Goal: Transaction & Acquisition: Purchase product/service

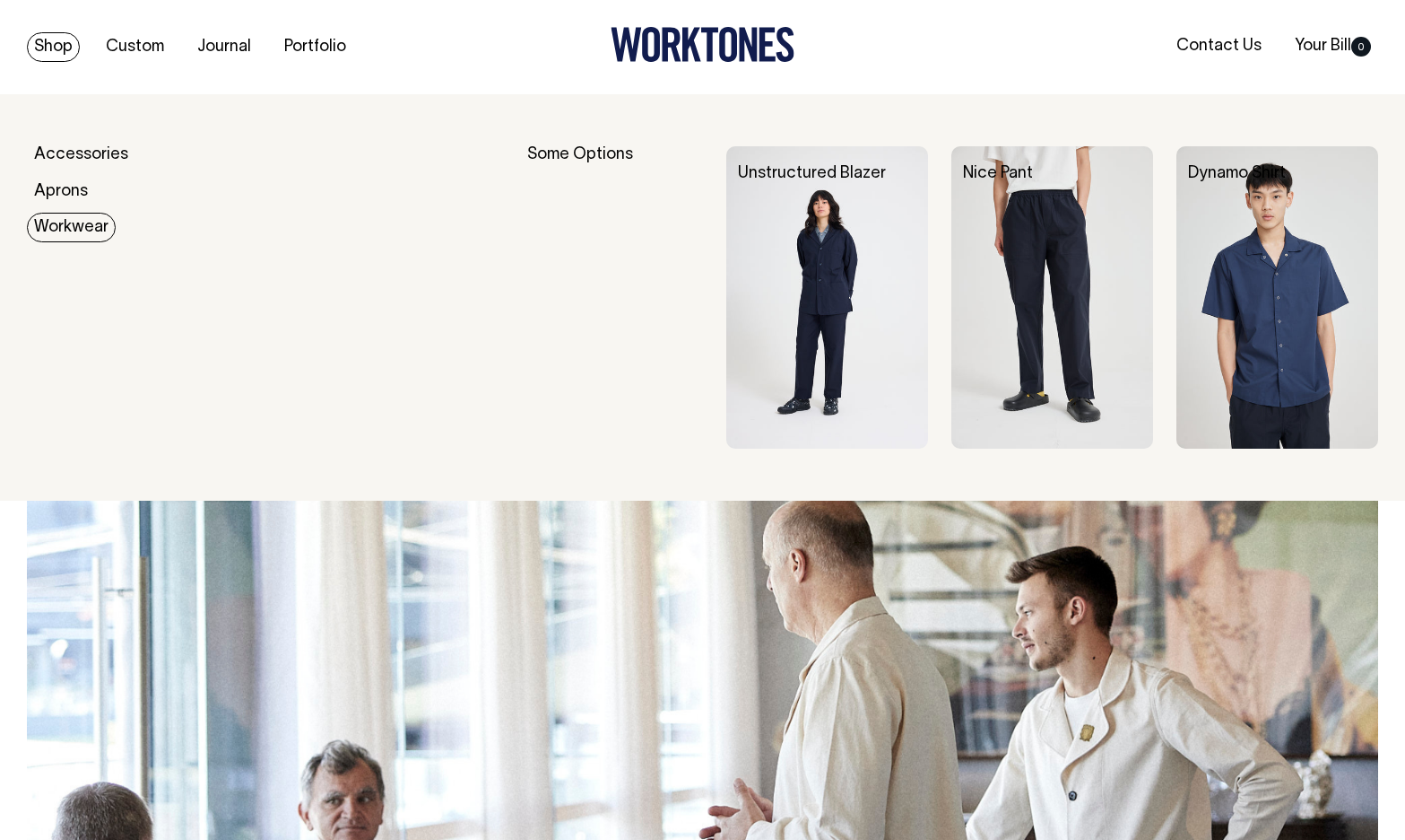
click at [85, 218] on link "Workwear" at bounding box center [71, 227] width 89 height 30
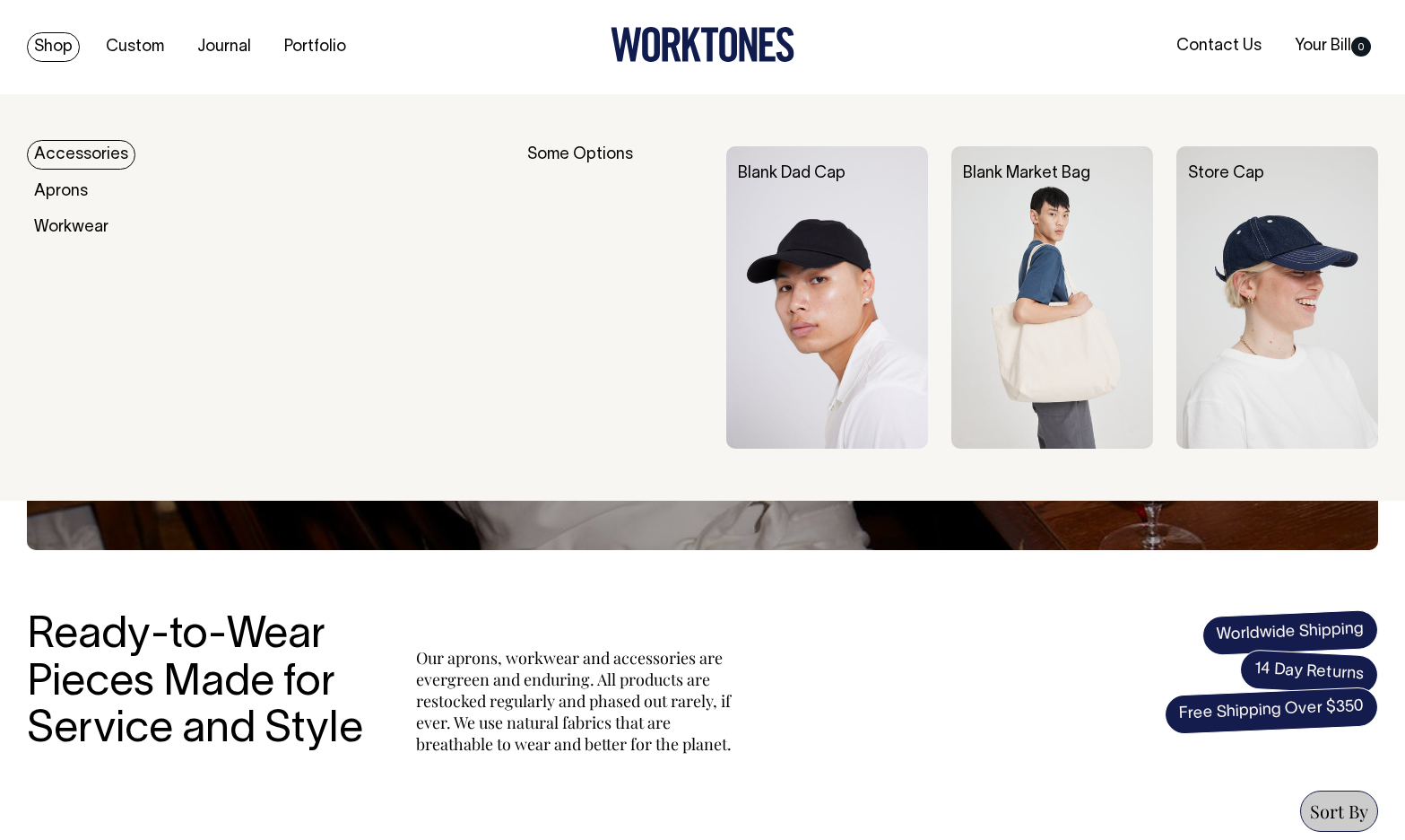
click at [71, 158] on link "Accessories" at bounding box center [80, 154] width 108 height 30
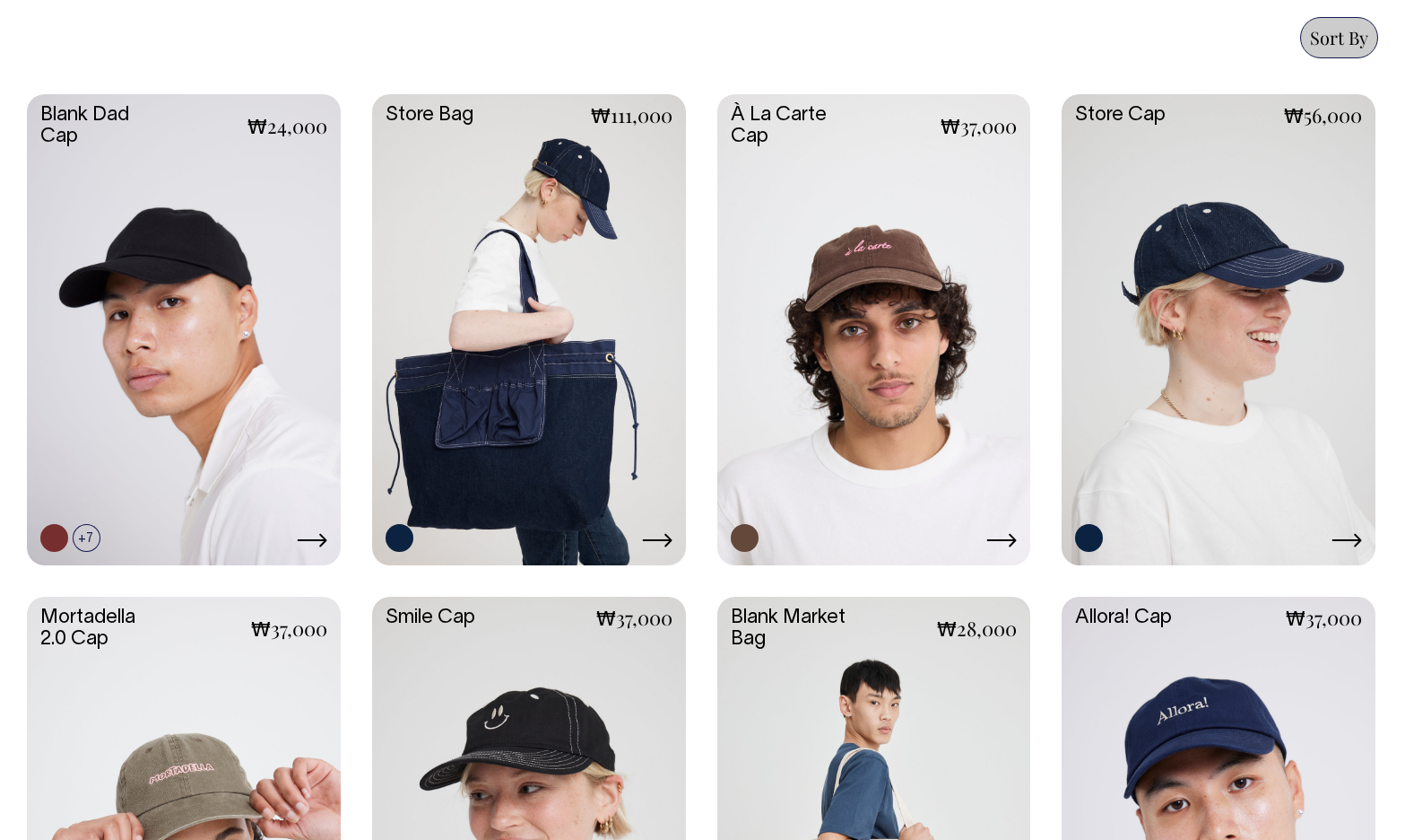
scroll to position [772, 0]
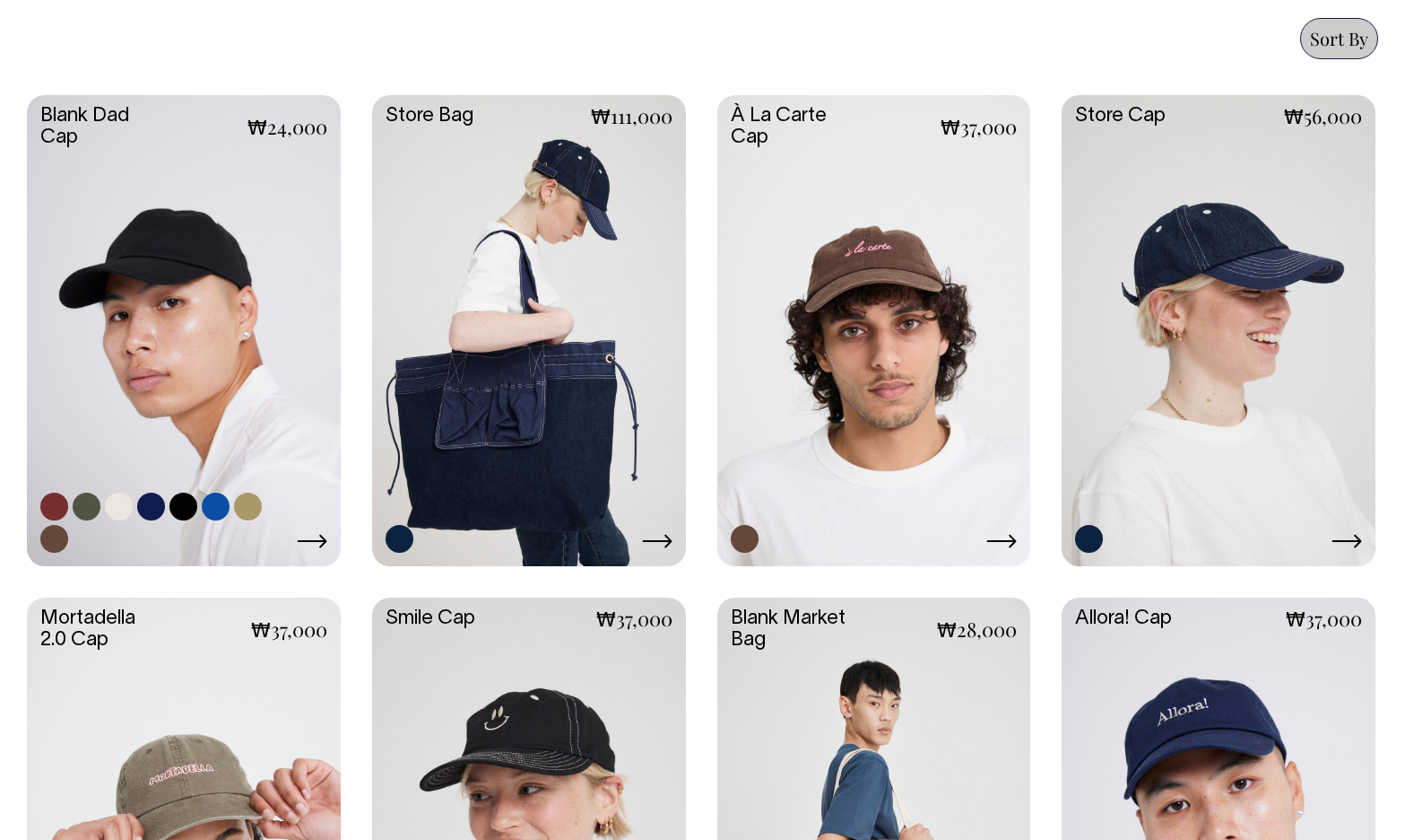
click at [192, 423] on link at bounding box center [184, 329] width 314 height 467
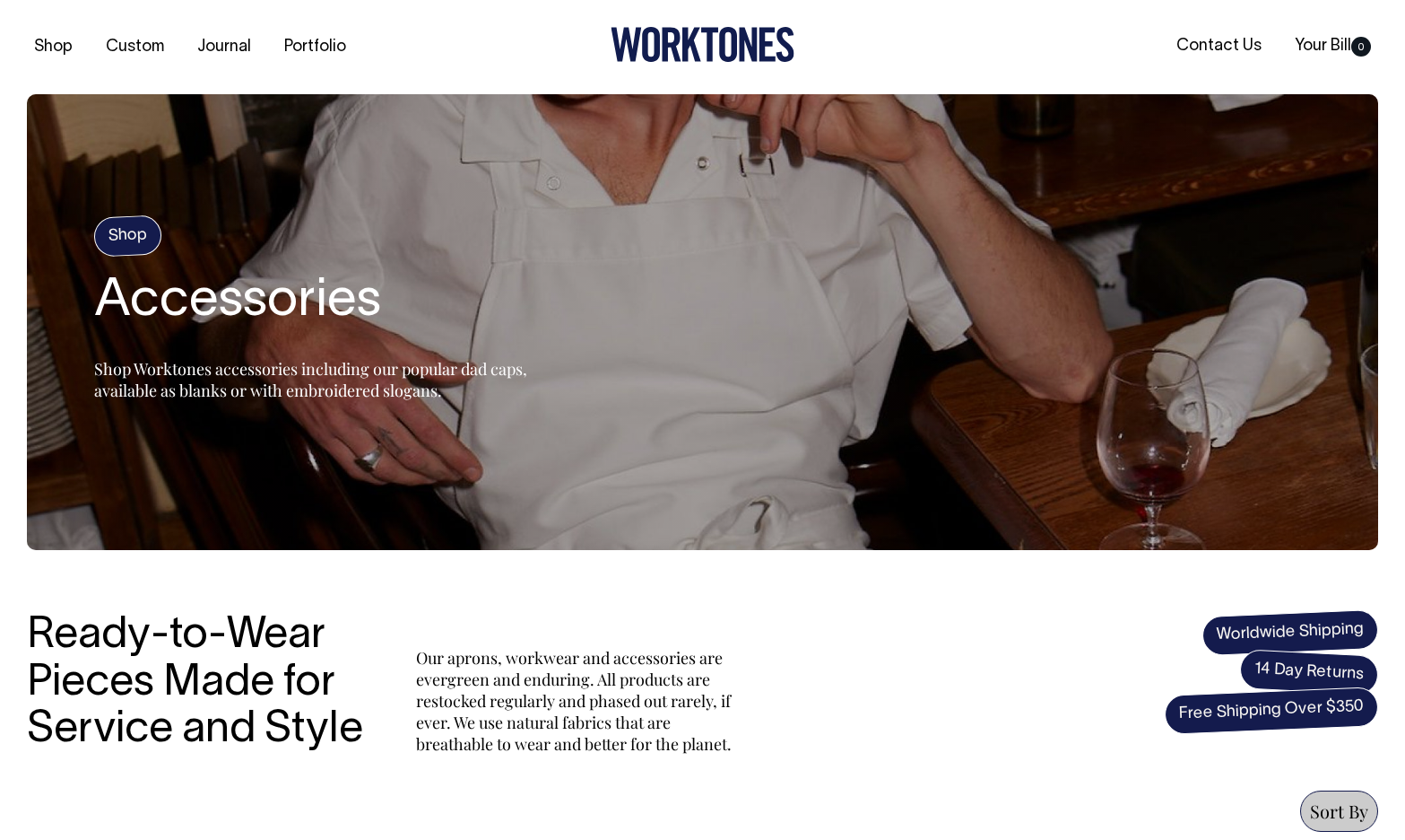
scroll to position [0, 0]
click at [311, 56] on link "Portfolio" at bounding box center [315, 47] width 77 height 30
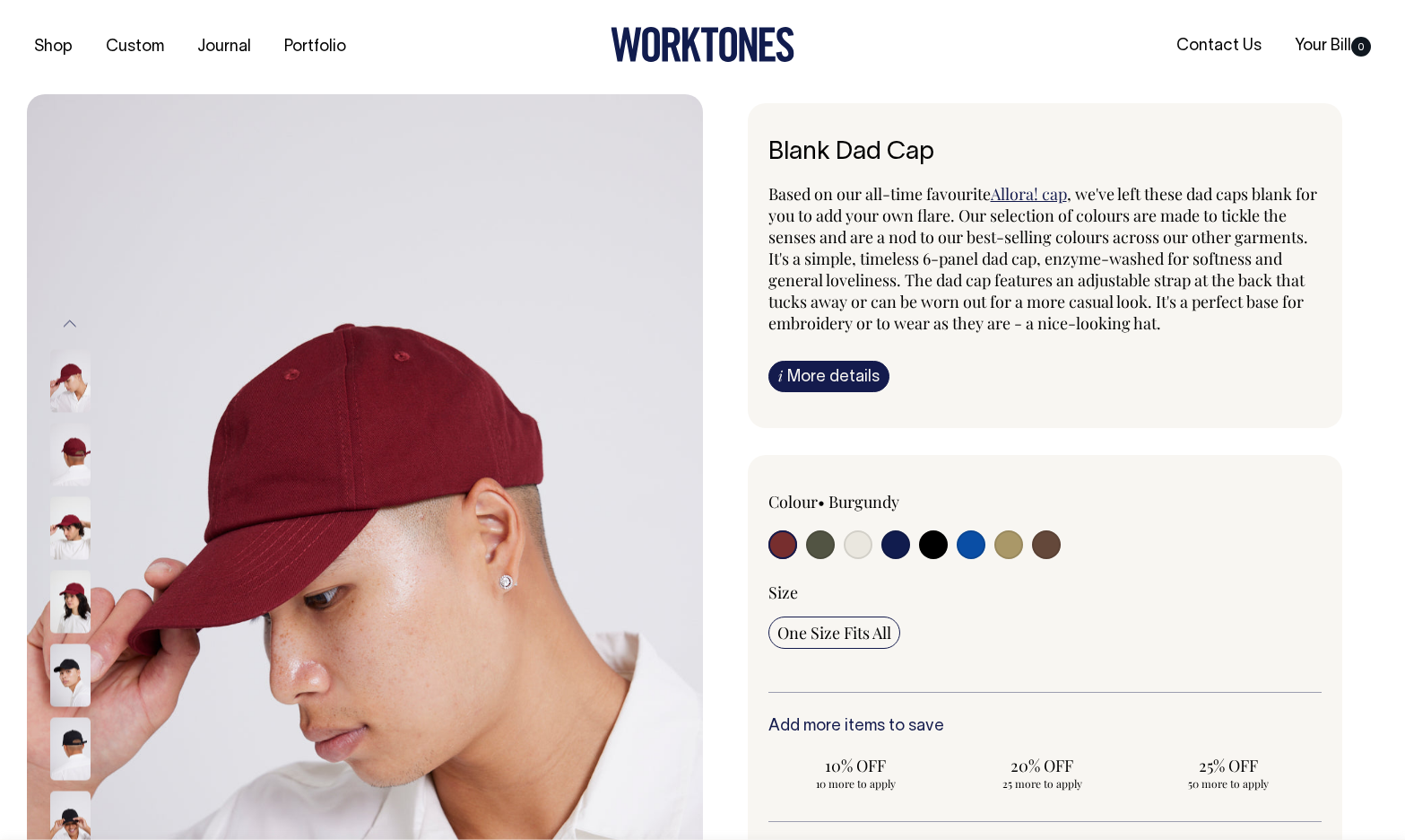
click at [836, 636] on span "One Size Fits All" at bounding box center [834, 632] width 114 height 21
click at [836, 636] on input "One Size Fits All" at bounding box center [835, 632] width 132 height 33
click at [804, 542] on div at bounding box center [879, 546] width 221 height 34
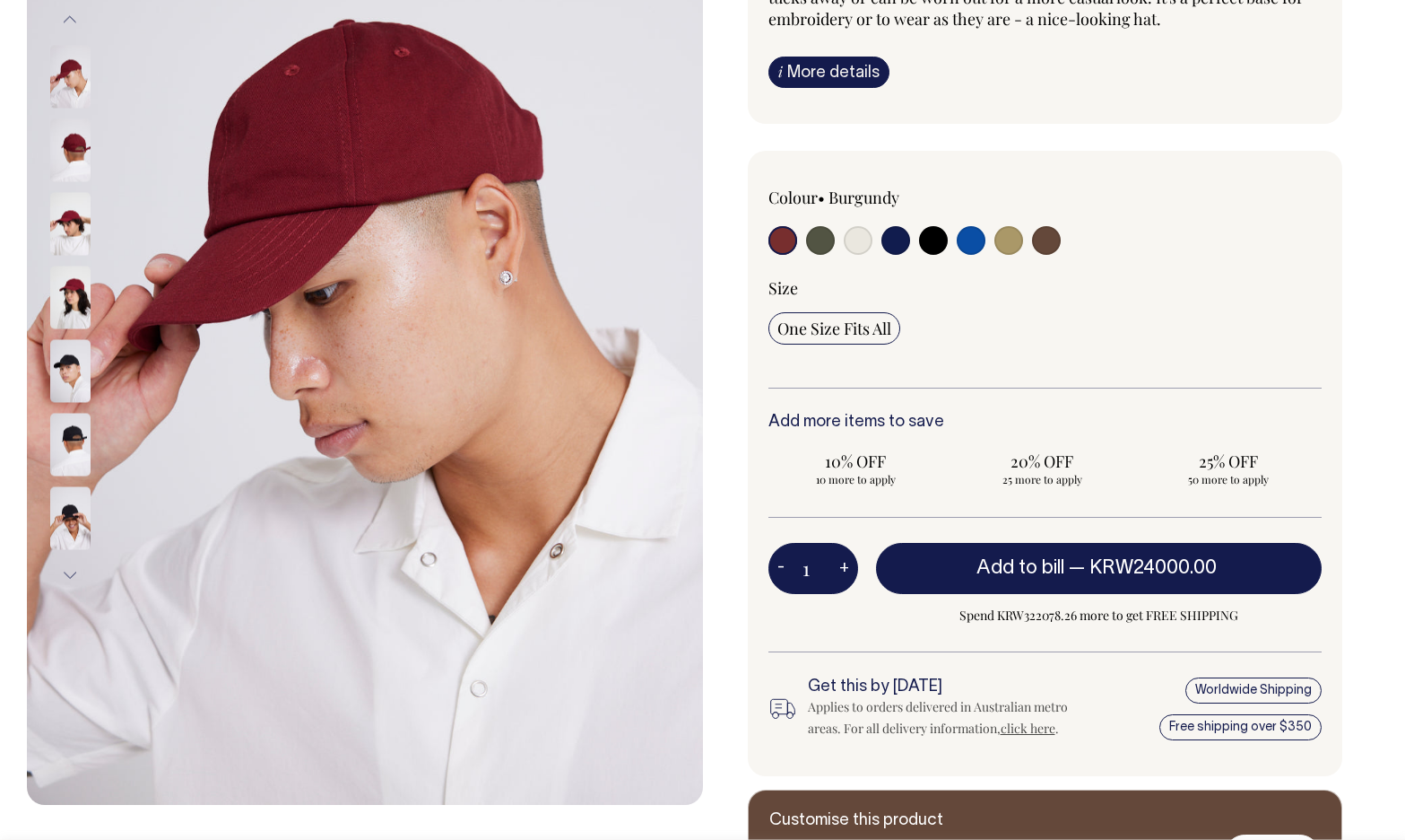
scroll to position [304, 0]
click at [783, 239] on input "radio" at bounding box center [783, 240] width 29 height 29
click at [73, 220] on img at bounding box center [70, 223] width 40 height 63
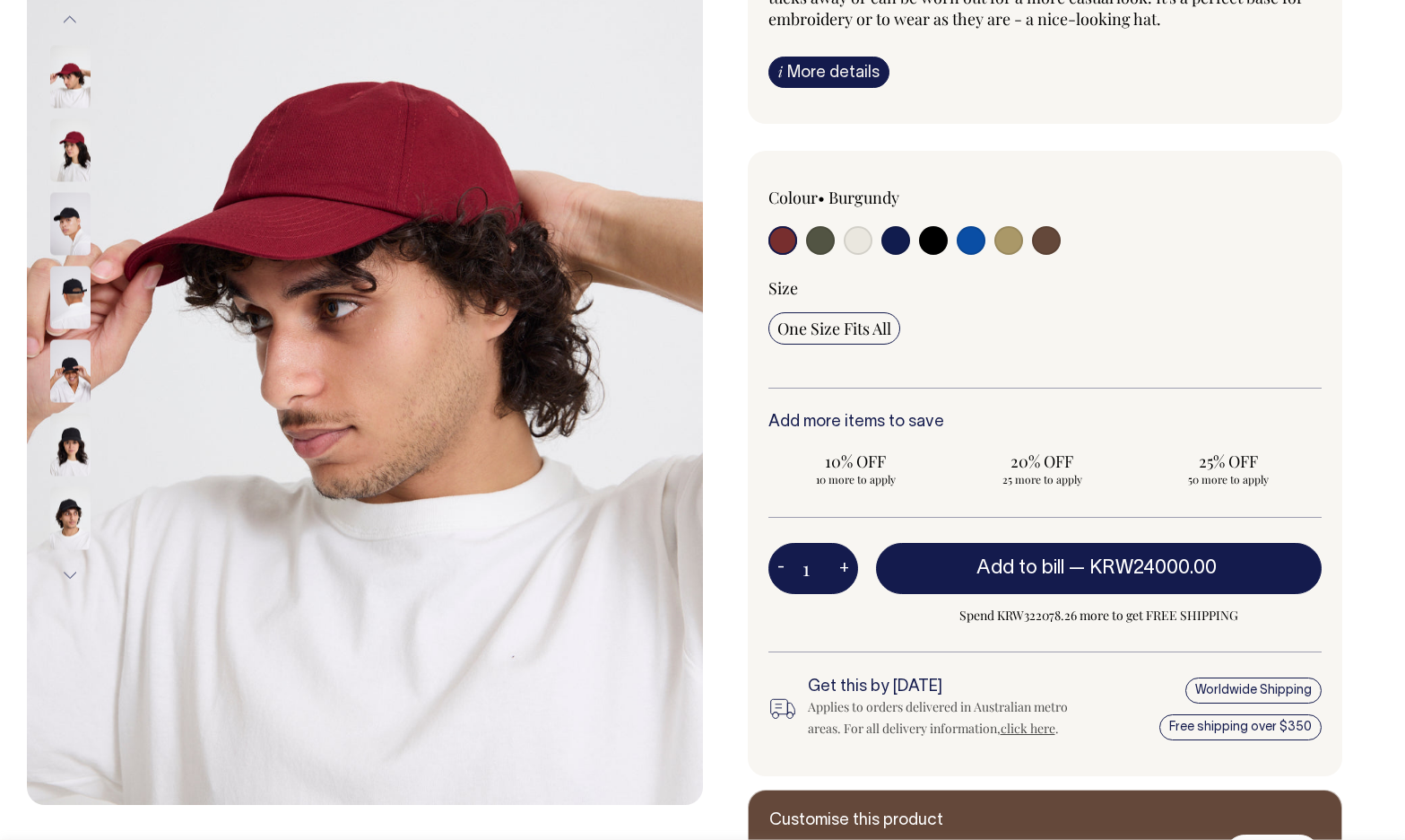
click at [82, 391] on img at bounding box center [70, 371] width 40 height 63
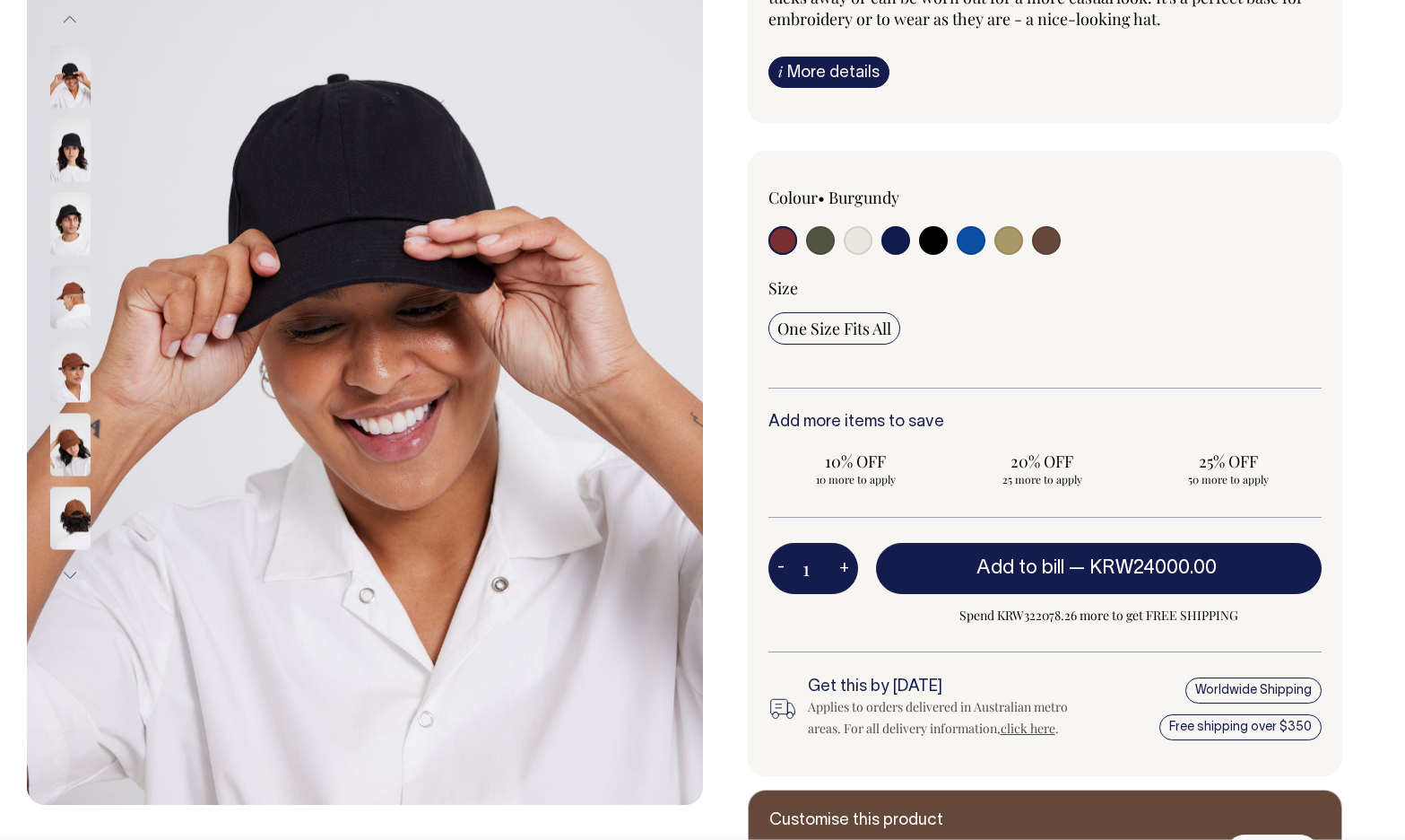
click at [86, 457] on img at bounding box center [70, 444] width 40 height 63
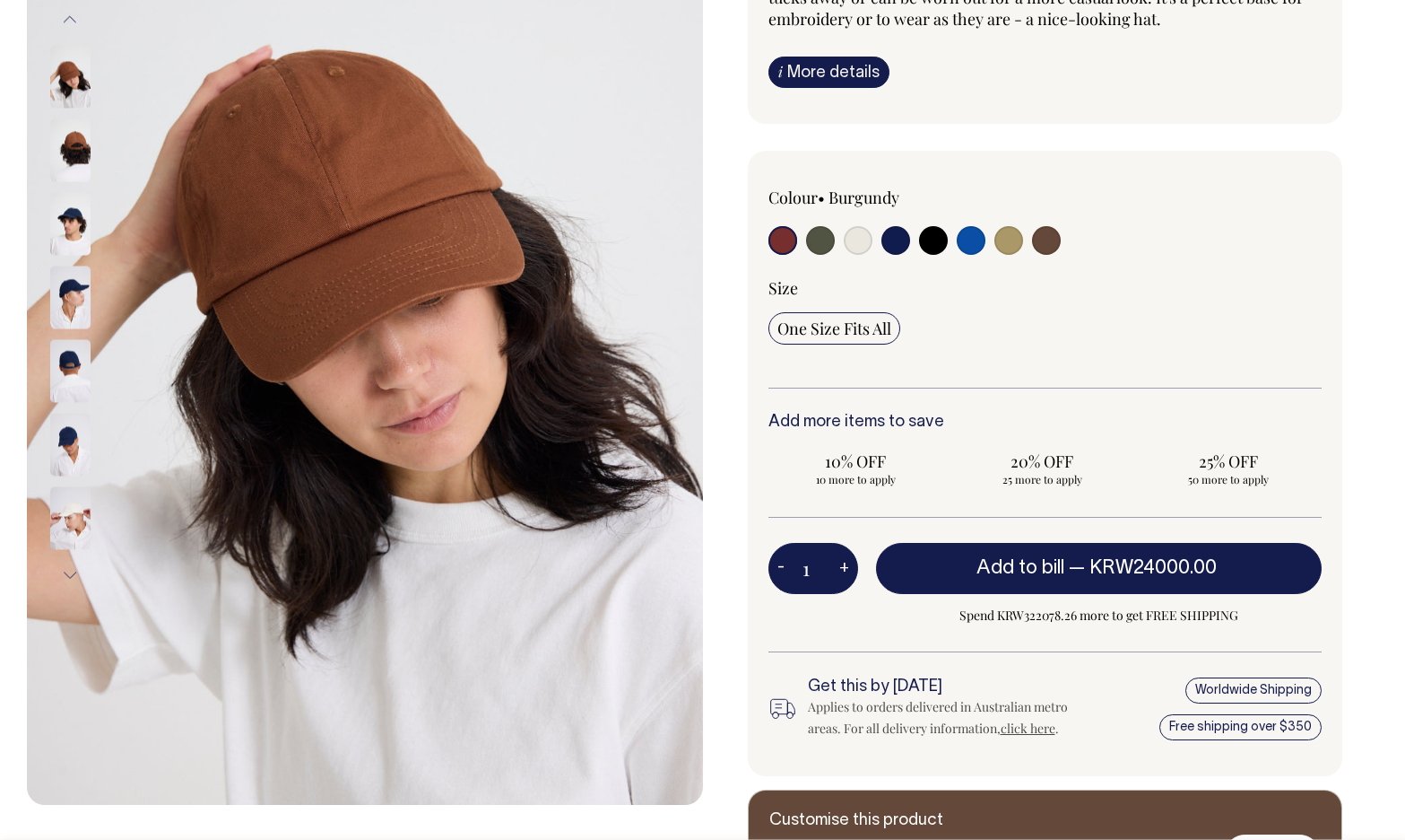
click at [82, 504] on img at bounding box center [70, 518] width 40 height 63
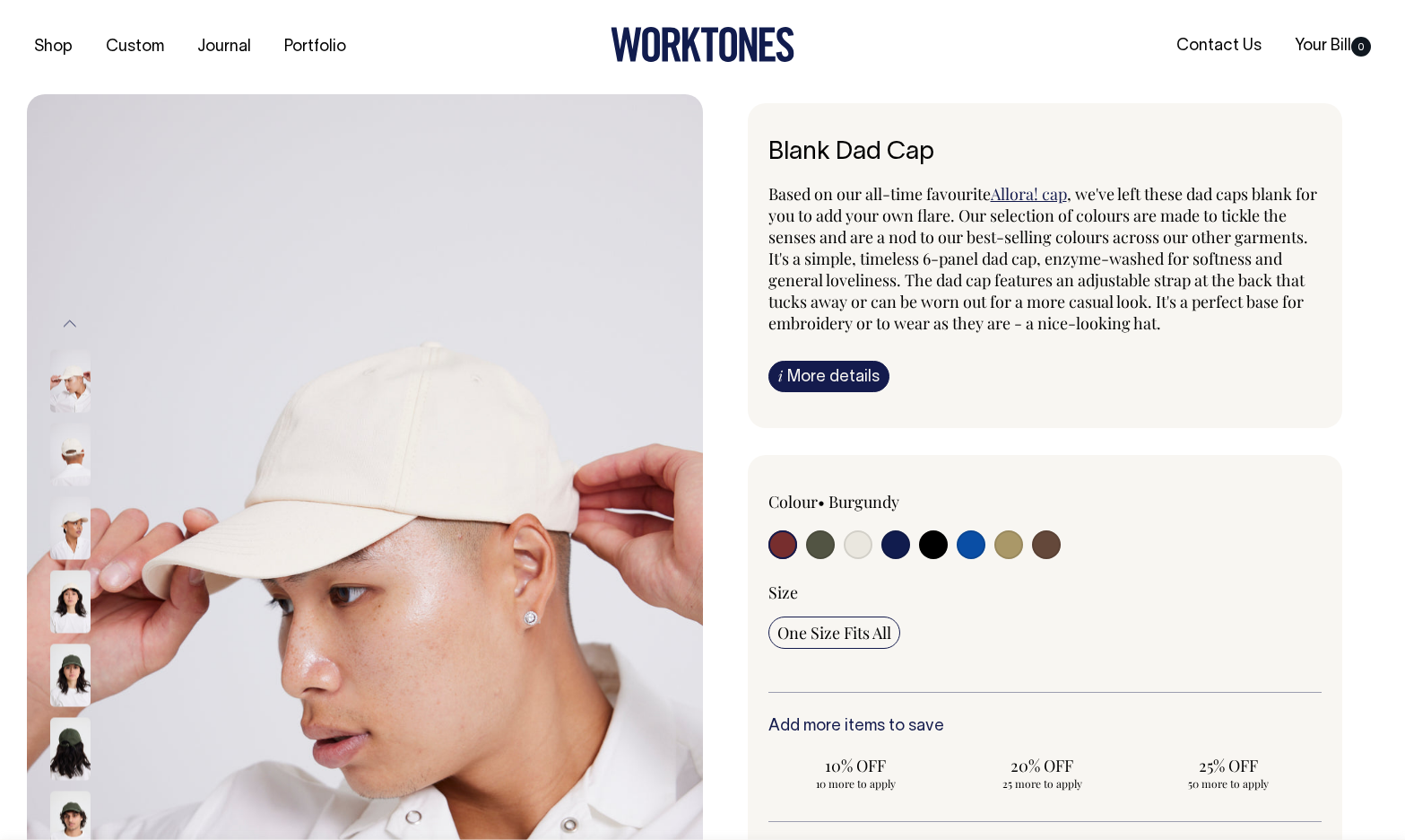
scroll to position [0, 0]
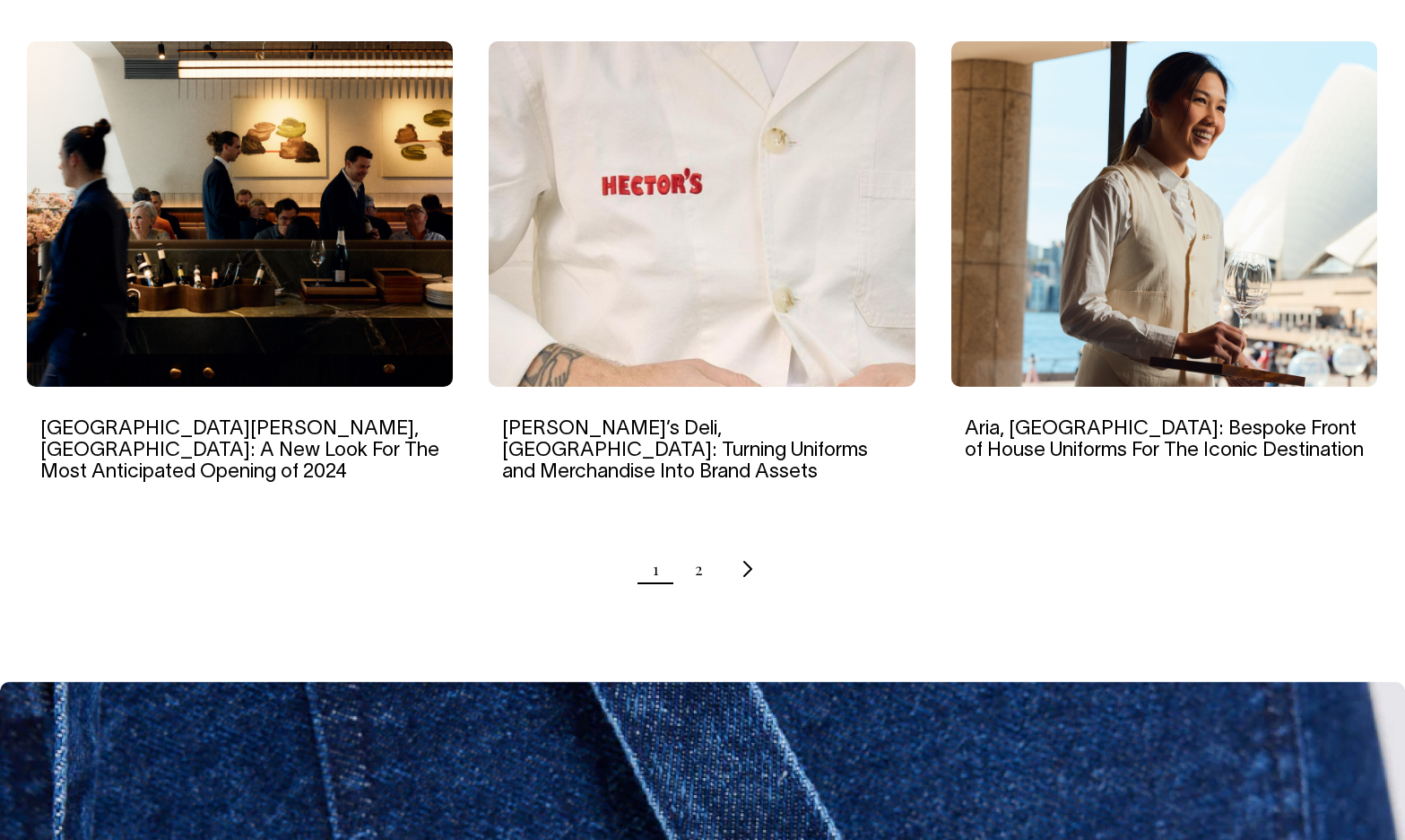
click at [734, 152] on img at bounding box center [701, 214] width 426 height 346
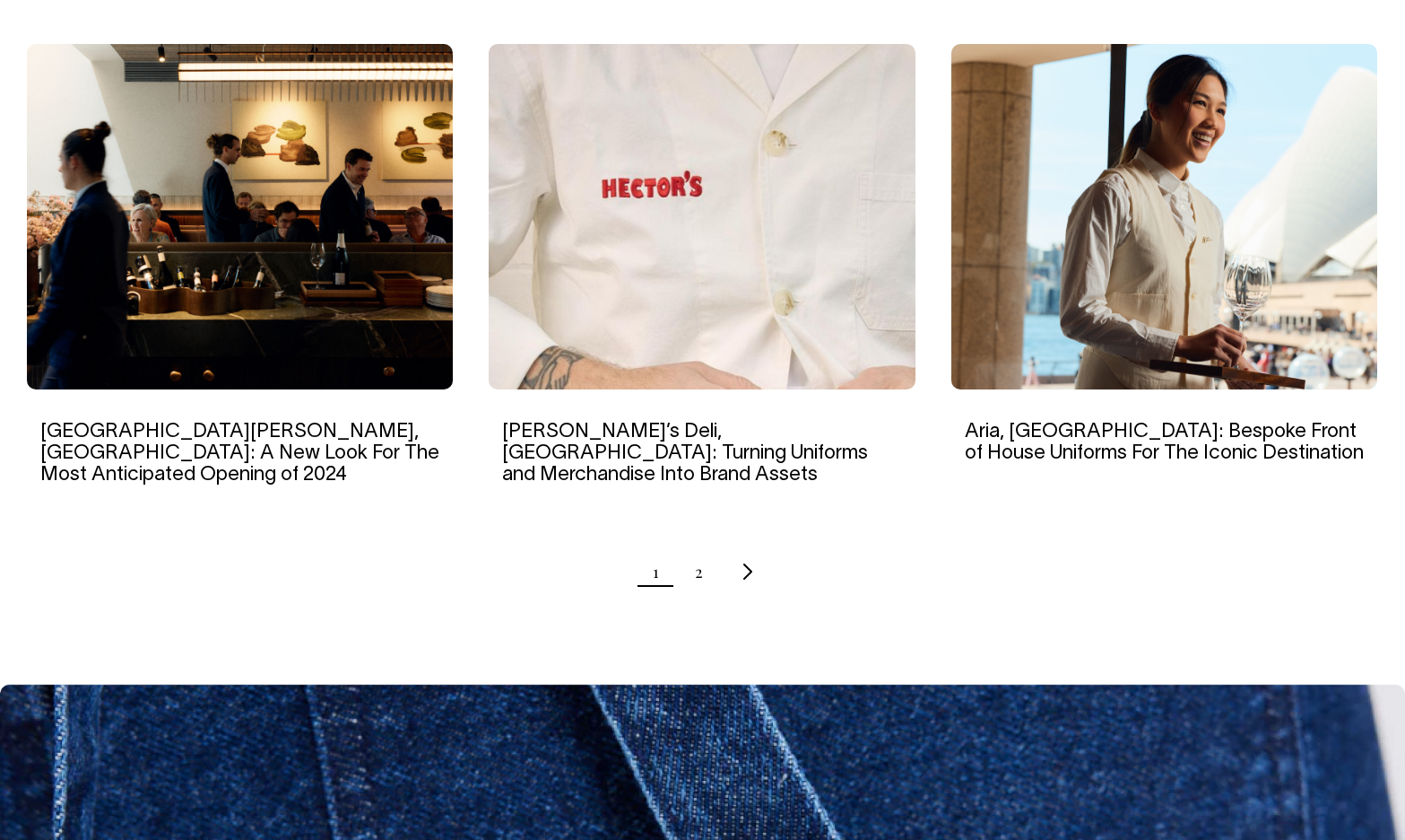
scroll to position [1742, 0]
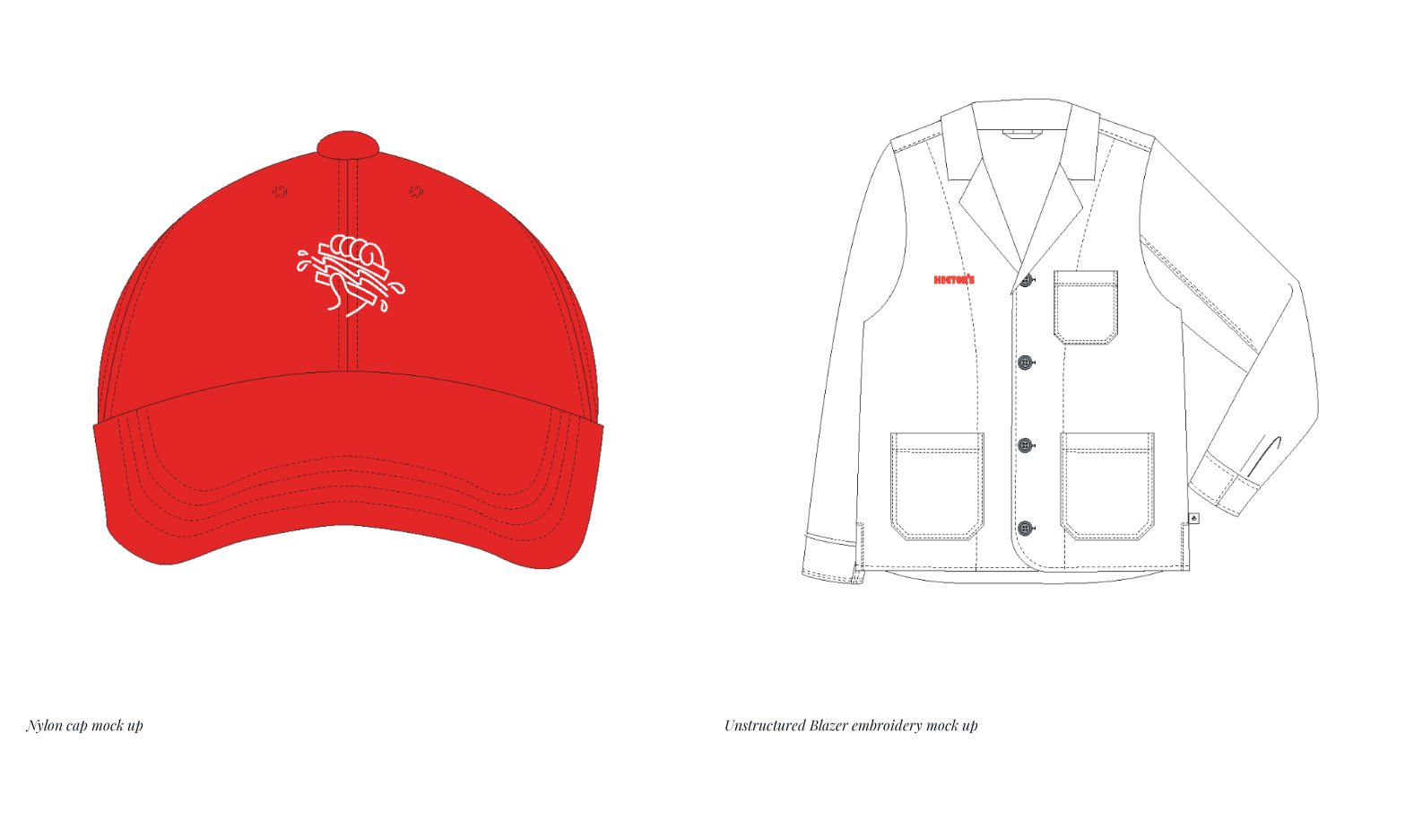
scroll to position [4892, 0]
drag, startPoint x: 57, startPoint y: 659, endPoint x: 209, endPoint y: 656, distance: 152.0
click at [209, 716] on figcaption "Nylon cap mock up" at bounding box center [354, 724] width 655 height 15
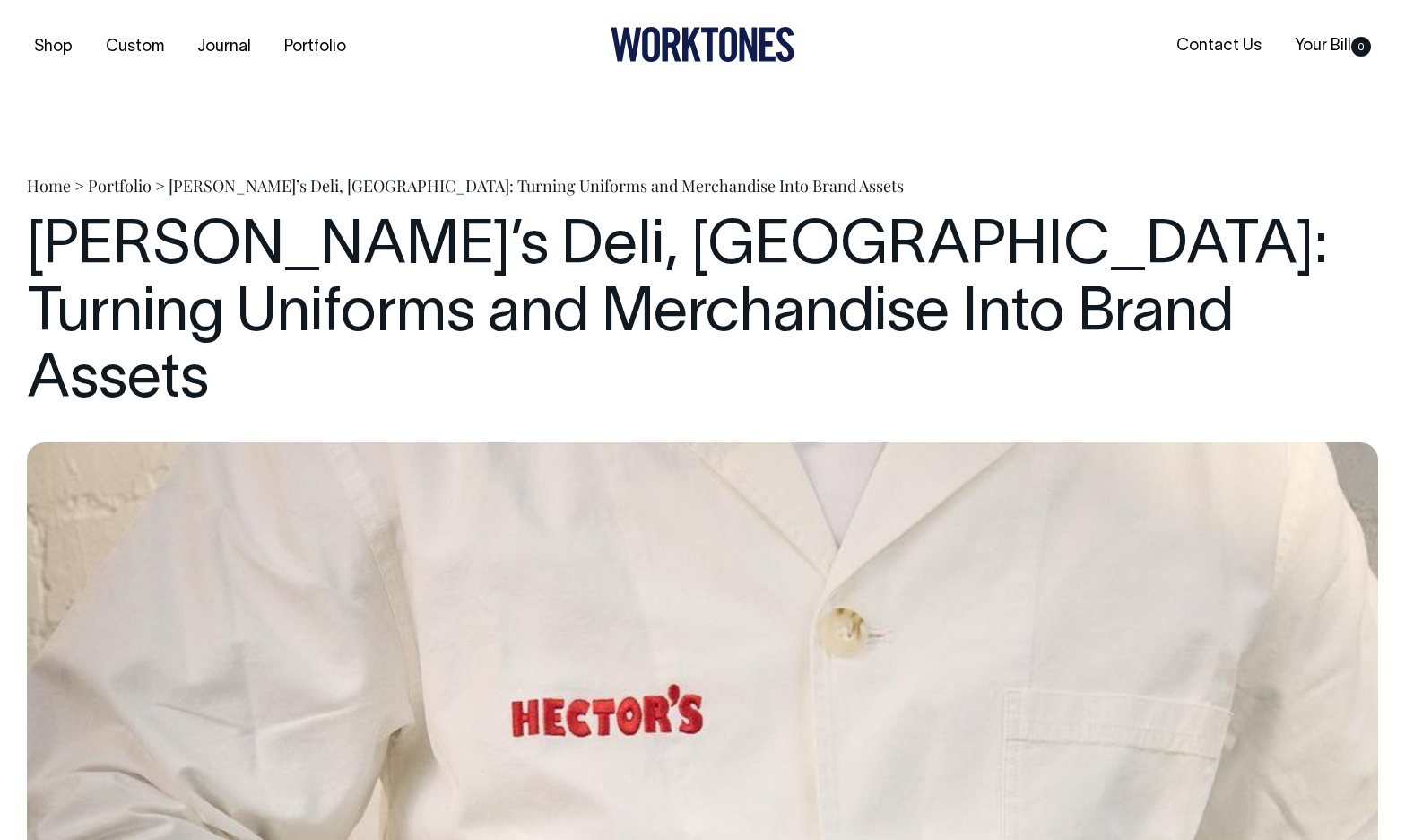
scroll to position [0, 0]
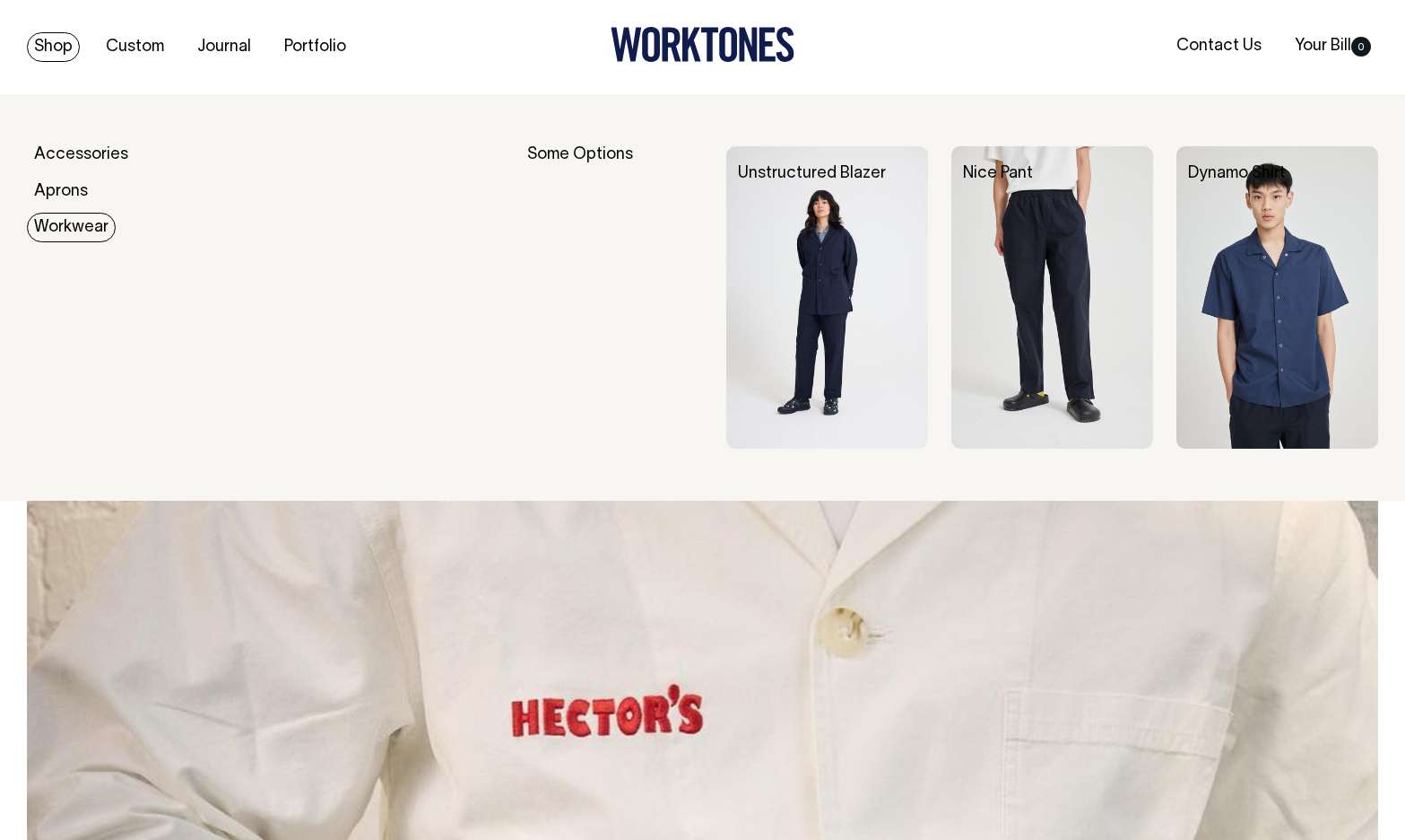
click at [799, 301] on img at bounding box center [827, 298] width 202 height 303
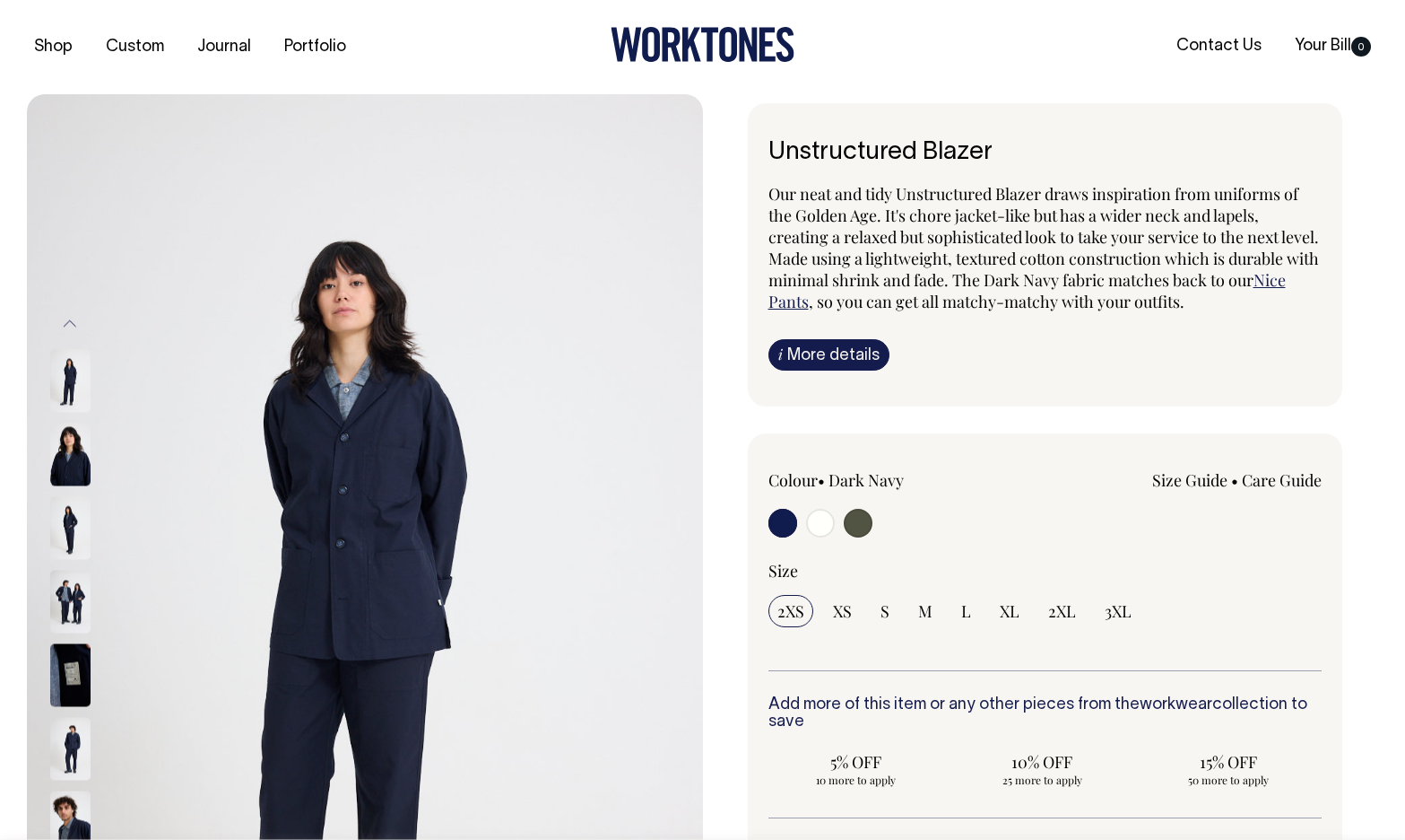
click at [817, 521] on input "radio" at bounding box center [821, 523] width 29 height 29
radio input "true"
radio input "false"
radio input "true"
select select "Off-White"
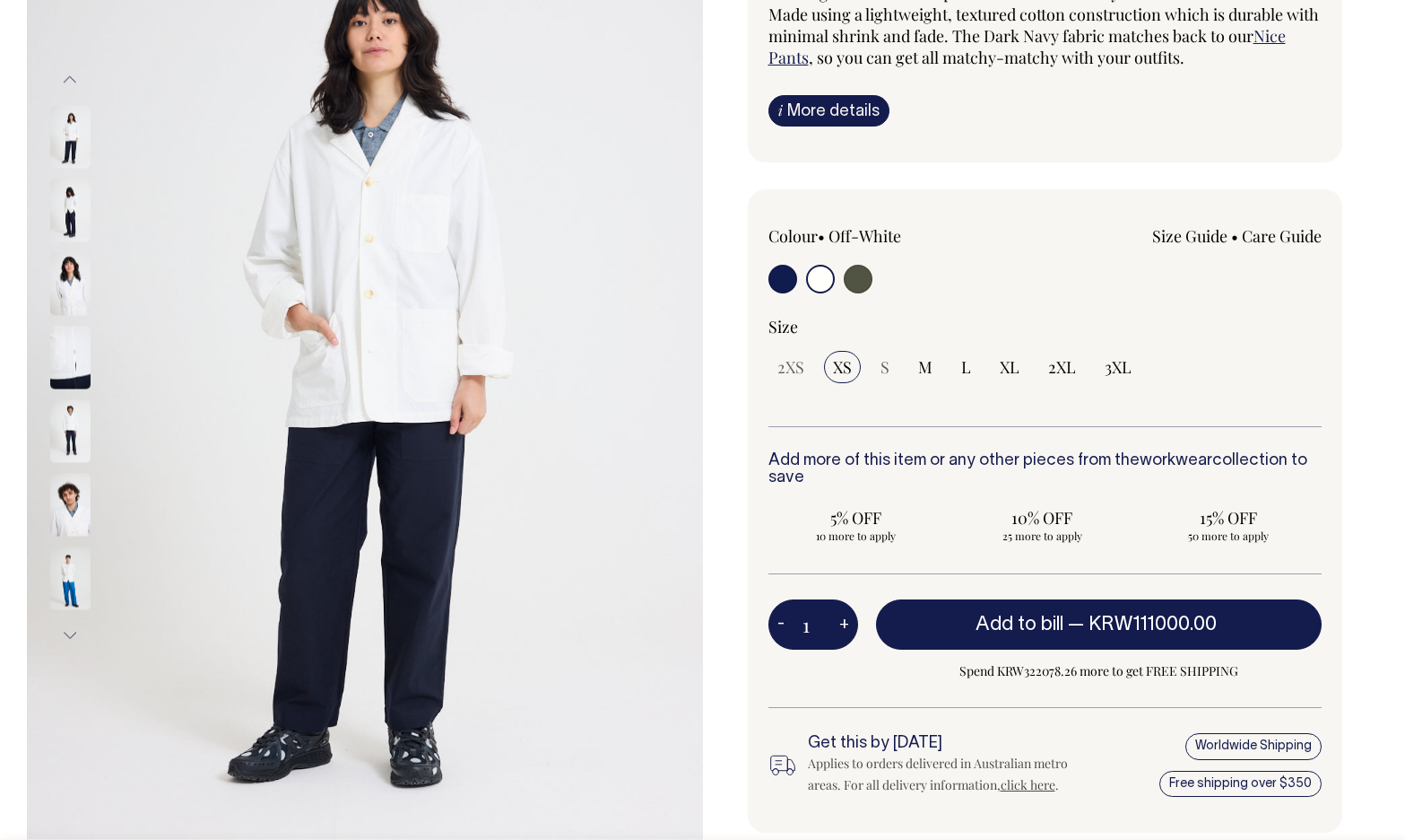
scroll to position [244, 0]
click at [1178, 231] on link "Size Guide" at bounding box center [1190, 236] width 76 height 21
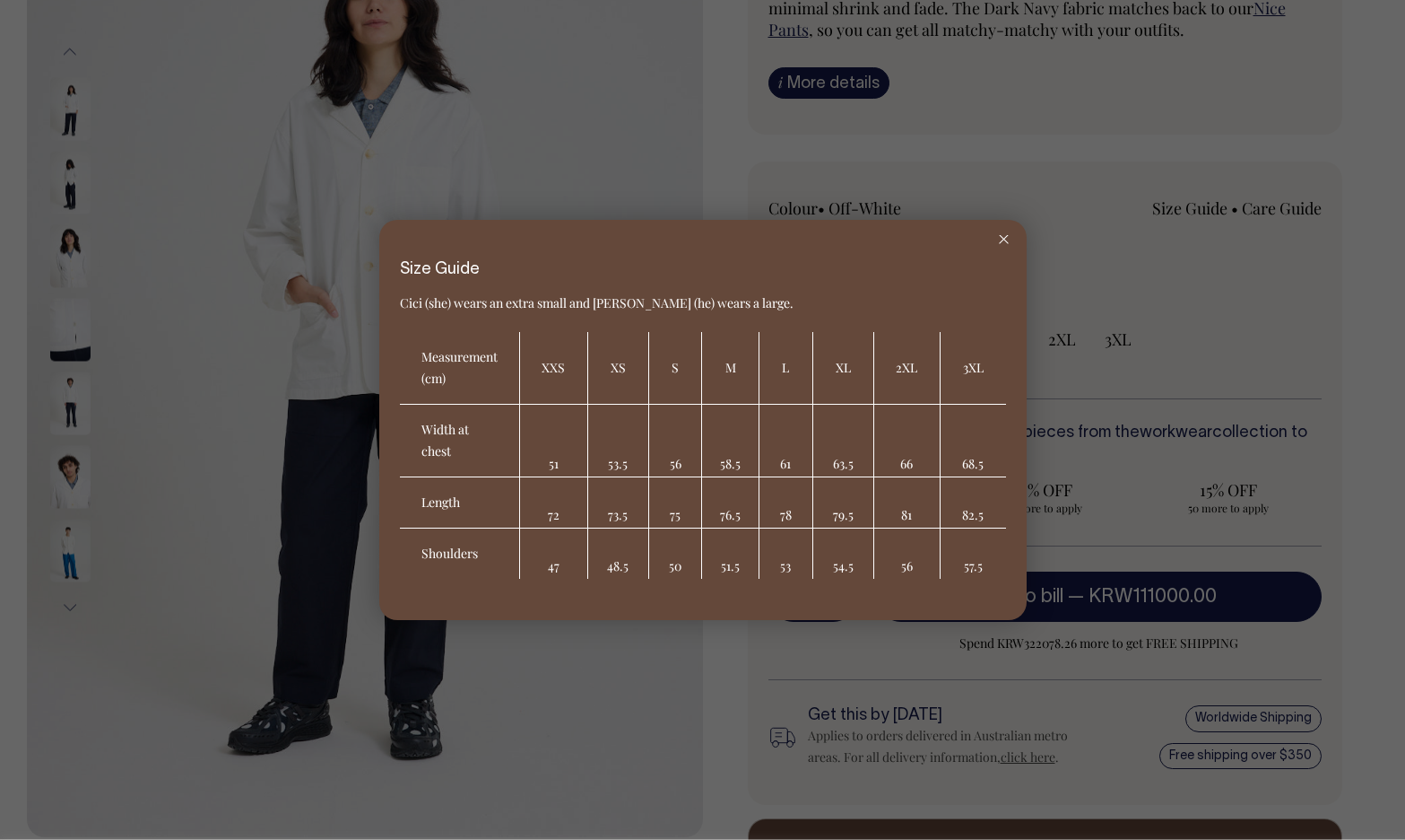
scroll to position [273, 0]
drag, startPoint x: 751, startPoint y: 528, endPoint x: 722, endPoint y: 521, distance: 29.8
click at [722, 521] on td "76.5" at bounding box center [730, 502] width 57 height 51
click at [736, 521] on td "76.5" at bounding box center [730, 502] width 57 height 51
click at [840, 511] on td "79.5" at bounding box center [844, 502] width 61 height 51
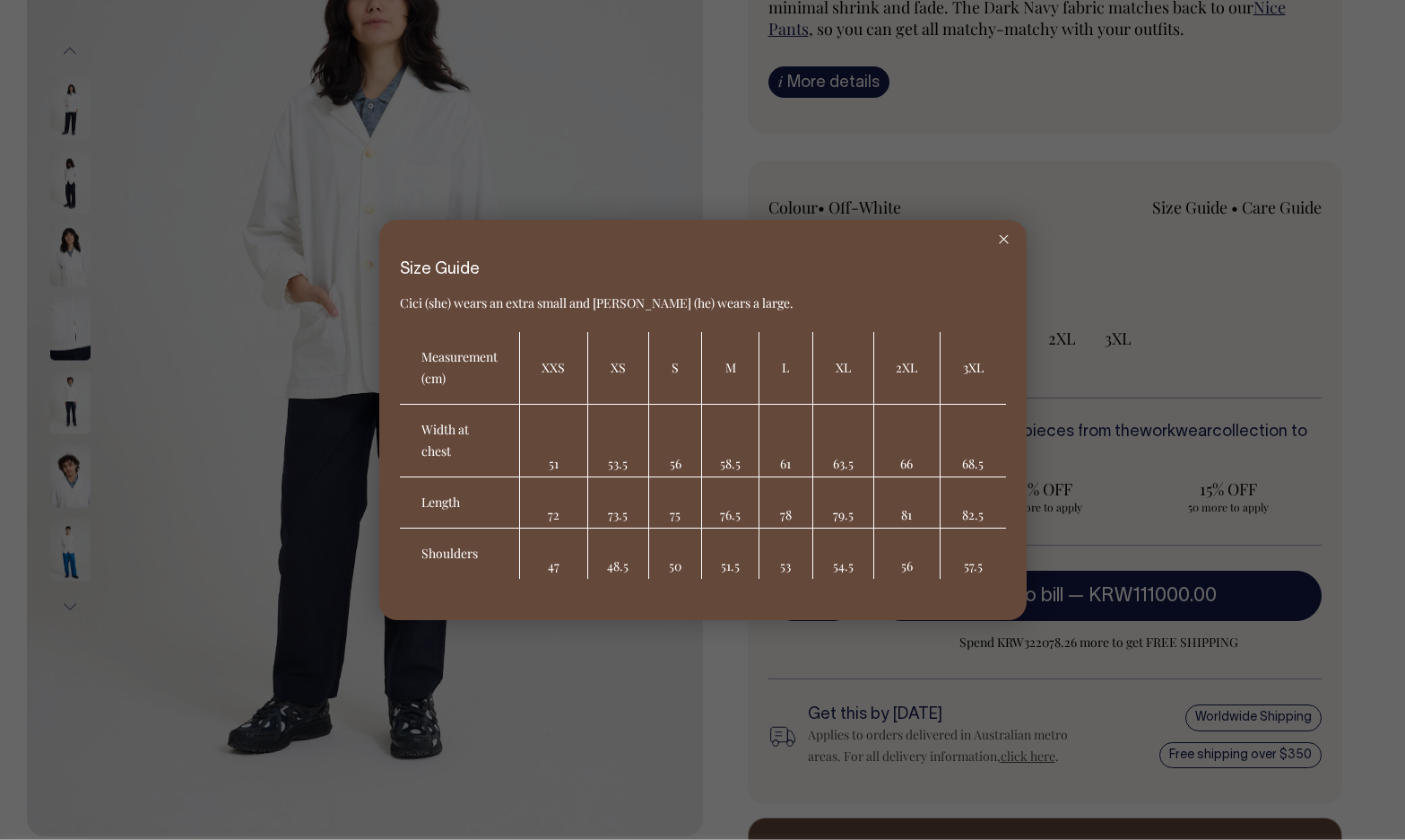
click at [1005, 238] on line at bounding box center [1003, 238] width 8 height 8
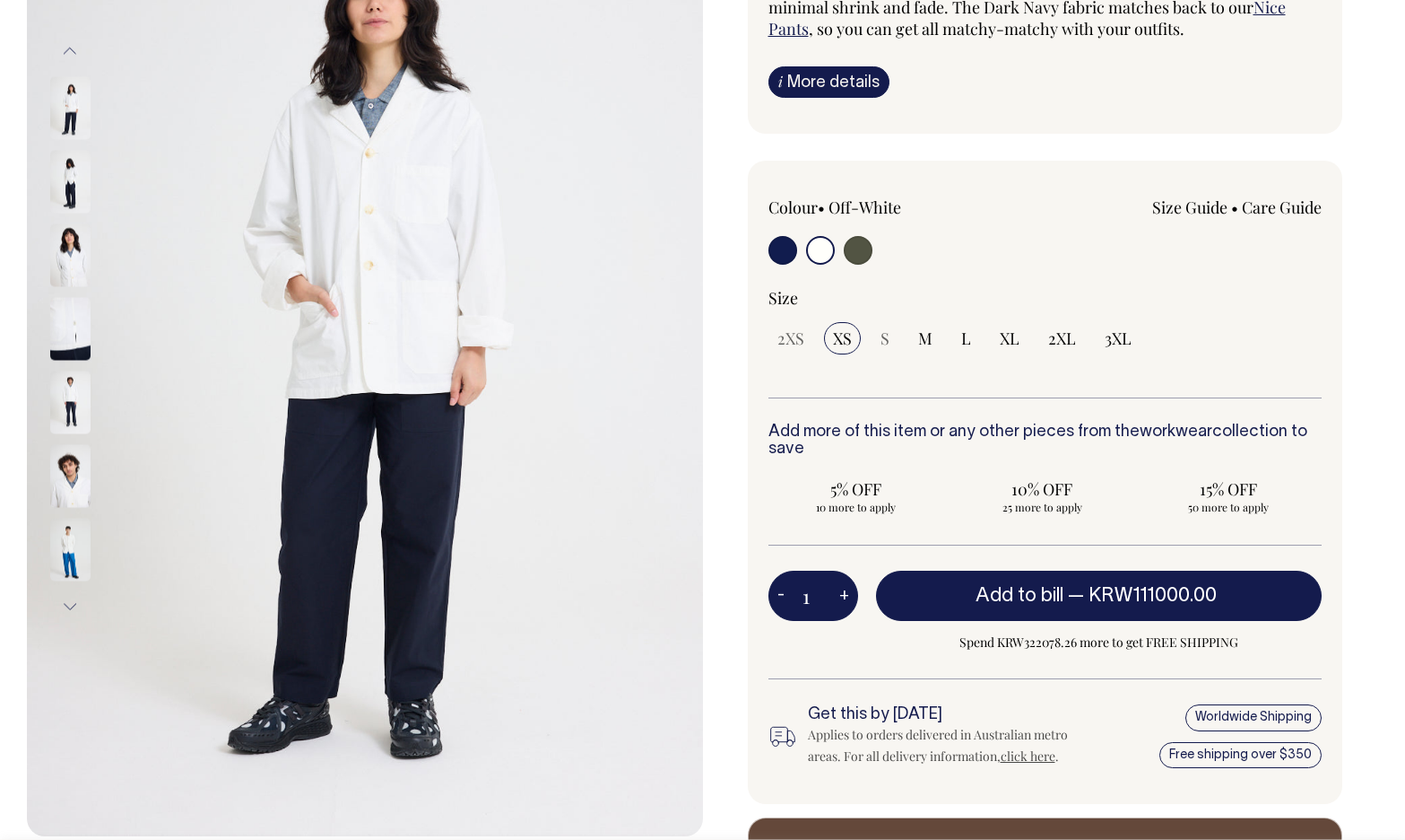
click at [56, 556] on img at bounding box center [70, 549] width 40 height 63
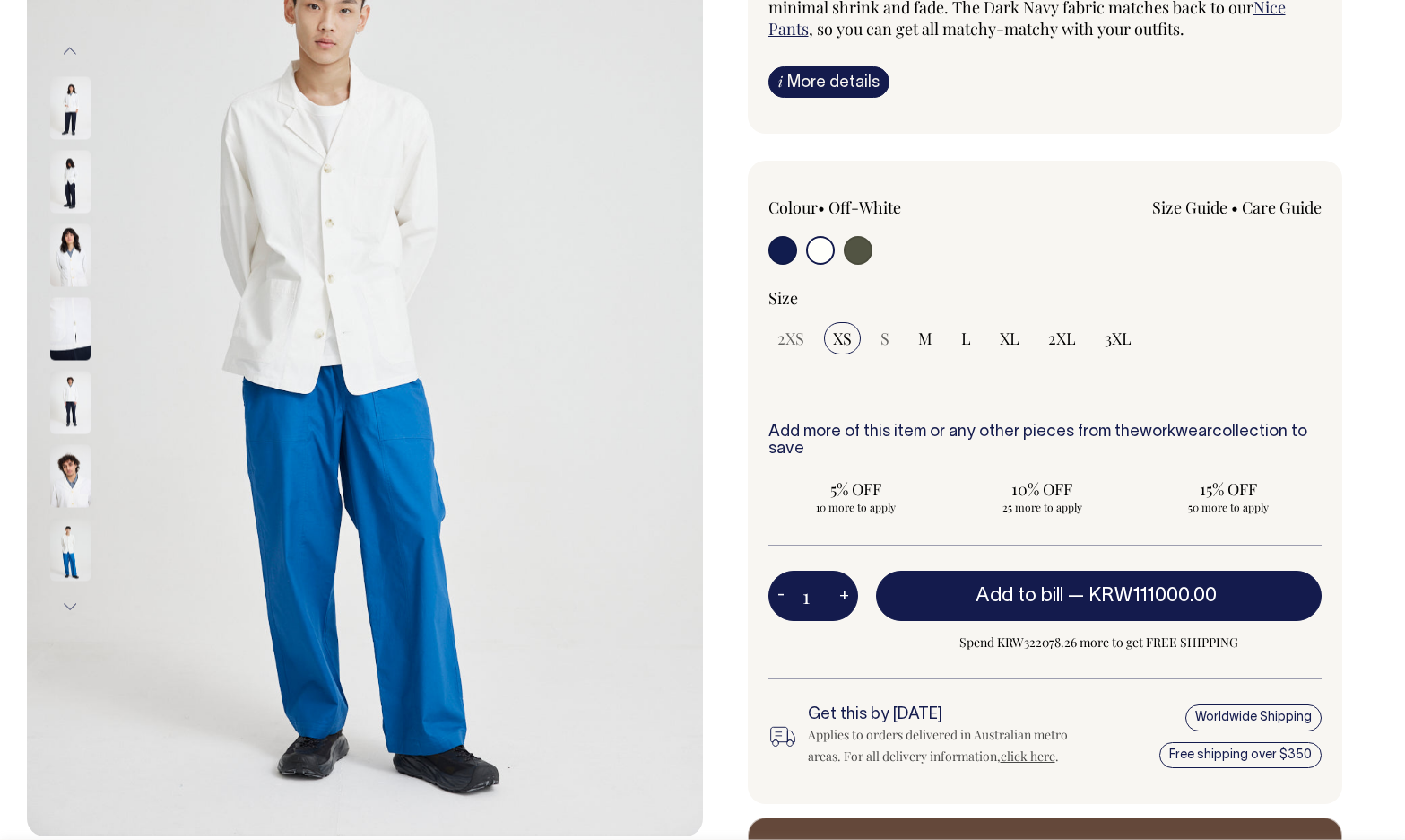
click at [63, 556] on img at bounding box center [70, 549] width 40 height 63
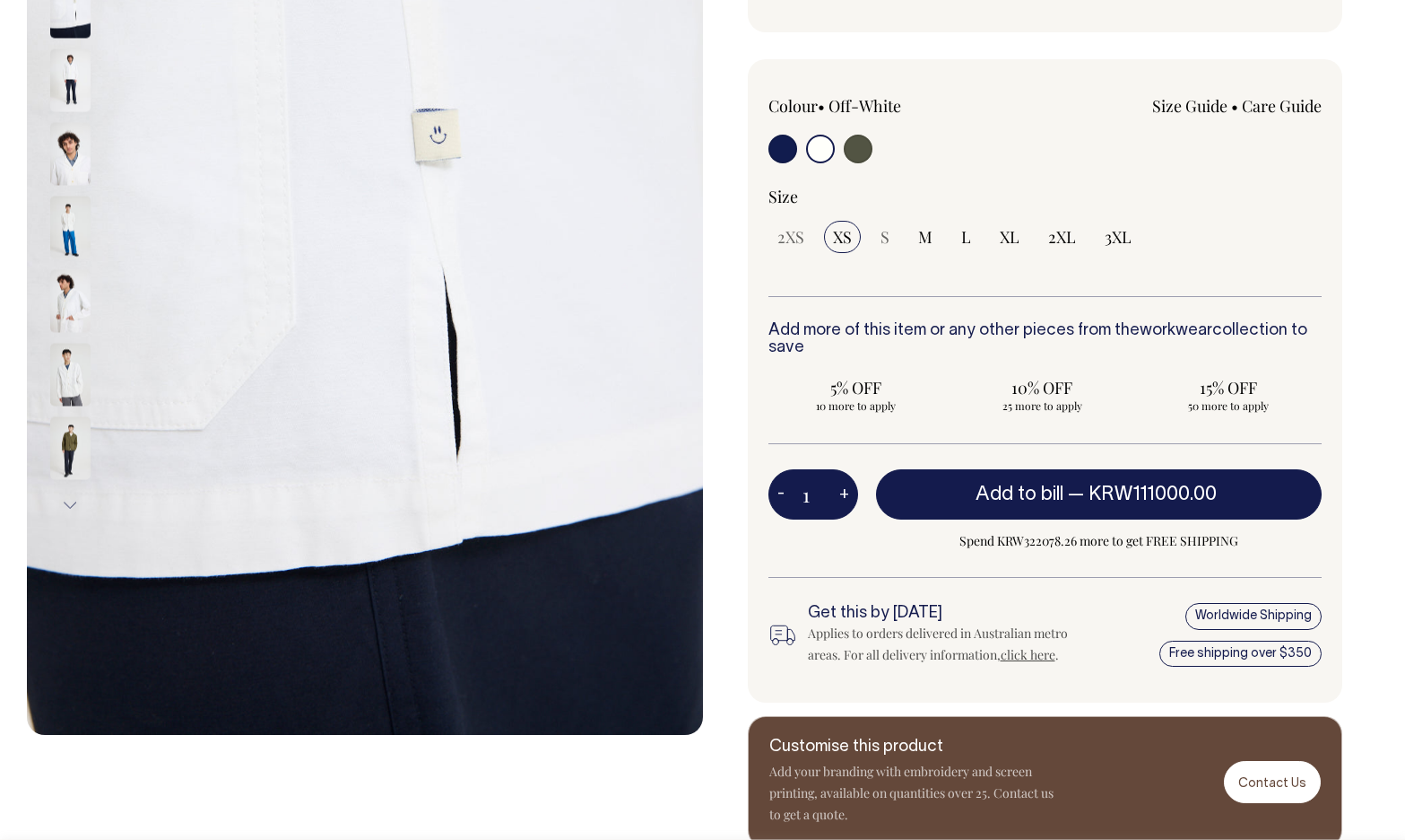
scroll to position [375, 0]
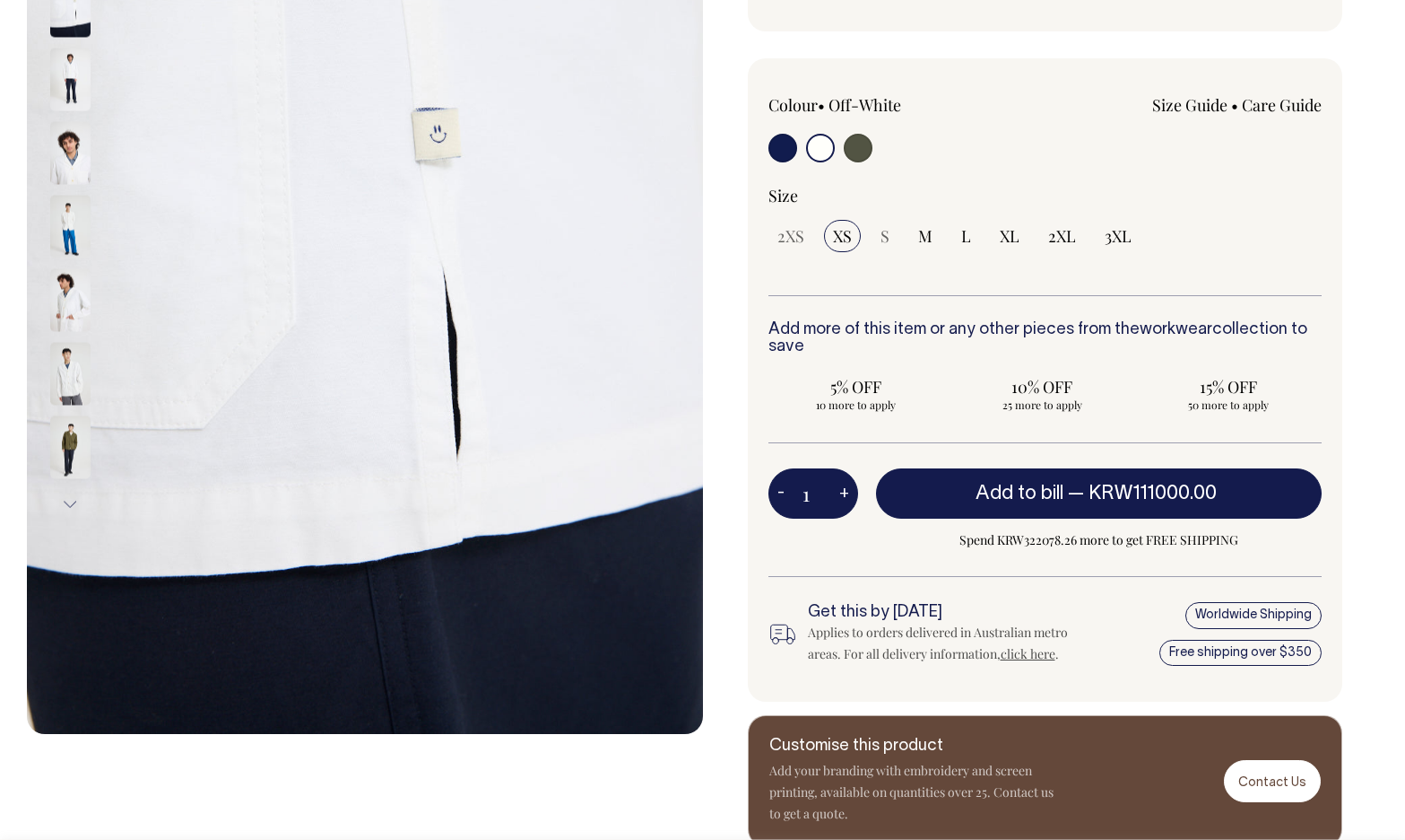
click at [1166, 104] on link "Size Guide" at bounding box center [1190, 104] width 76 height 21
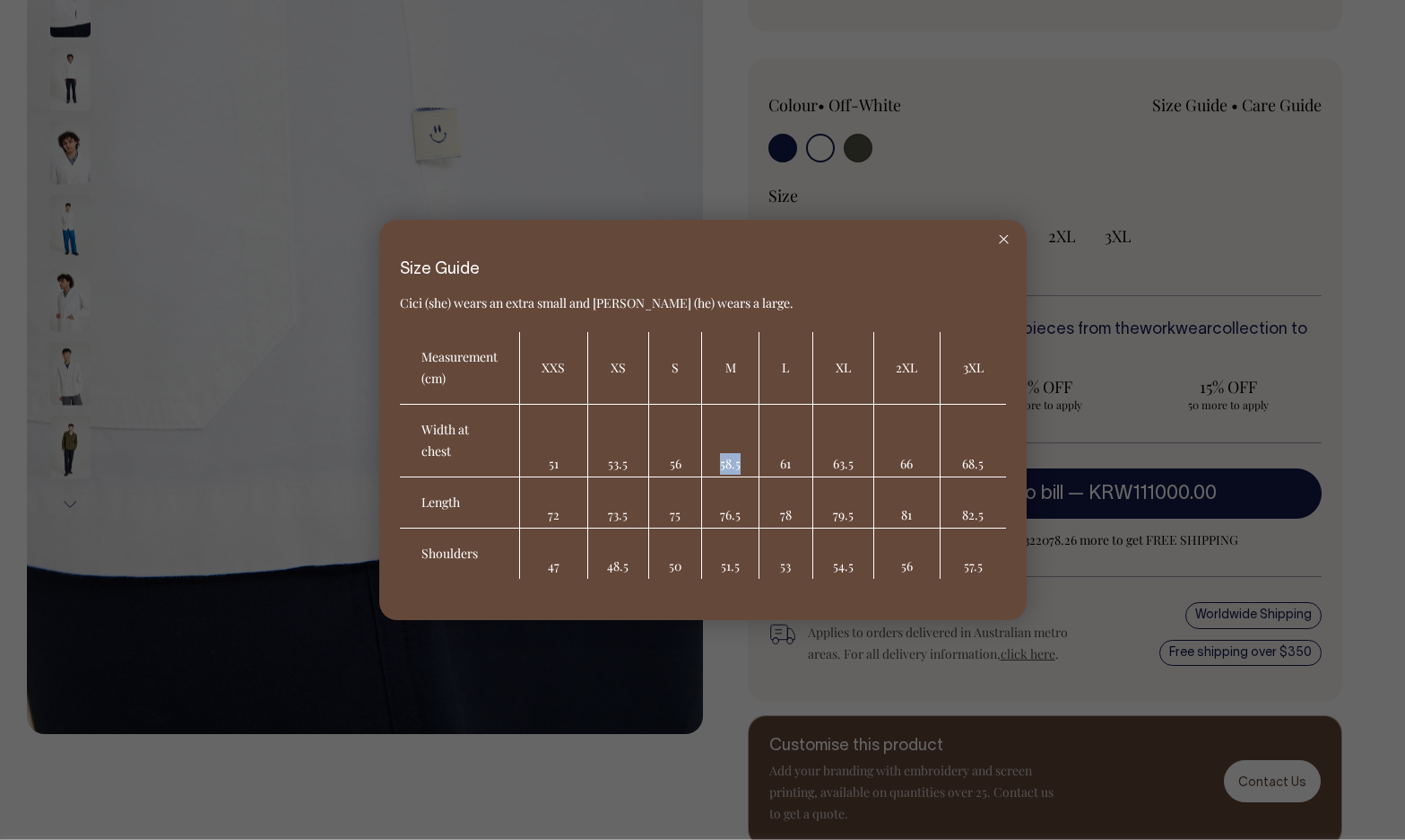
drag, startPoint x: 741, startPoint y: 465, endPoint x: 704, endPoint y: 468, distance: 37.1
click at [704, 468] on td "58.5" at bounding box center [730, 441] width 57 height 73
drag, startPoint x: 858, startPoint y: 465, endPoint x: 848, endPoint y: 485, distance: 22.4
click at [848, 485] on tbody "Width at chest 51 53.5 56 58.5 61 63.5 66 68.5 Length 72 73.5 75 76.5 78 79.5 8…" at bounding box center [703, 491] width 606 height 174
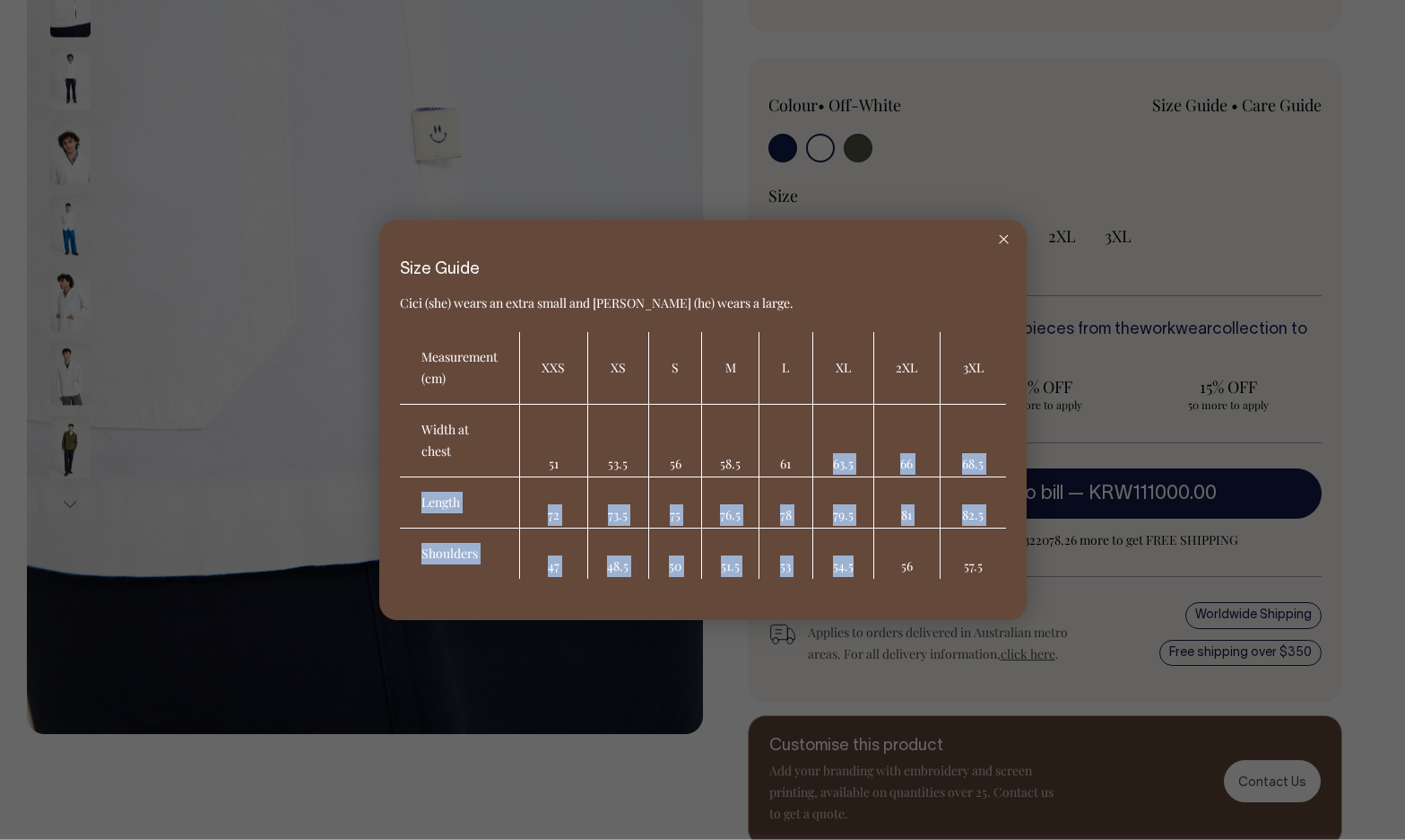
drag, startPoint x: 864, startPoint y: 565, endPoint x: 829, endPoint y: 440, distance: 129.8
click at [829, 440] on tbody "Width at chest 51 53.5 56 58.5 61 63.5 66 68.5 Length 72 73.5 75 76.5 78 79.5 8…" at bounding box center [703, 491] width 606 height 174
click at [829, 440] on td "63.5" at bounding box center [844, 441] width 61 height 73
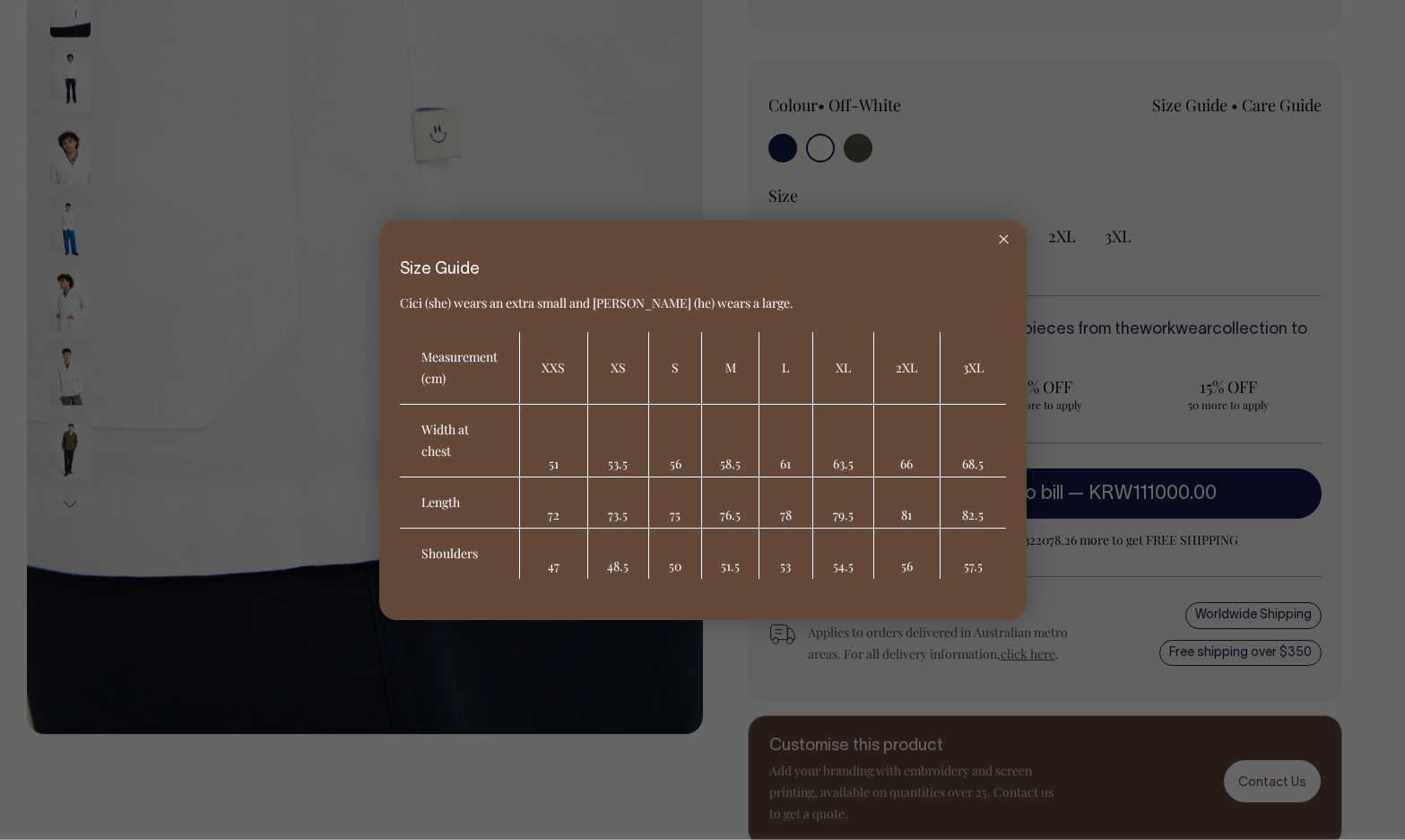
click at [1007, 245] on div at bounding box center [1004, 238] width 46 height 39
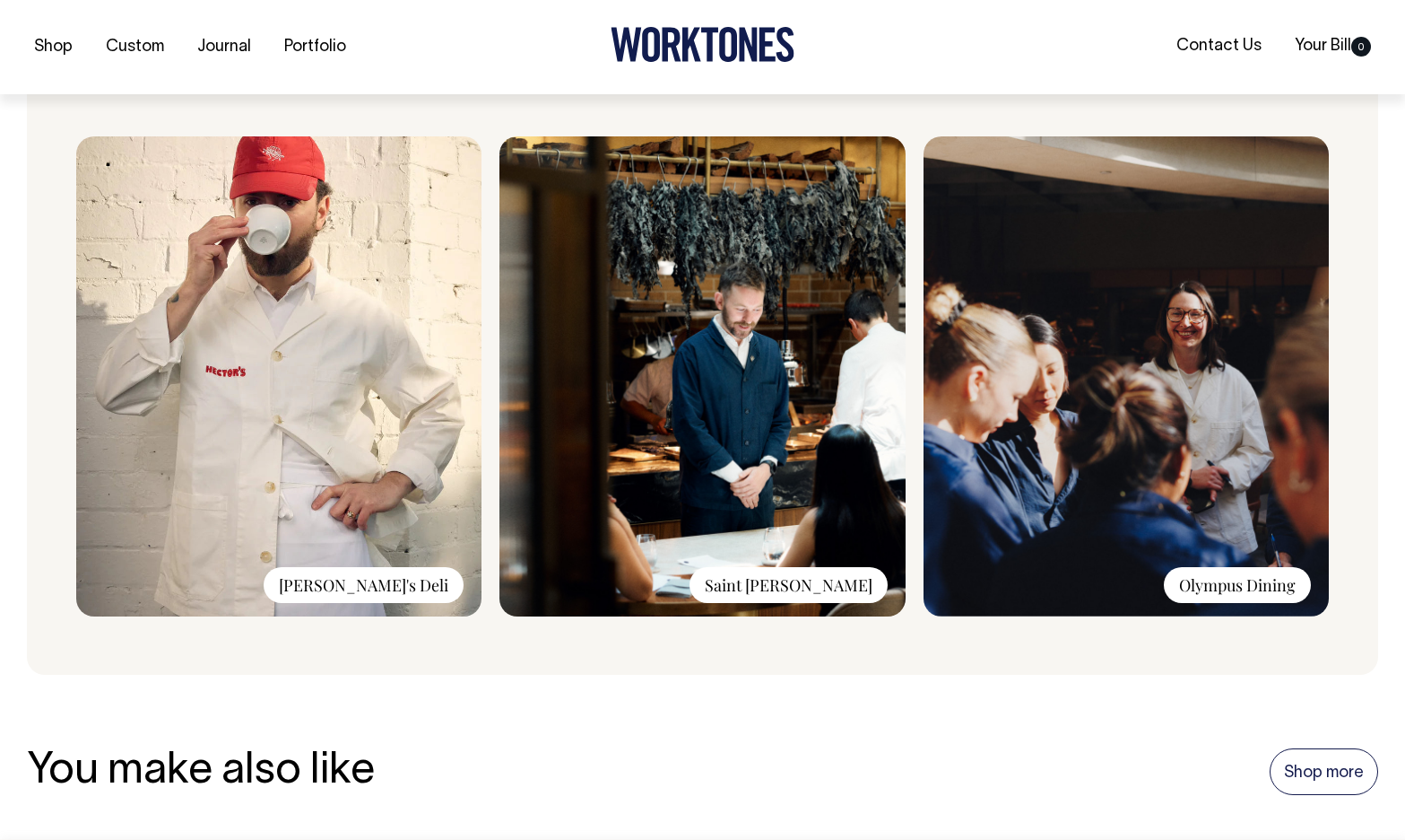
scroll to position [1291, 0]
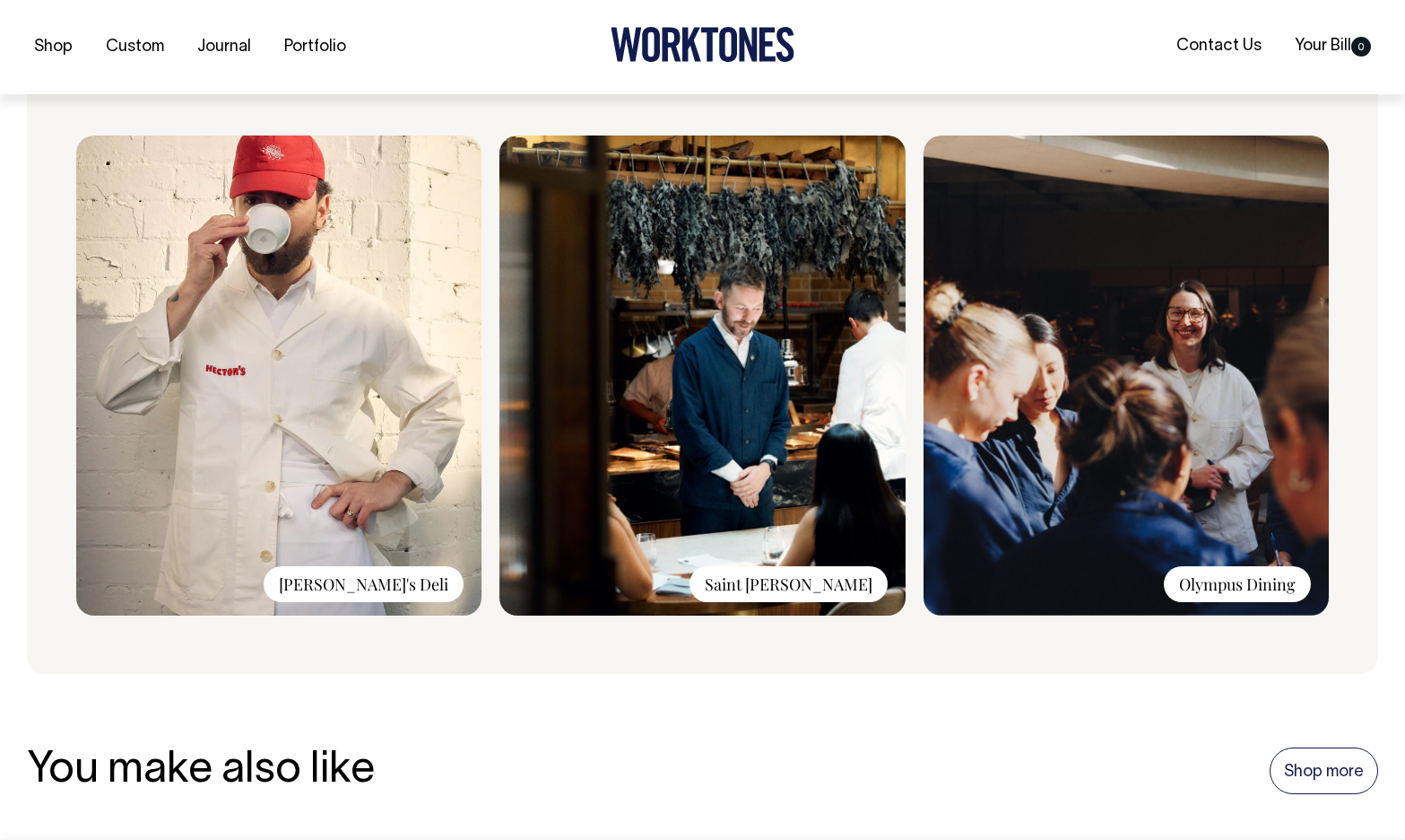
click at [402, 602] on div "Hector's Deli" at bounding box center [363, 583] width 200 height 35
click at [310, 397] on img at bounding box center [279, 375] width 405 height 480
drag, startPoint x: 310, startPoint y: 397, endPoint x: 310, endPoint y: 312, distance: 85.0
click at [310, 396] on img at bounding box center [279, 375] width 405 height 480
click at [310, 301] on img at bounding box center [279, 375] width 405 height 480
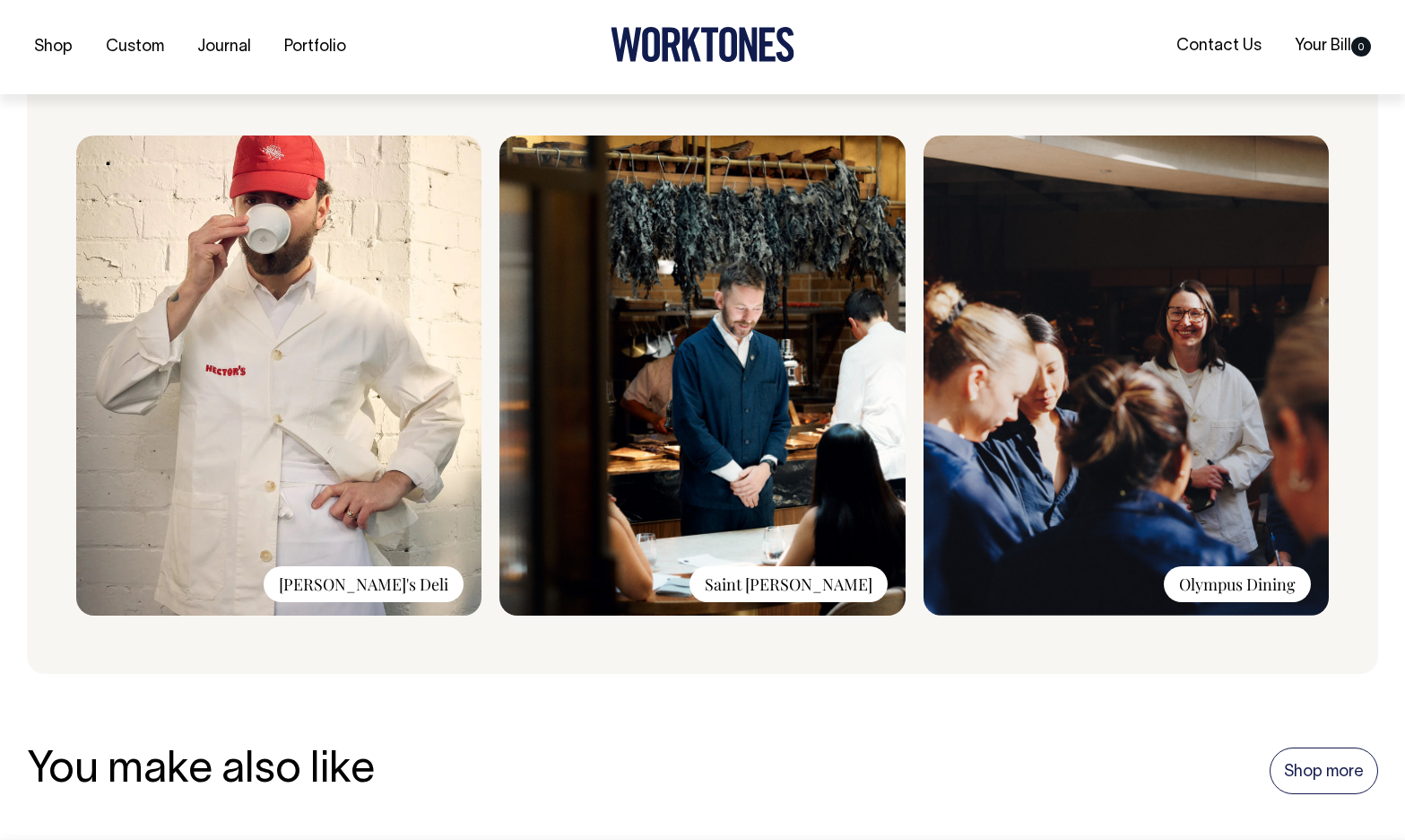
click at [831, 593] on div "Saint Peter" at bounding box center [788, 583] width 198 height 35
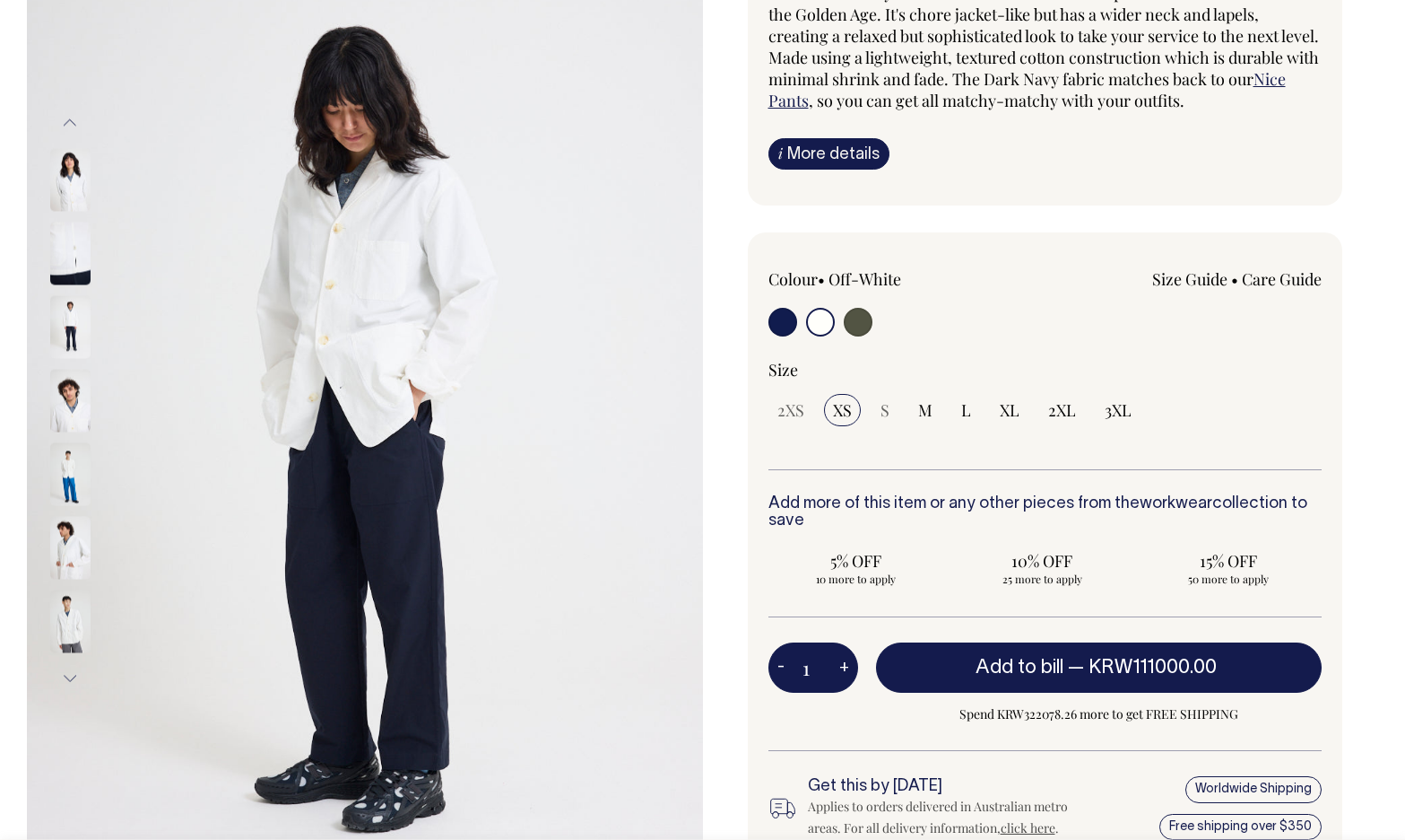
scroll to position [201, 0]
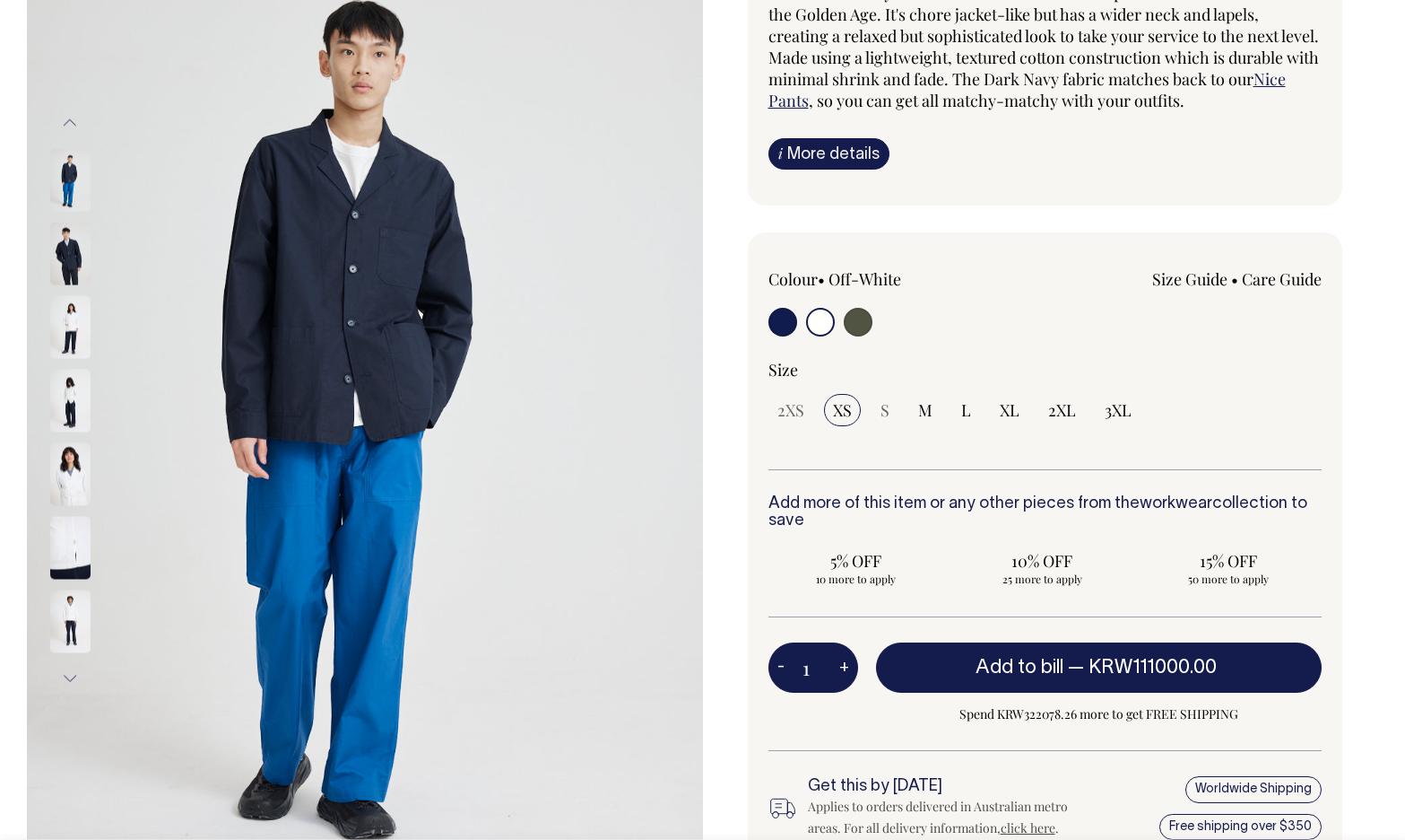
click at [62, 185] on img at bounding box center [70, 180] width 40 height 63
click at [78, 220] on img at bounding box center [70, 252] width 40 height 63
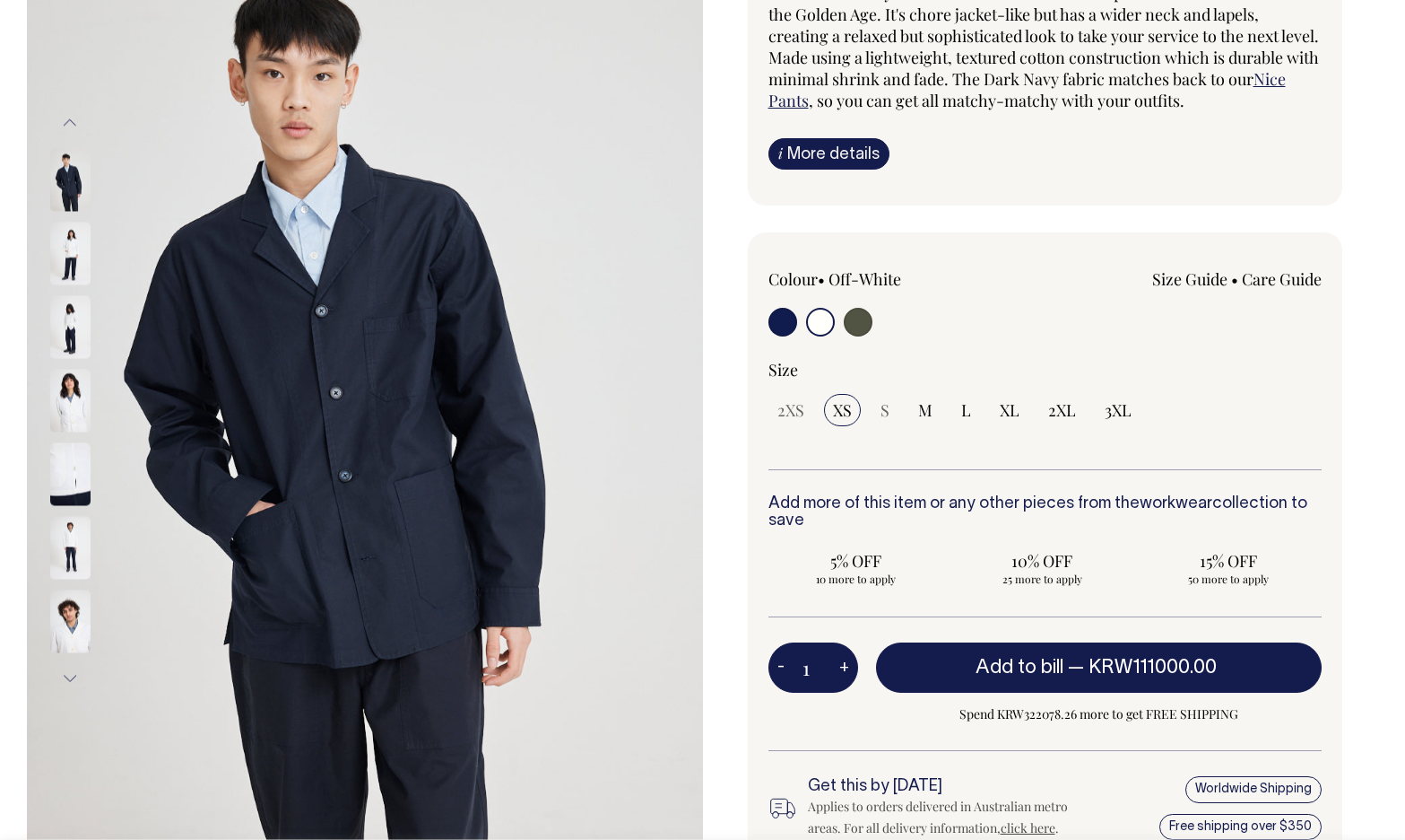
click at [74, 544] on img at bounding box center [70, 547] width 40 height 63
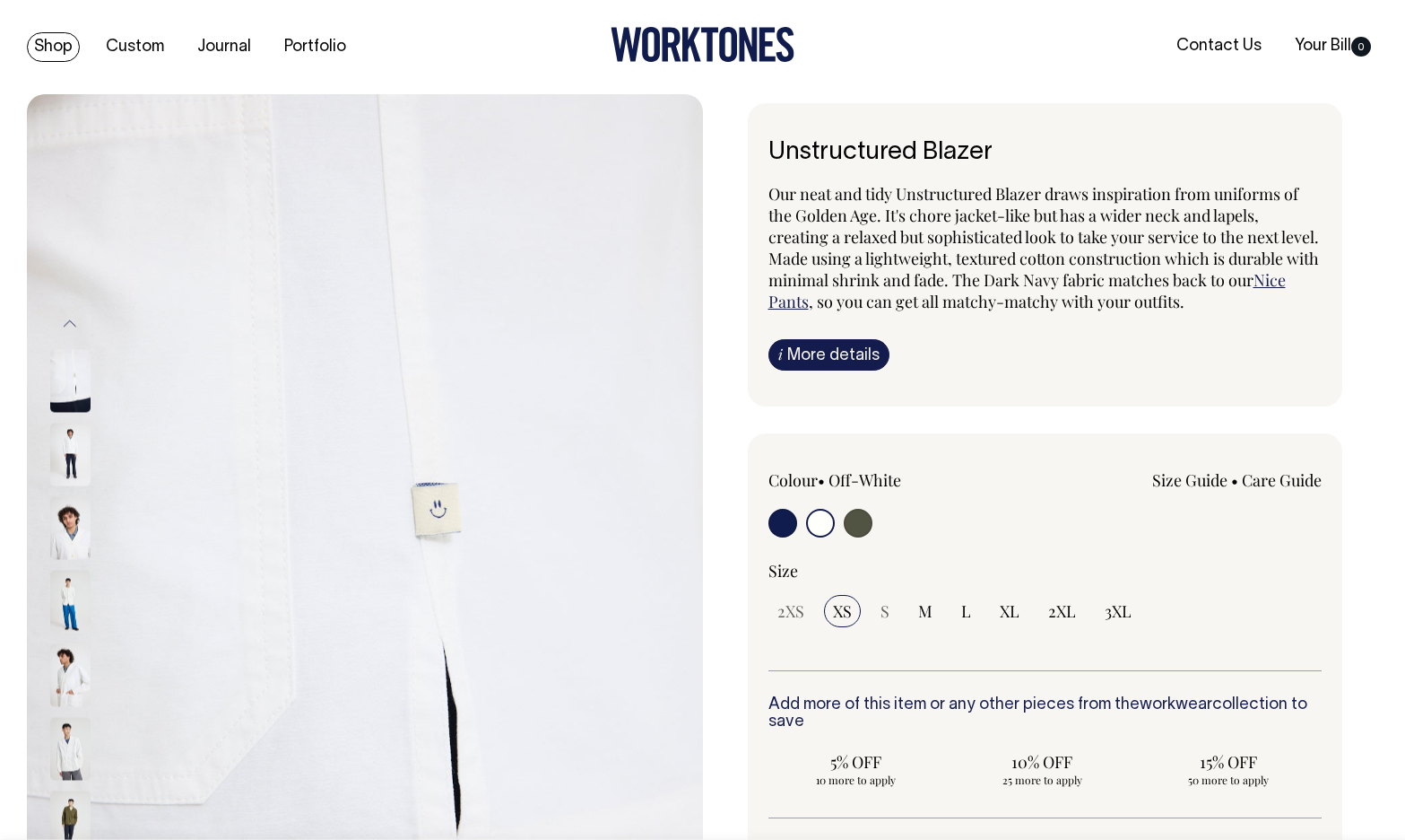
scroll to position [0, 0]
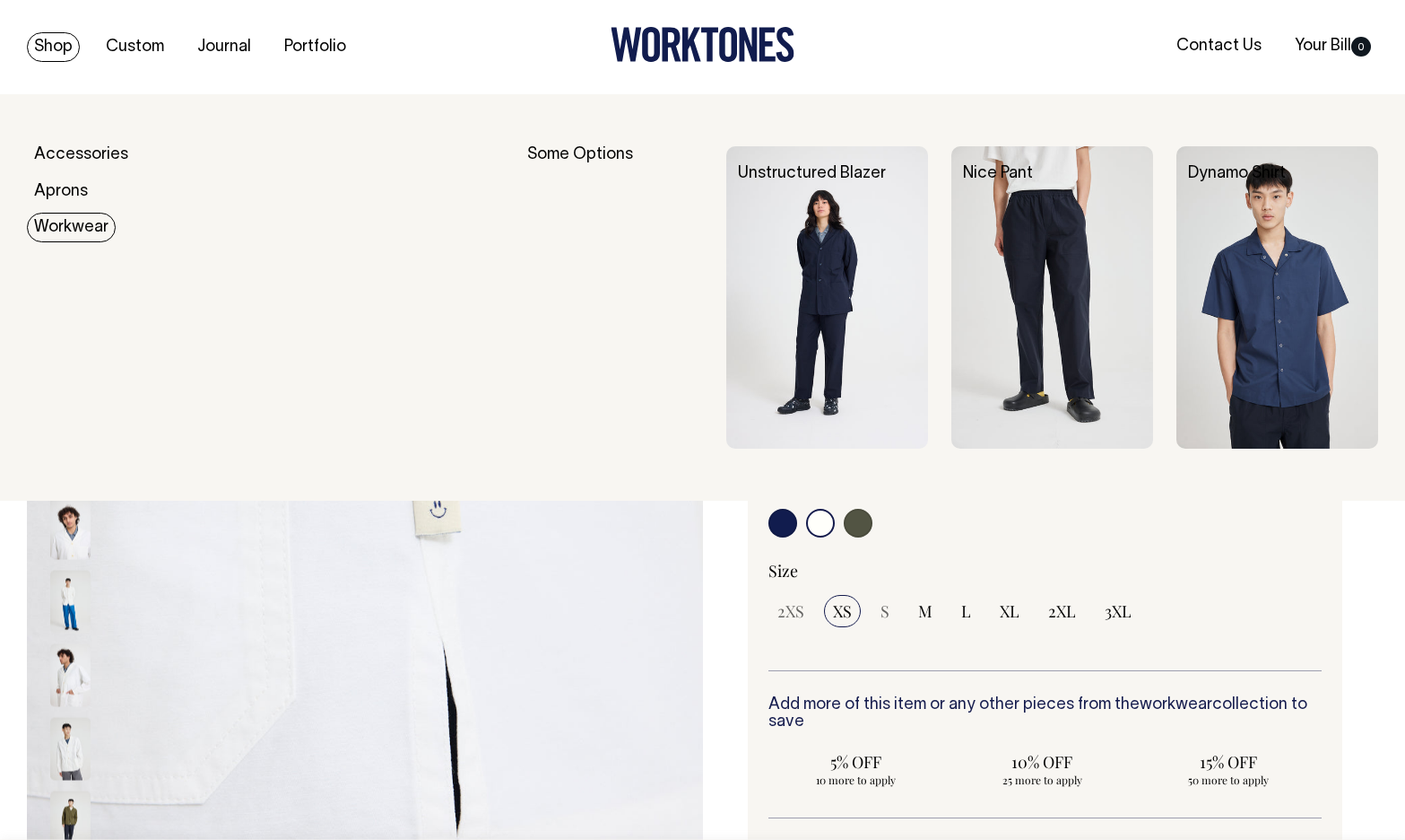
click at [57, 233] on link "Workwear" at bounding box center [71, 227] width 89 height 30
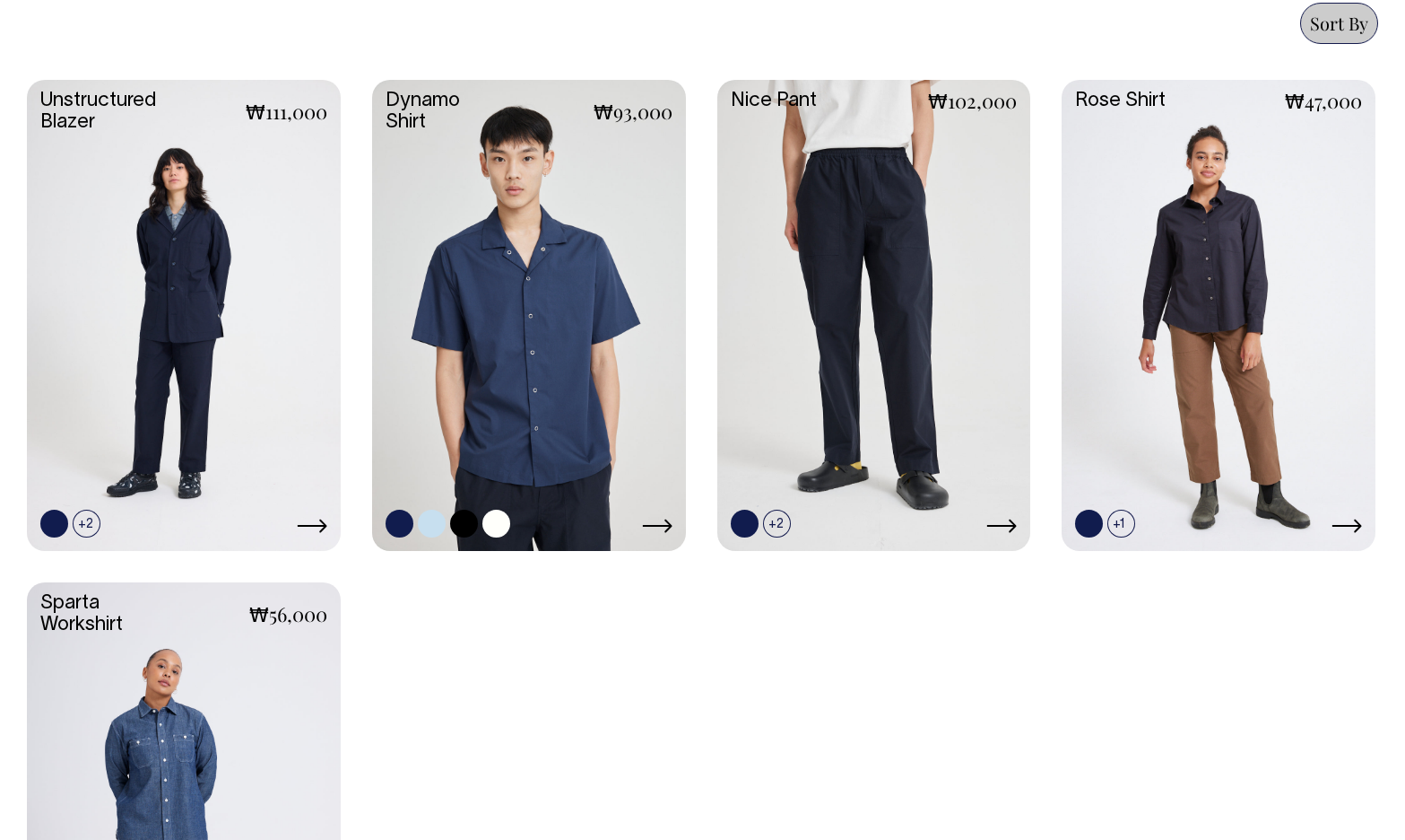
scroll to position [787, 0]
click at [553, 323] on link at bounding box center [530, 313] width 314 height 467
click at [130, 360] on link at bounding box center [184, 313] width 314 height 467
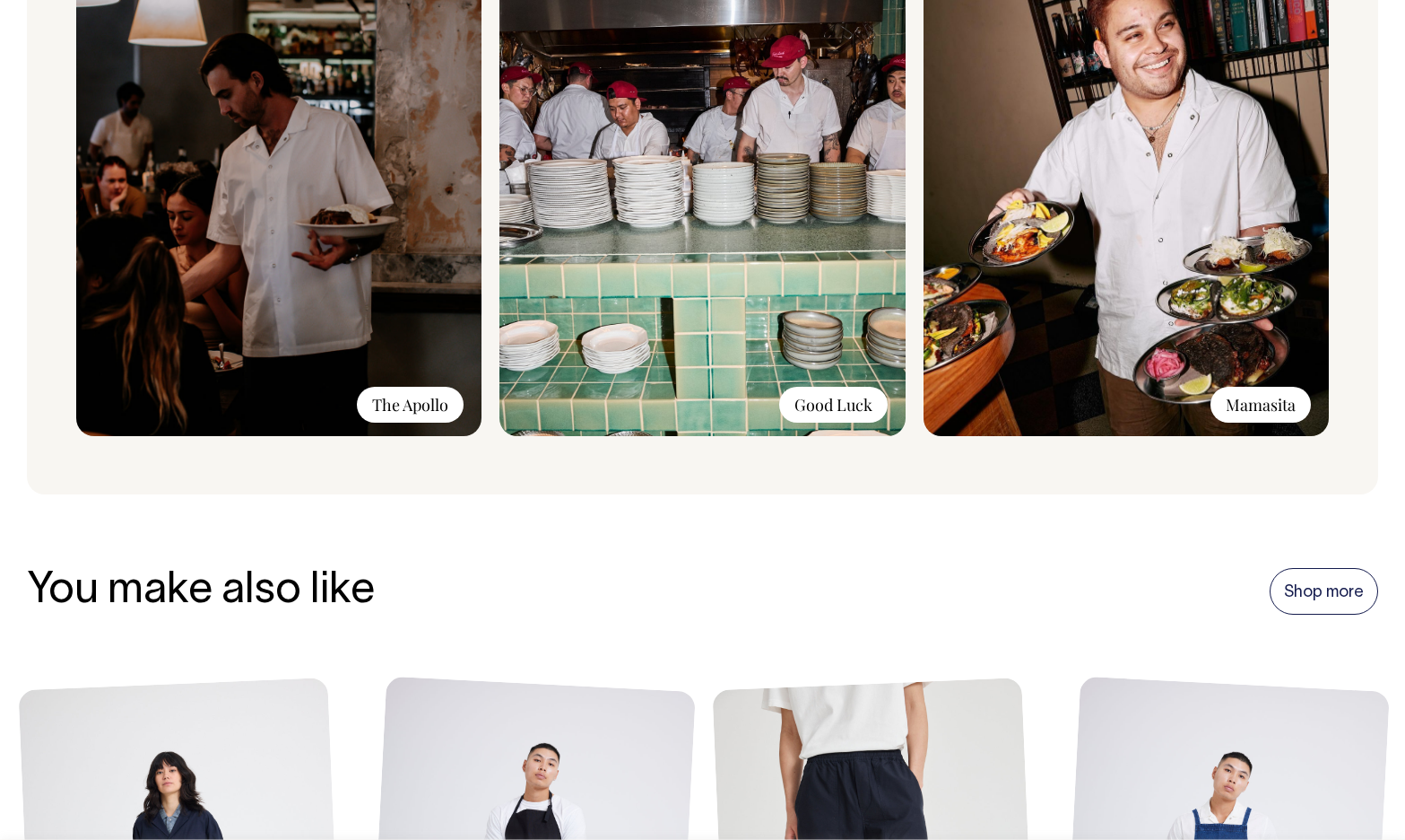
scroll to position [1427, 0]
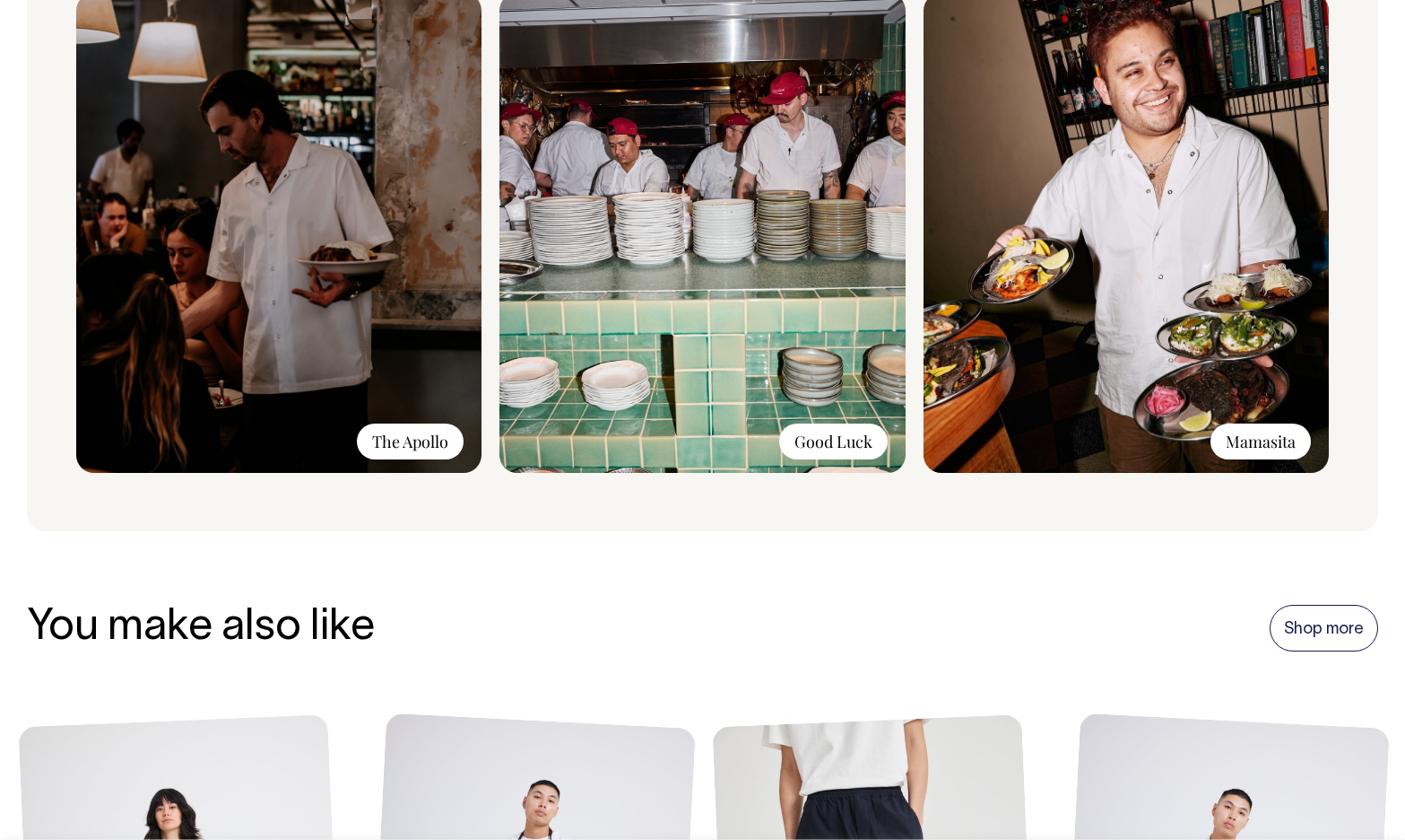
click at [1257, 459] on div "Mamasita" at bounding box center [1260, 441] width 101 height 35
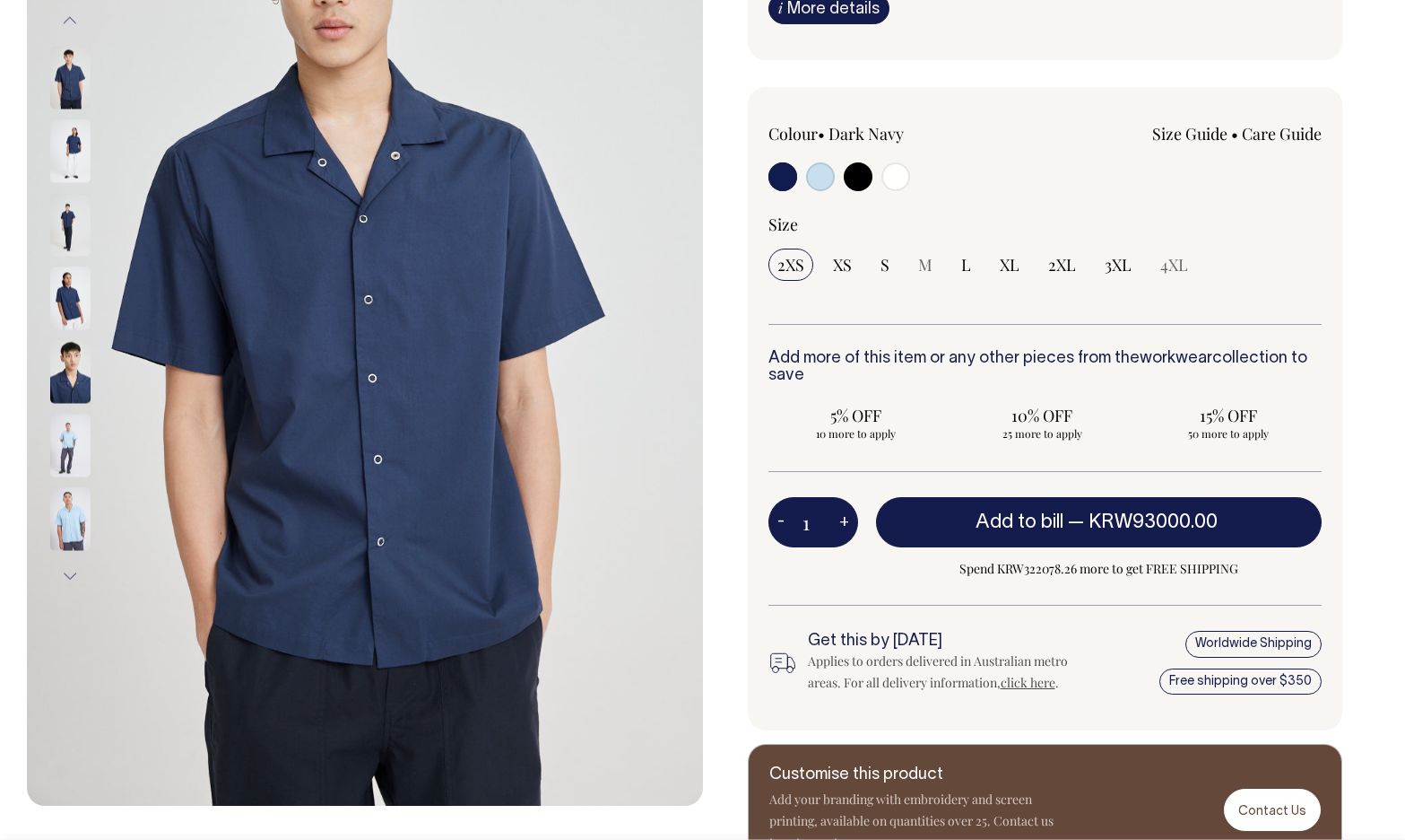
scroll to position [304, 0]
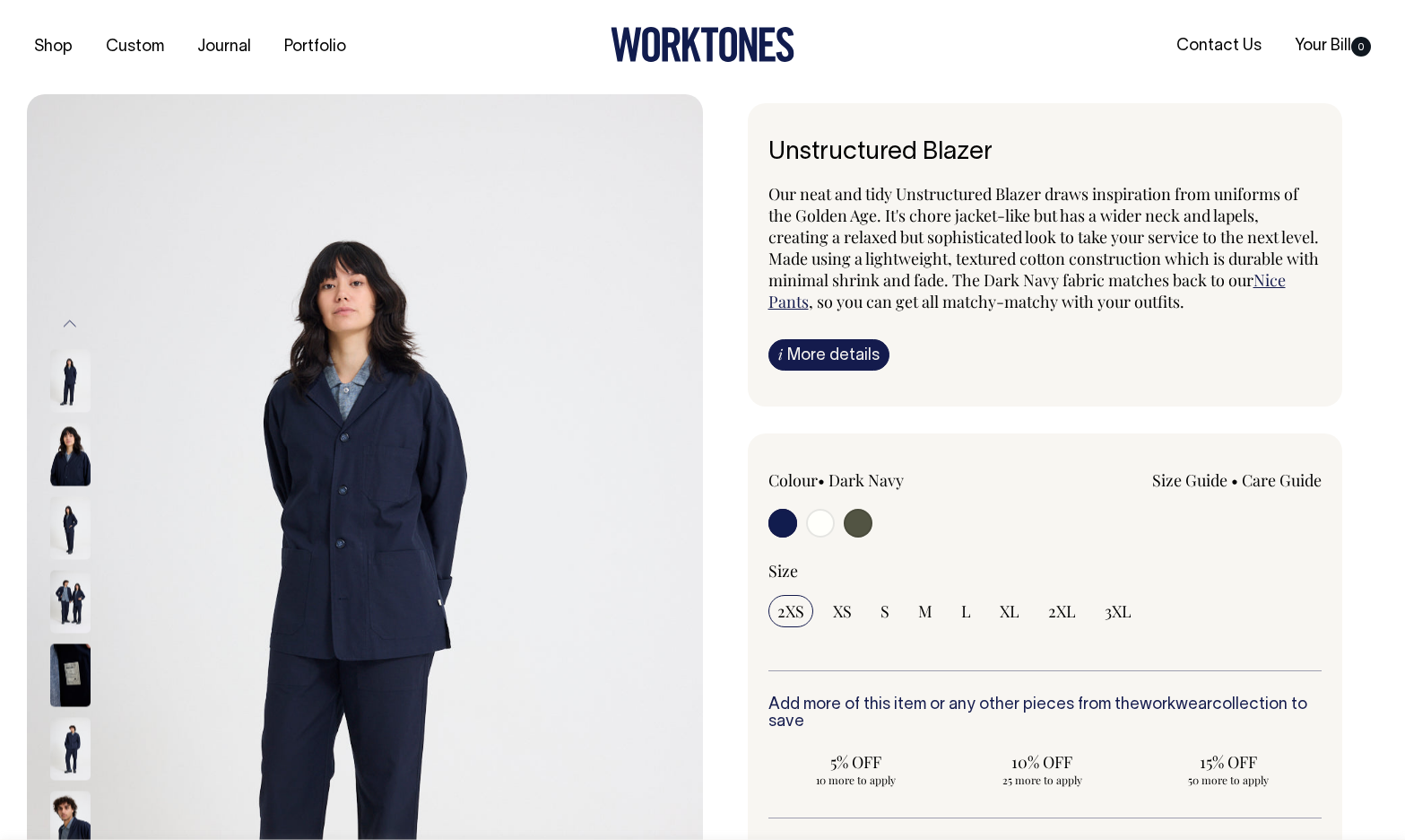
click at [78, 625] on img at bounding box center [70, 602] width 40 height 63
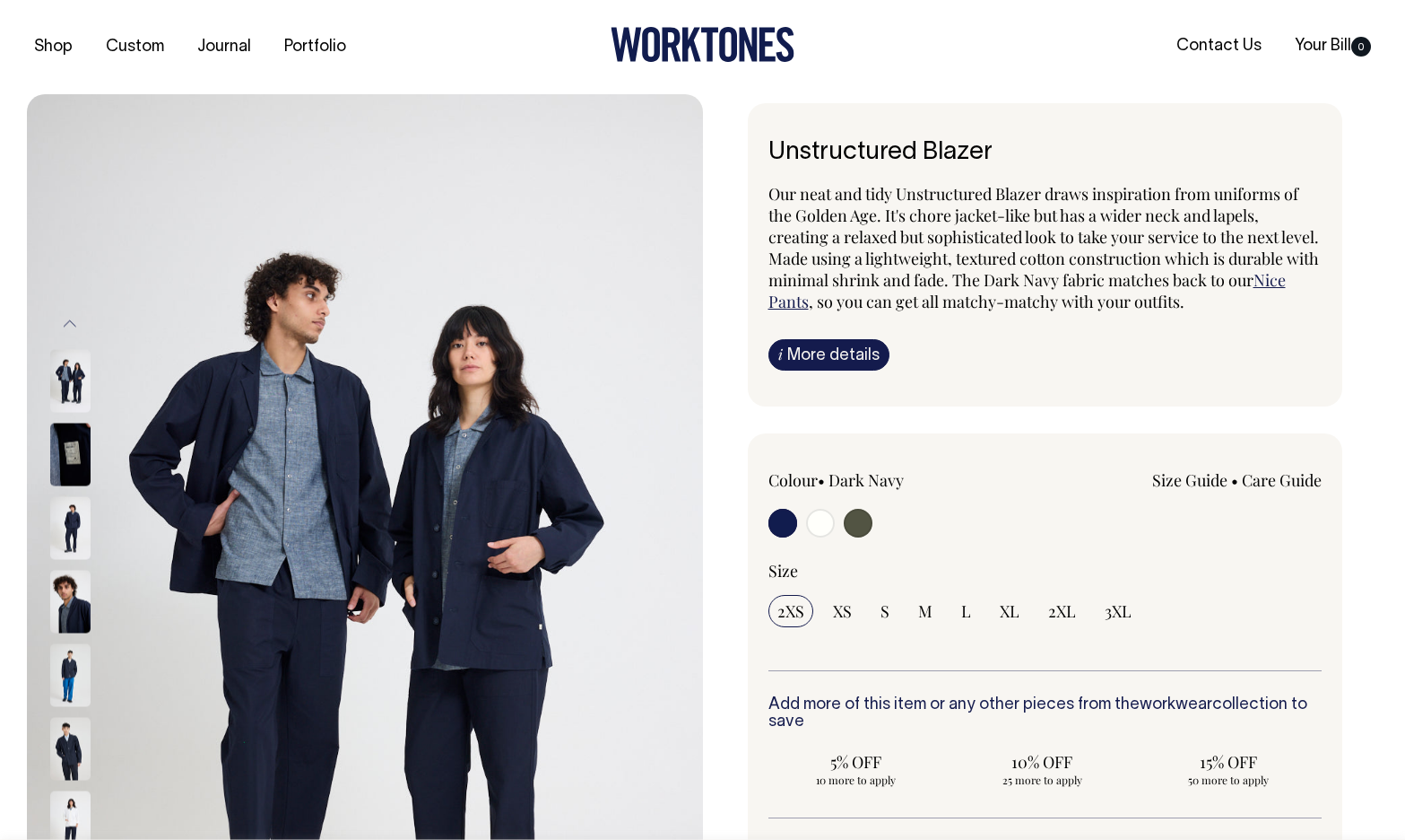
click at [72, 705] on img at bounding box center [70, 674] width 40 height 63
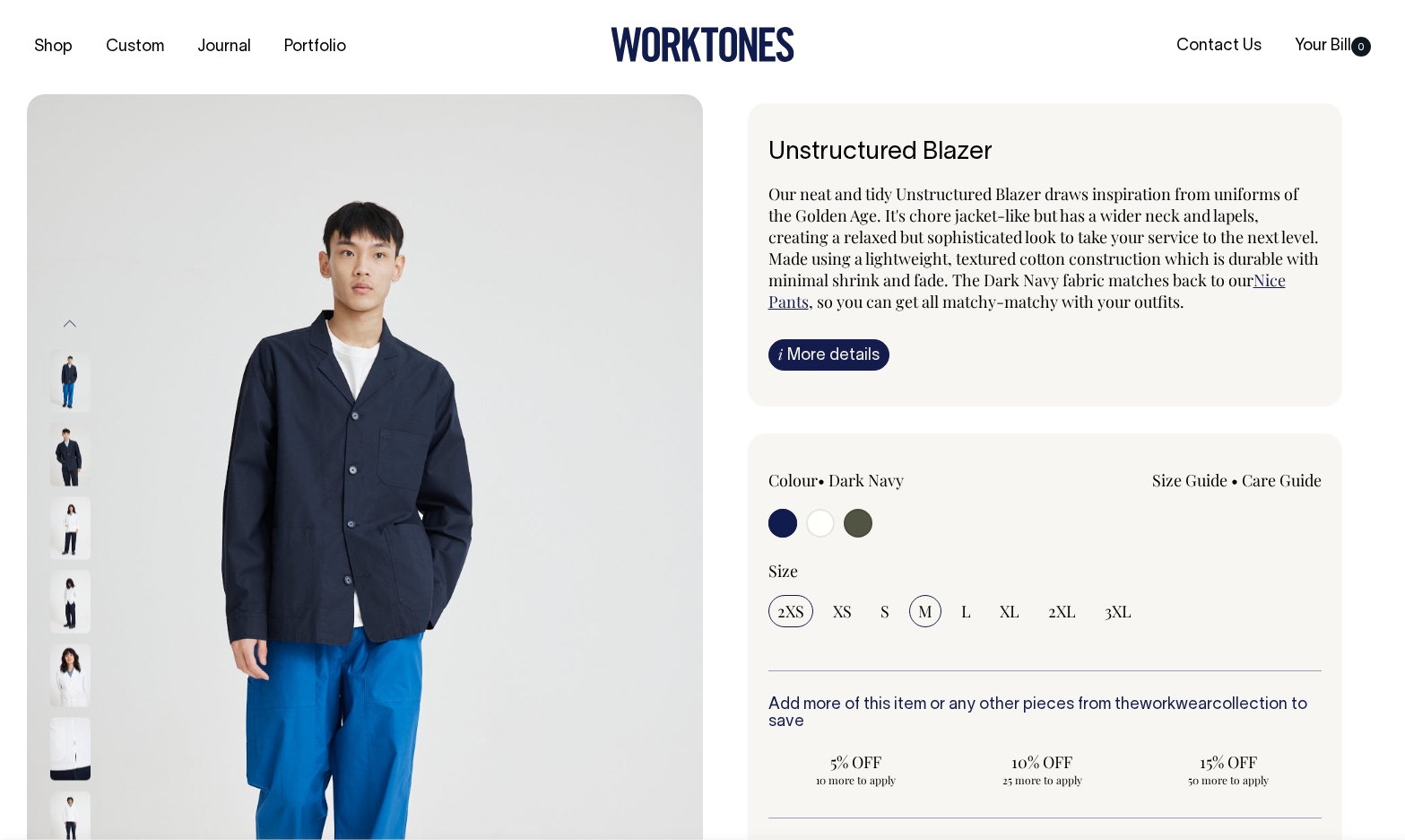
click at [915, 621] on input "M" at bounding box center [926, 611] width 33 height 33
radio input "true"
select select "M"
click at [827, 525] on input "radio" at bounding box center [821, 523] width 29 height 29
radio input "true"
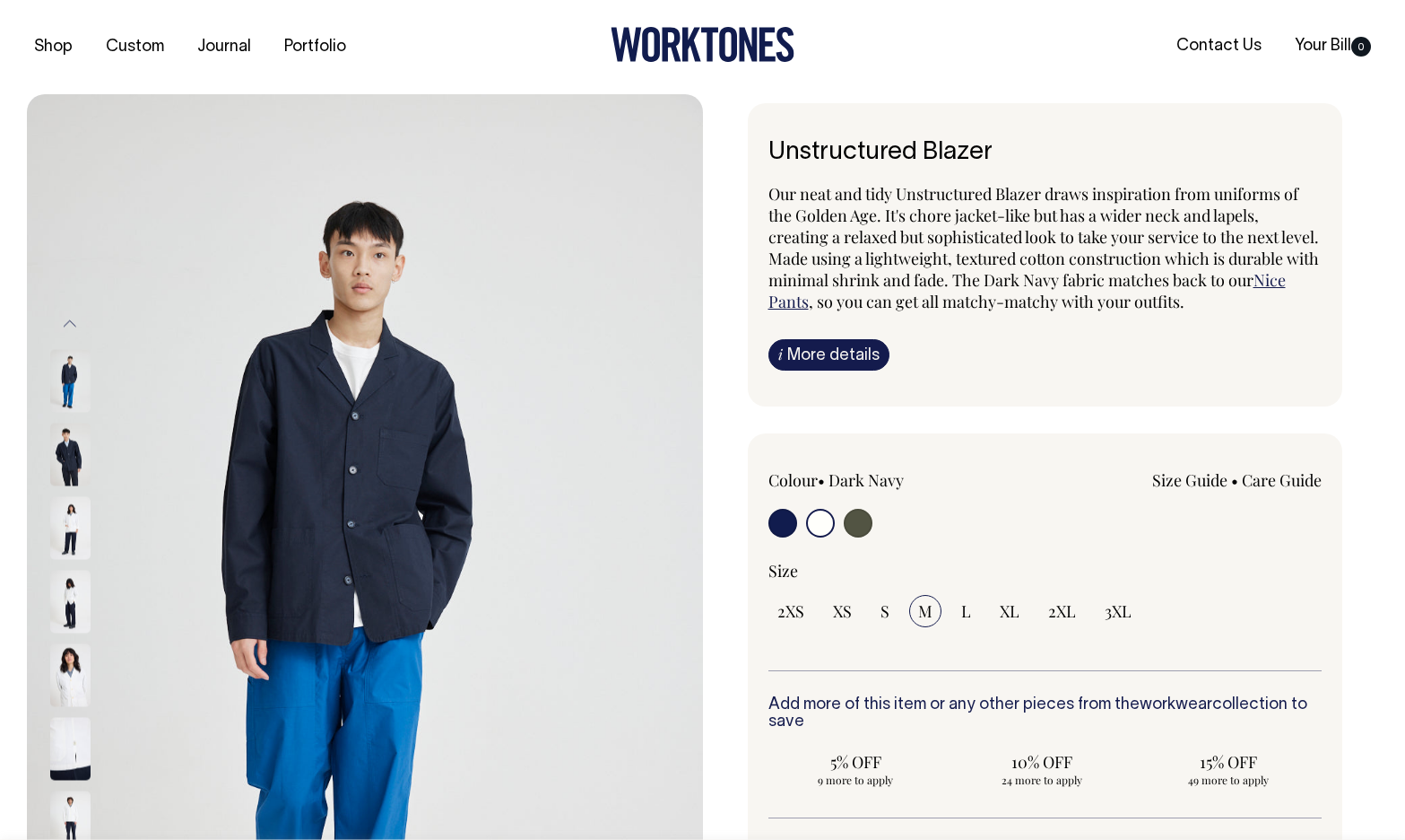
radio input "true"
select select "Off-White"
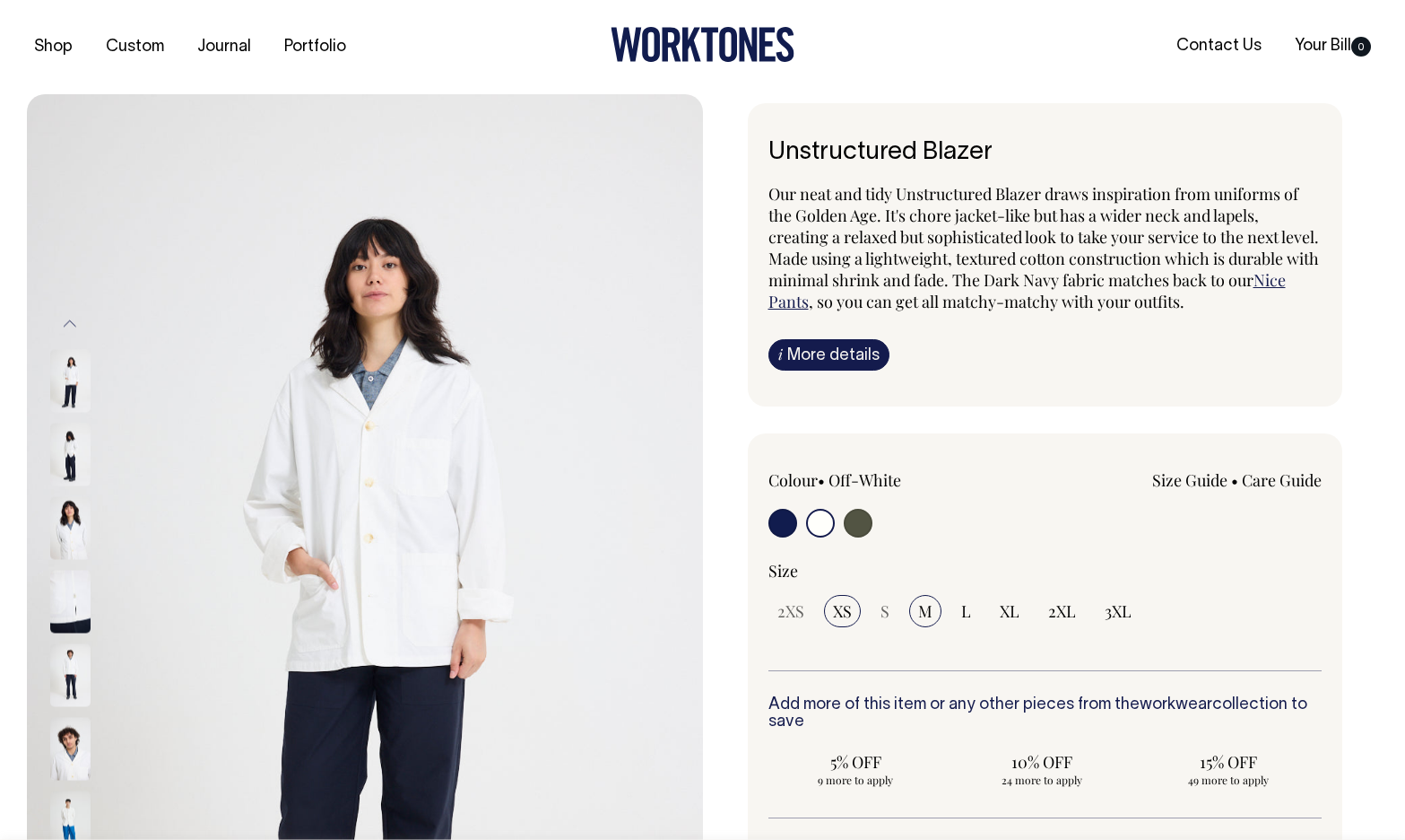
click at [937, 610] on input "M" at bounding box center [926, 611] width 33 height 33
radio input "true"
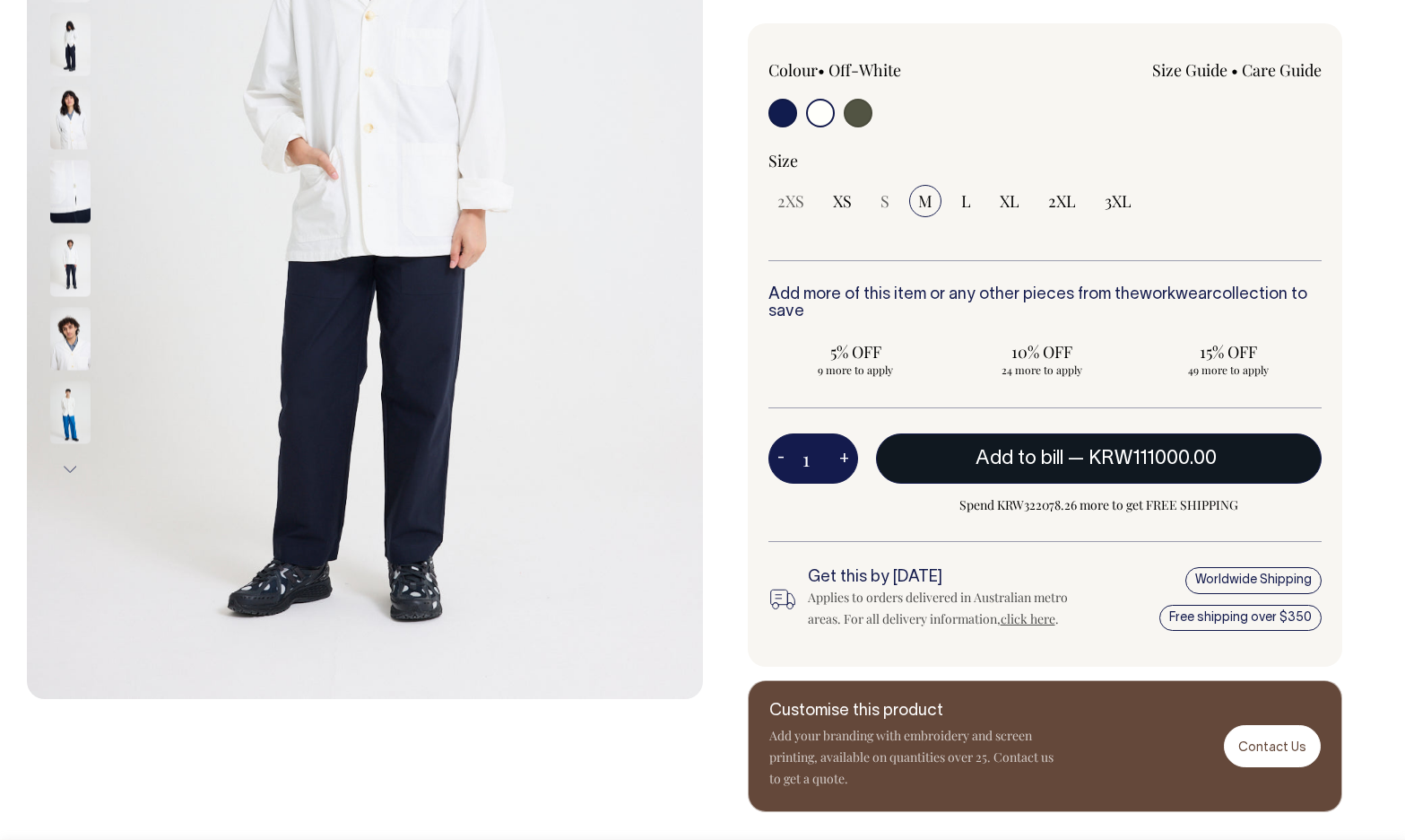
scroll to position [411, 0]
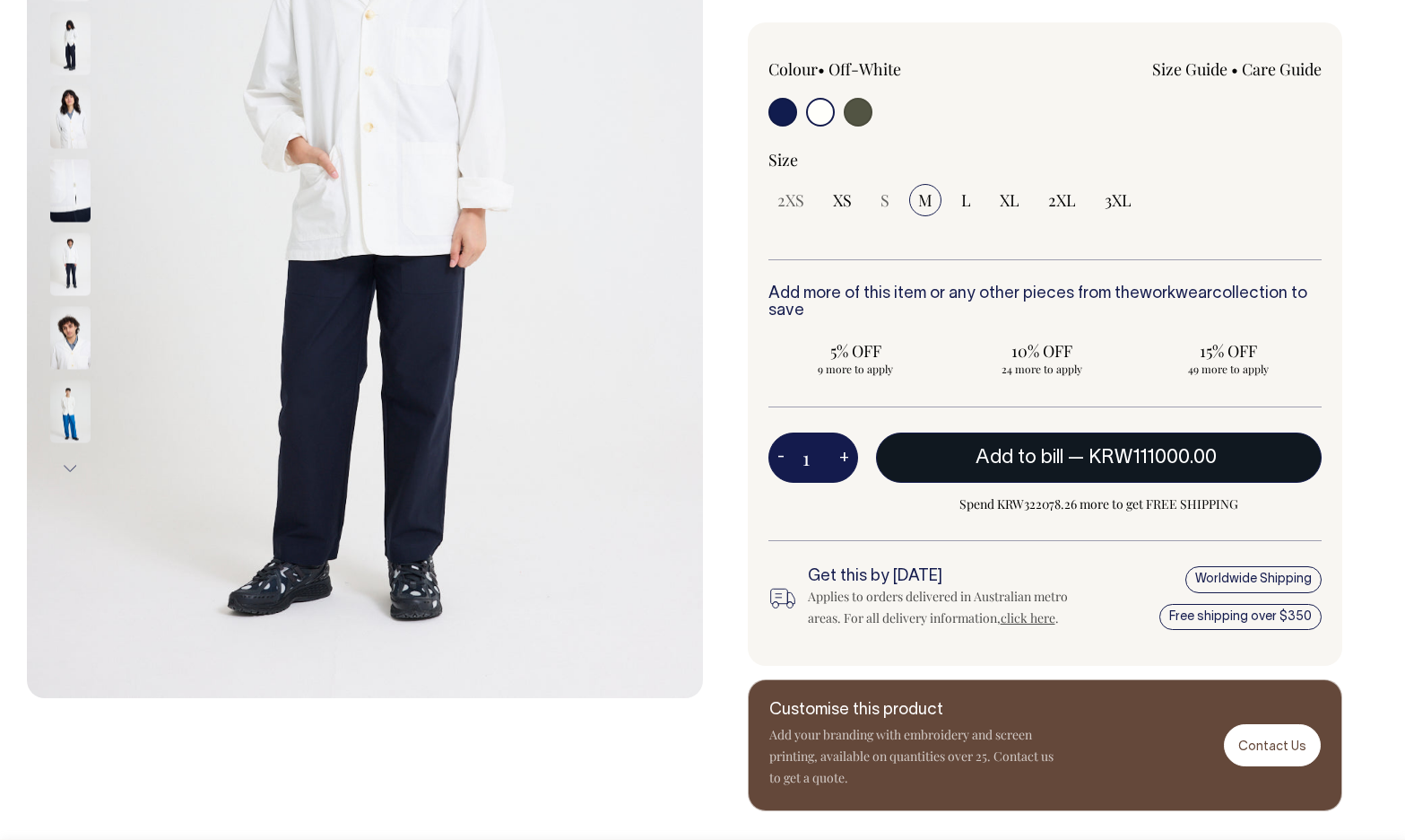
click at [1015, 459] on span "Add to bill" at bounding box center [1020, 457] width 88 height 18
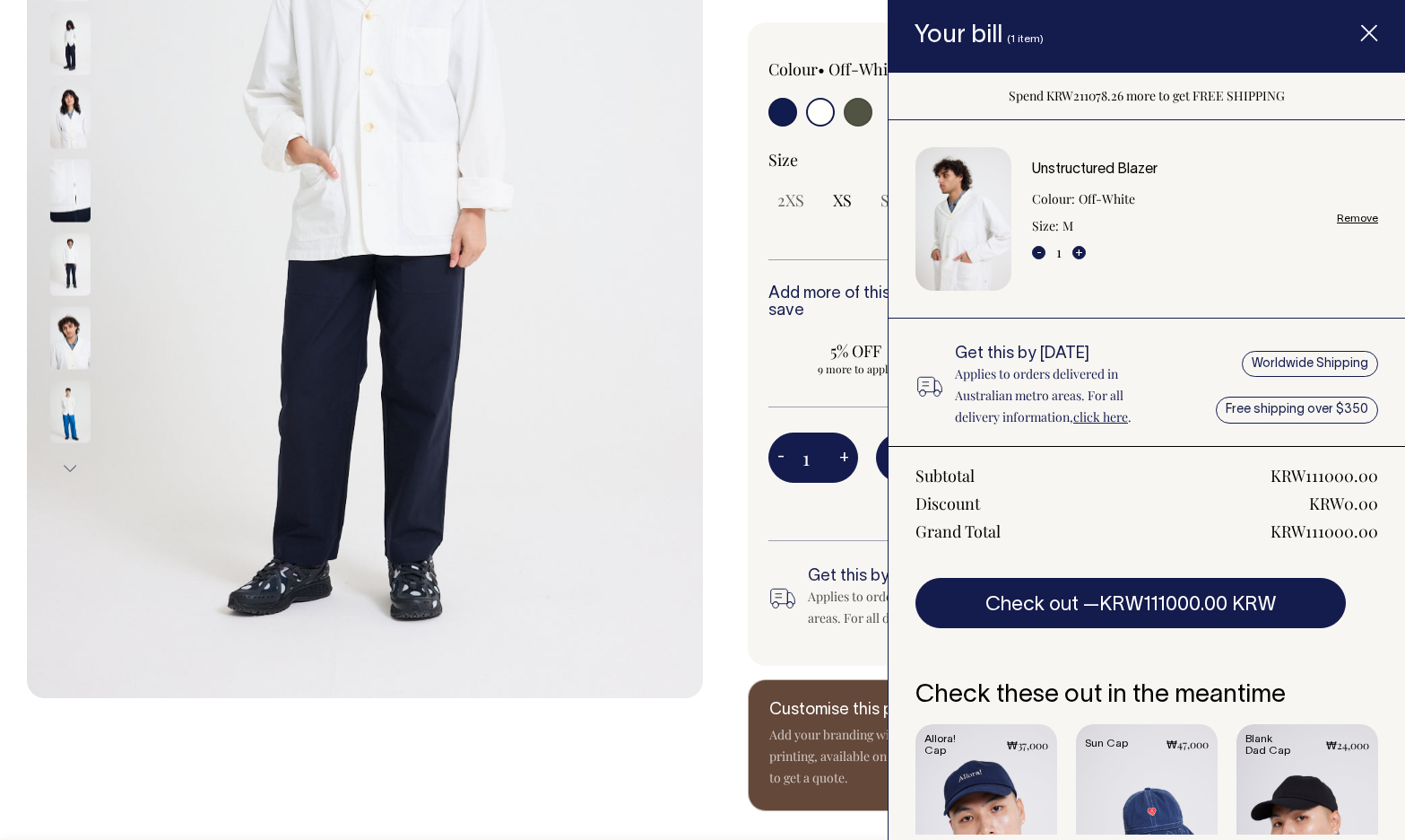
click at [838, 242] on div "Size 2XS XS S M L XL 2XL" at bounding box center [1046, 203] width 555 height 110
click at [1370, 38] on icon "Item added to your cart" at bounding box center [1370, 34] width 18 height 18
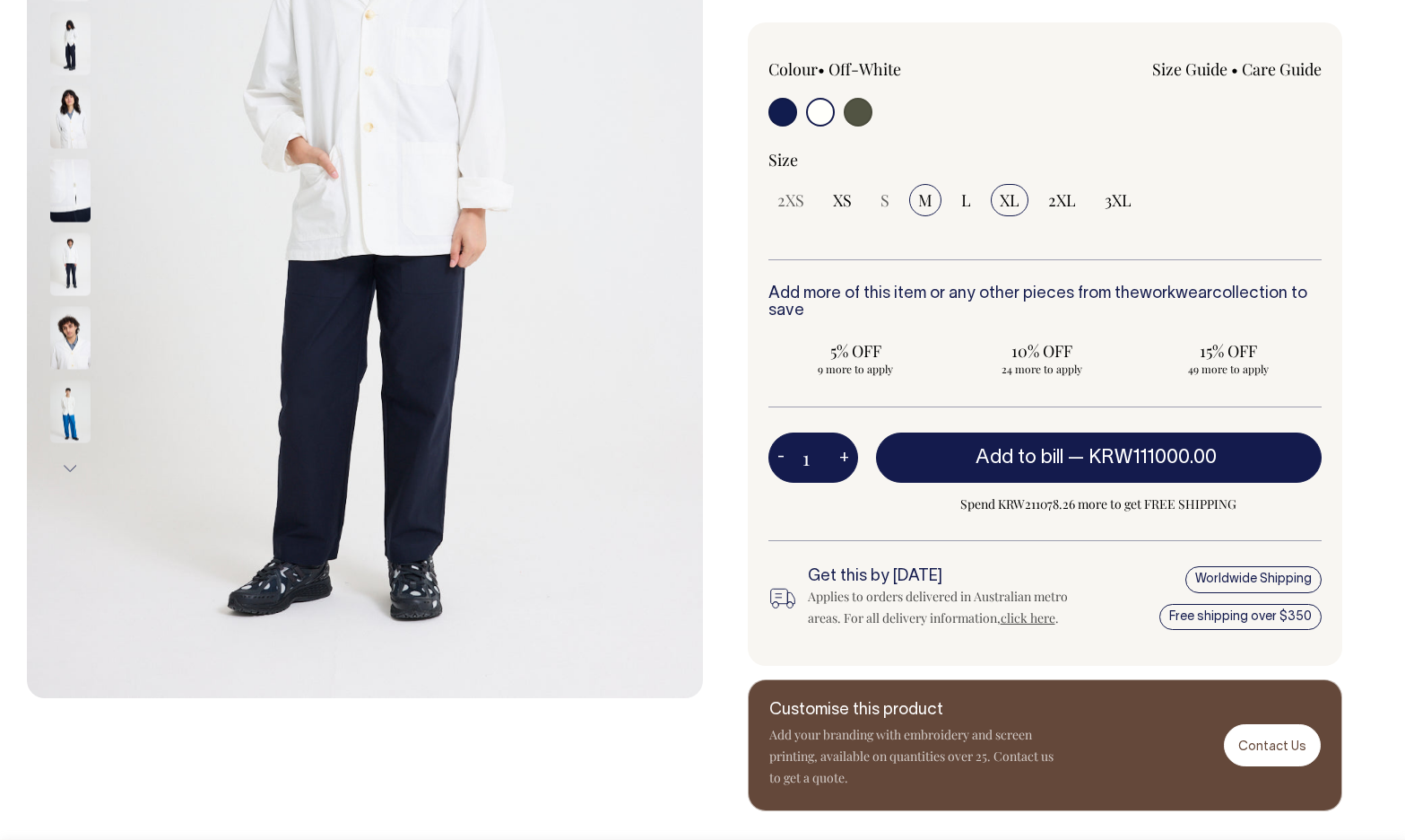
click at [1015, 195] on span "XL" at bounding box center [1009, 200] width 20 height 21
click at [1015, 195] on input "XL" at bounding box center [1009, 200] width 37 height 33
radio input "true"
select select "XL"
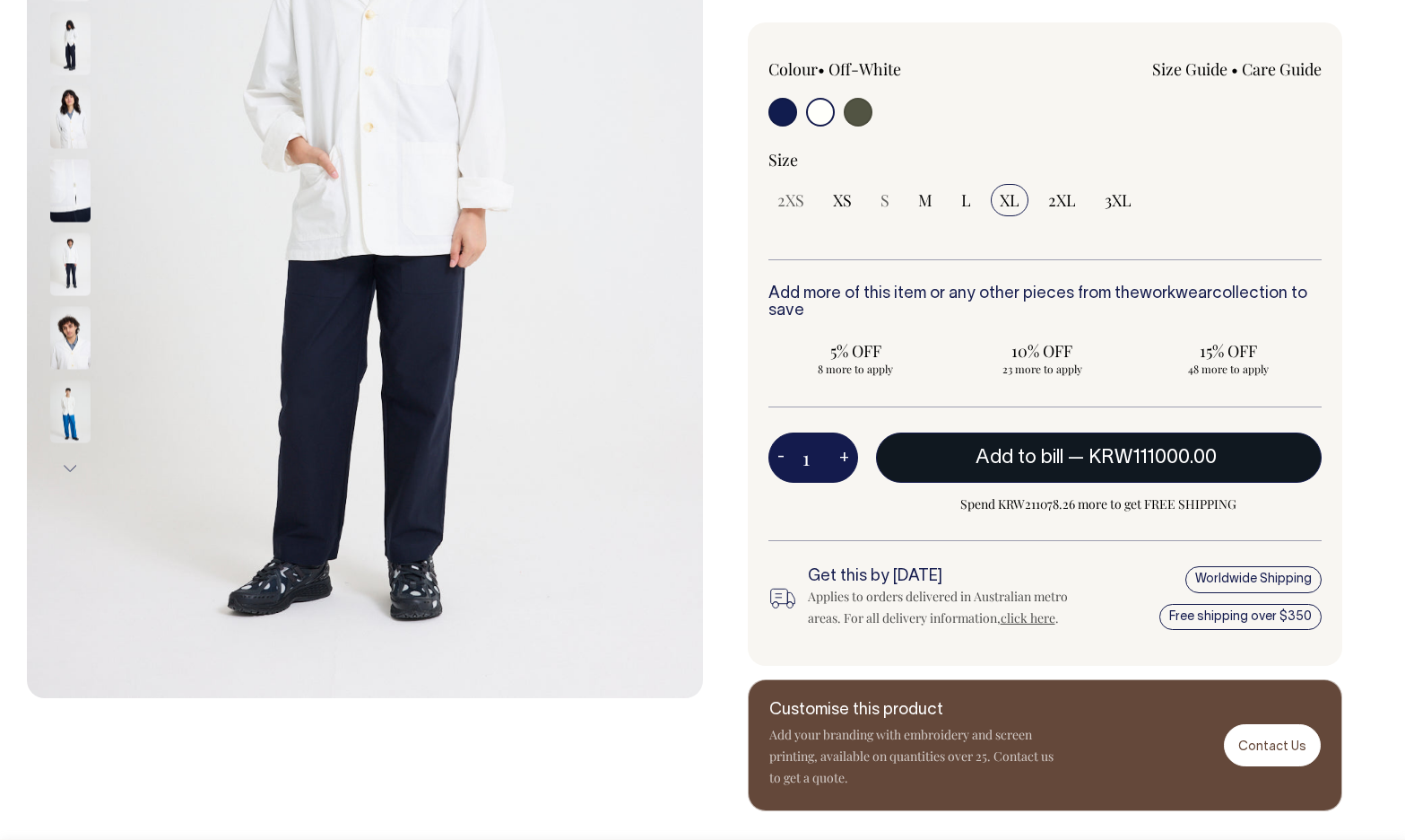
click at [1029, 454] on span "Add to bill" at bounding box center [1020, 457] width 88 height 18
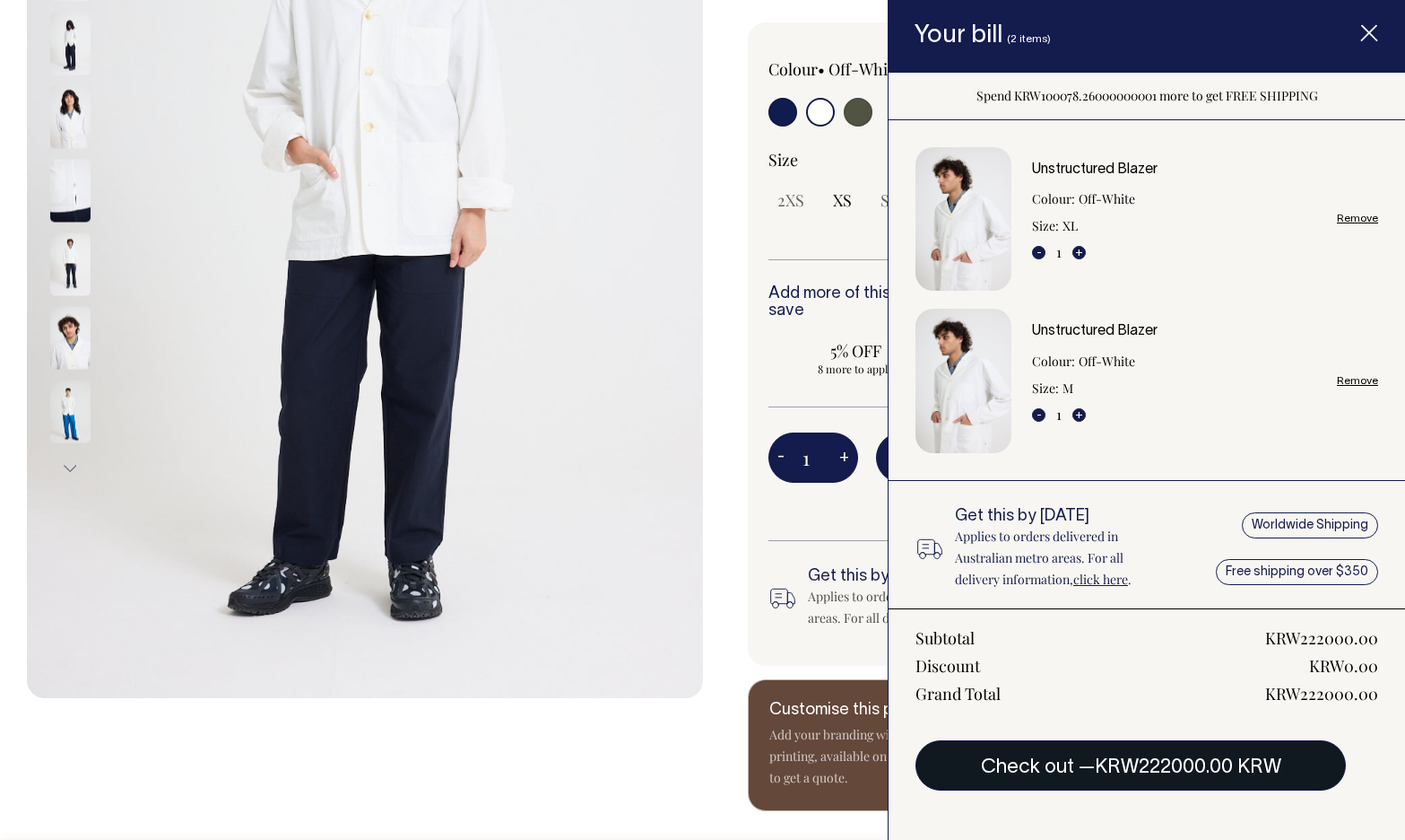
click at [1207, 771] on span "KRW222000.00 KRW" at bounding box center [1188, 766] width 187 height 18
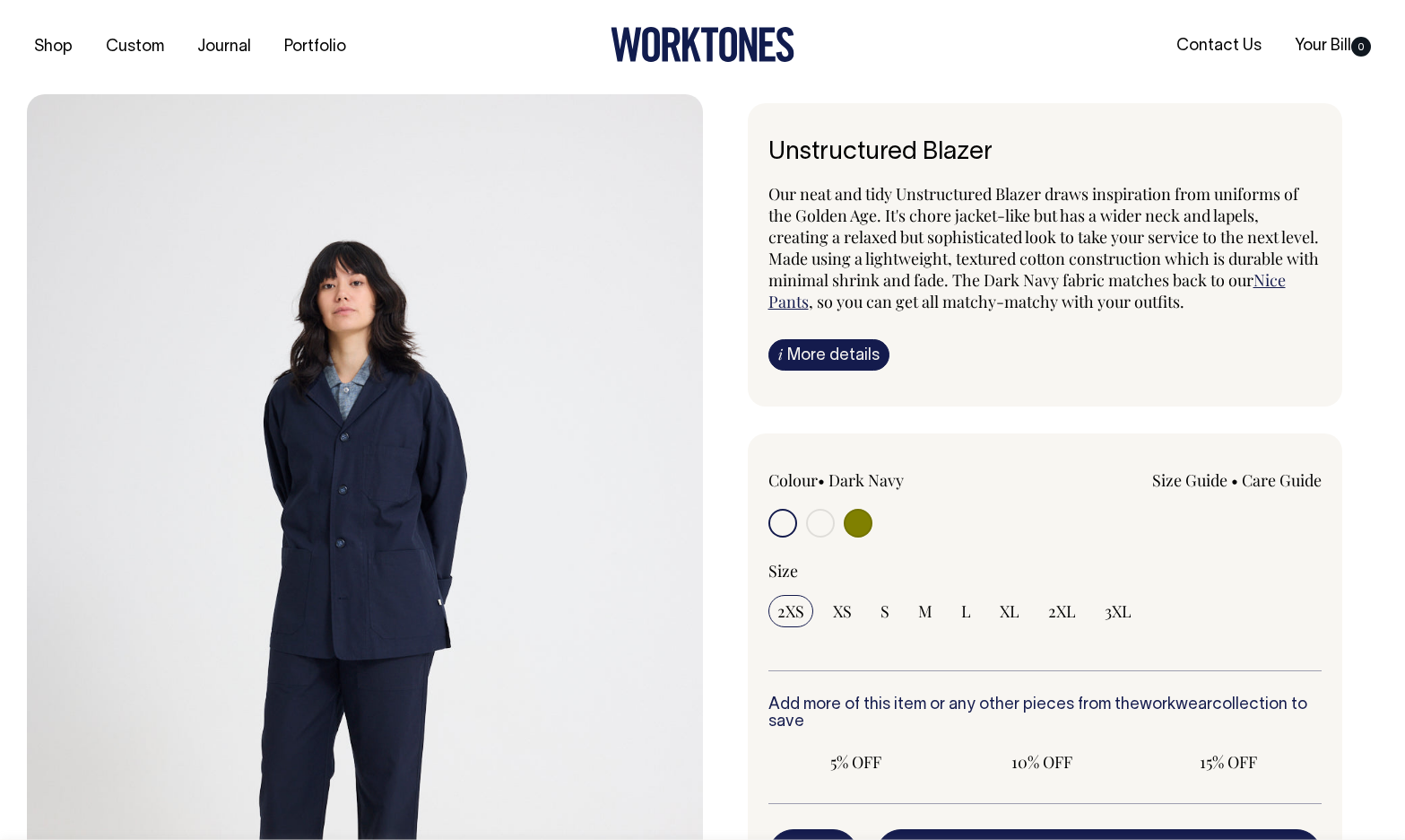
scroll to position [411, 0]
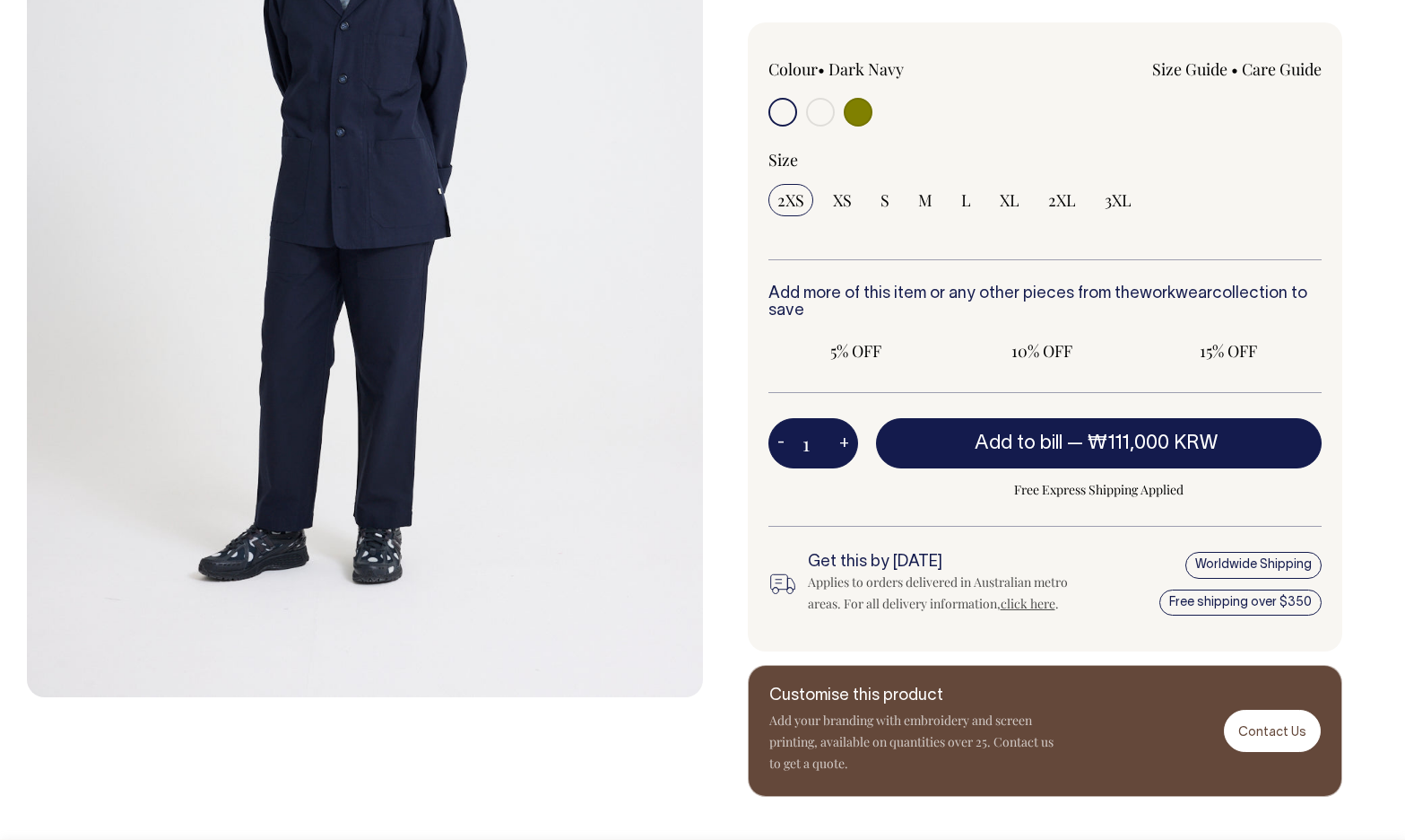
radio input "true"
radio input "false"
radio input "true"
select select "Off-White"
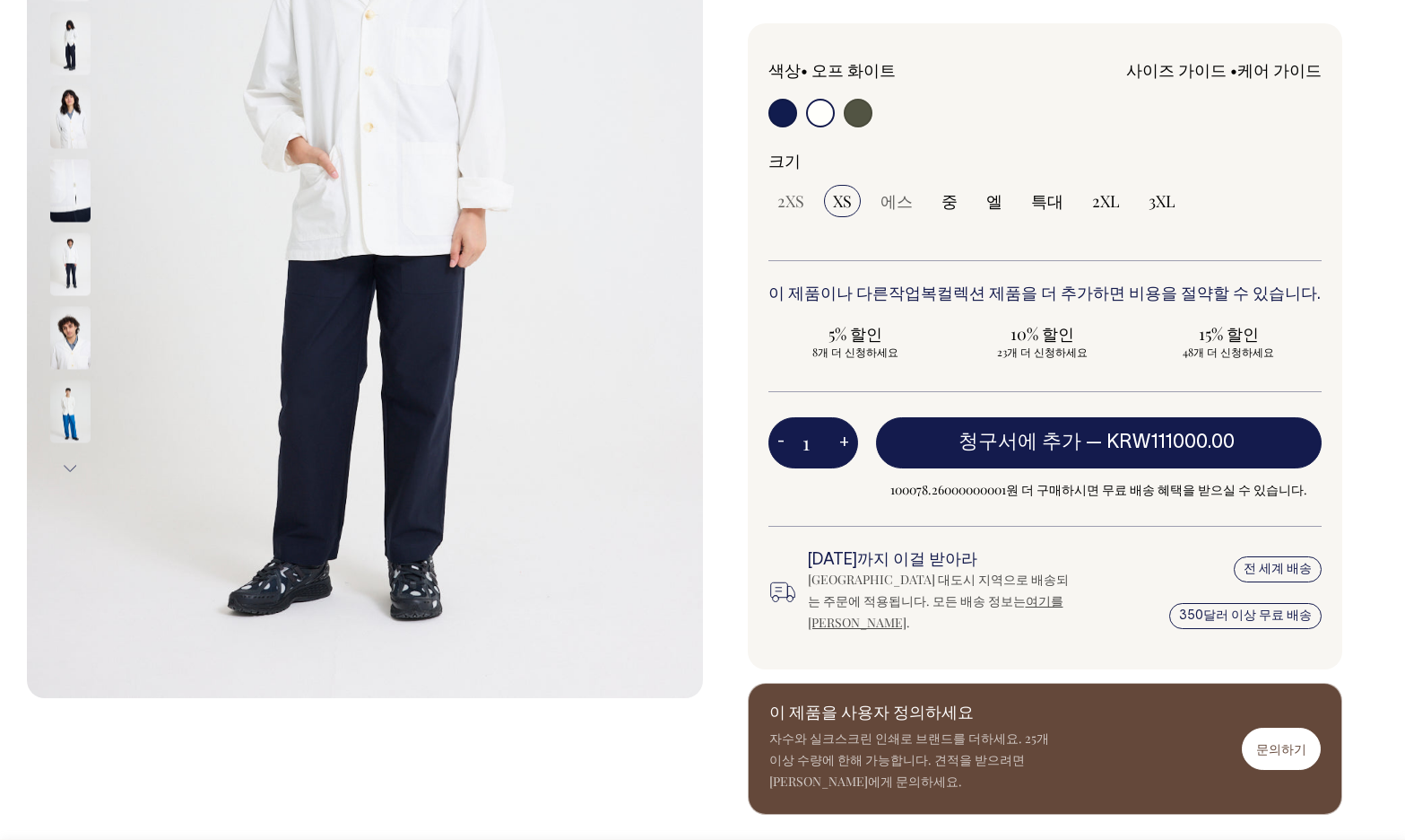
click at [1150, 580] on div "전 세계 배송 350달러 이상 무료 배송" at bounding box center [1225, 593] width 193 height 82
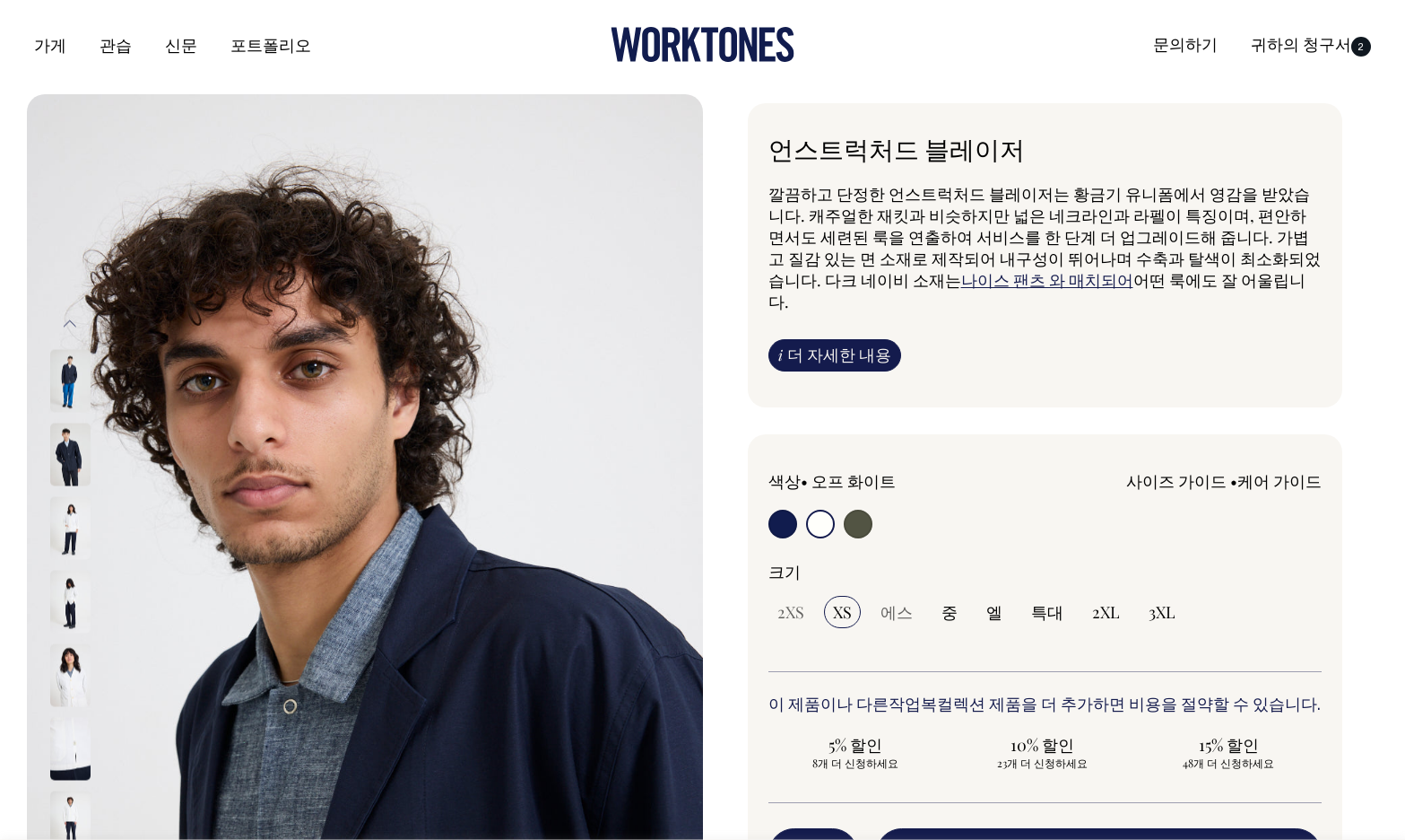
scroll to position [0, 0]
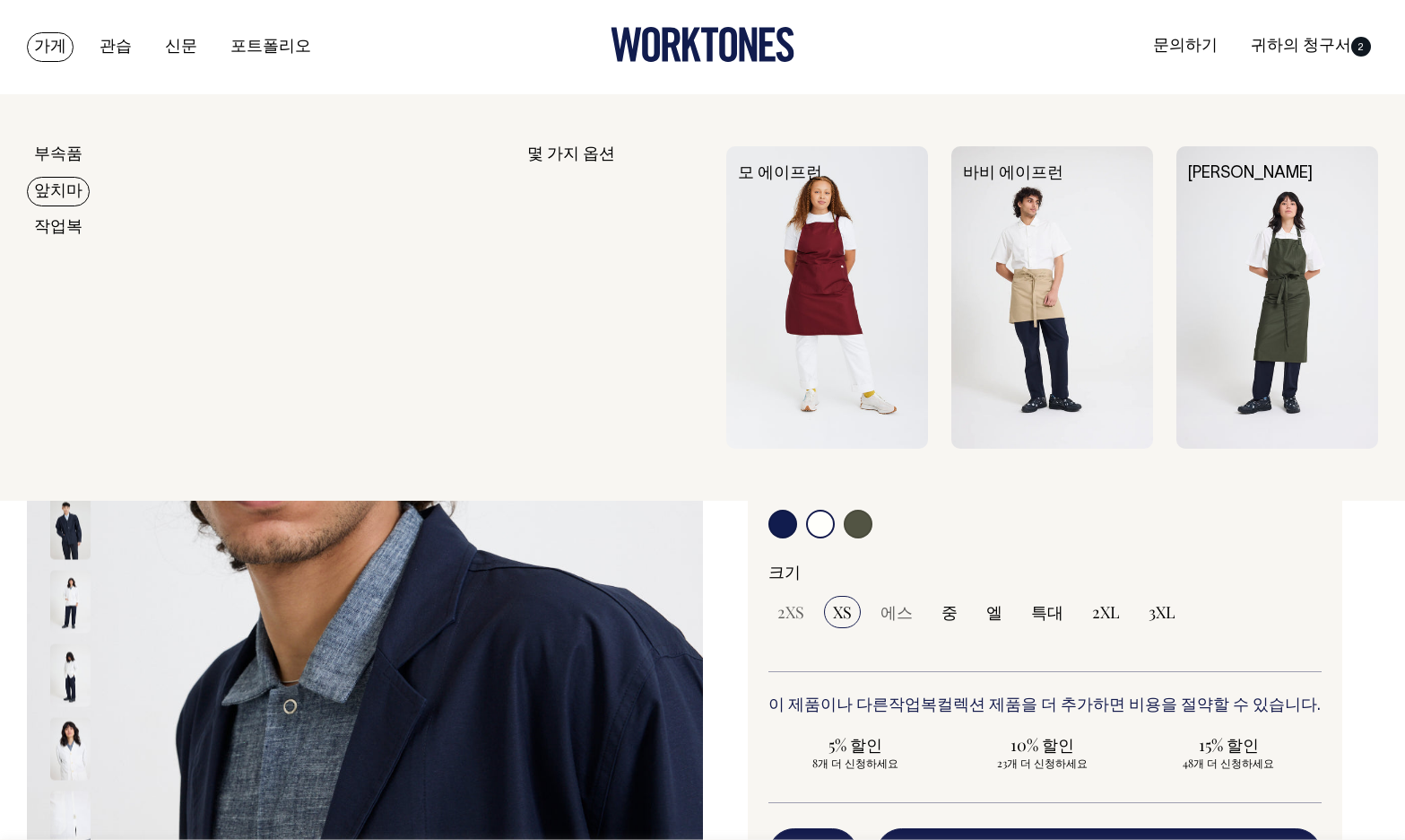
click at [62, 192] on font "앞치마" at bounding box center [58, 192] width 49 height 15
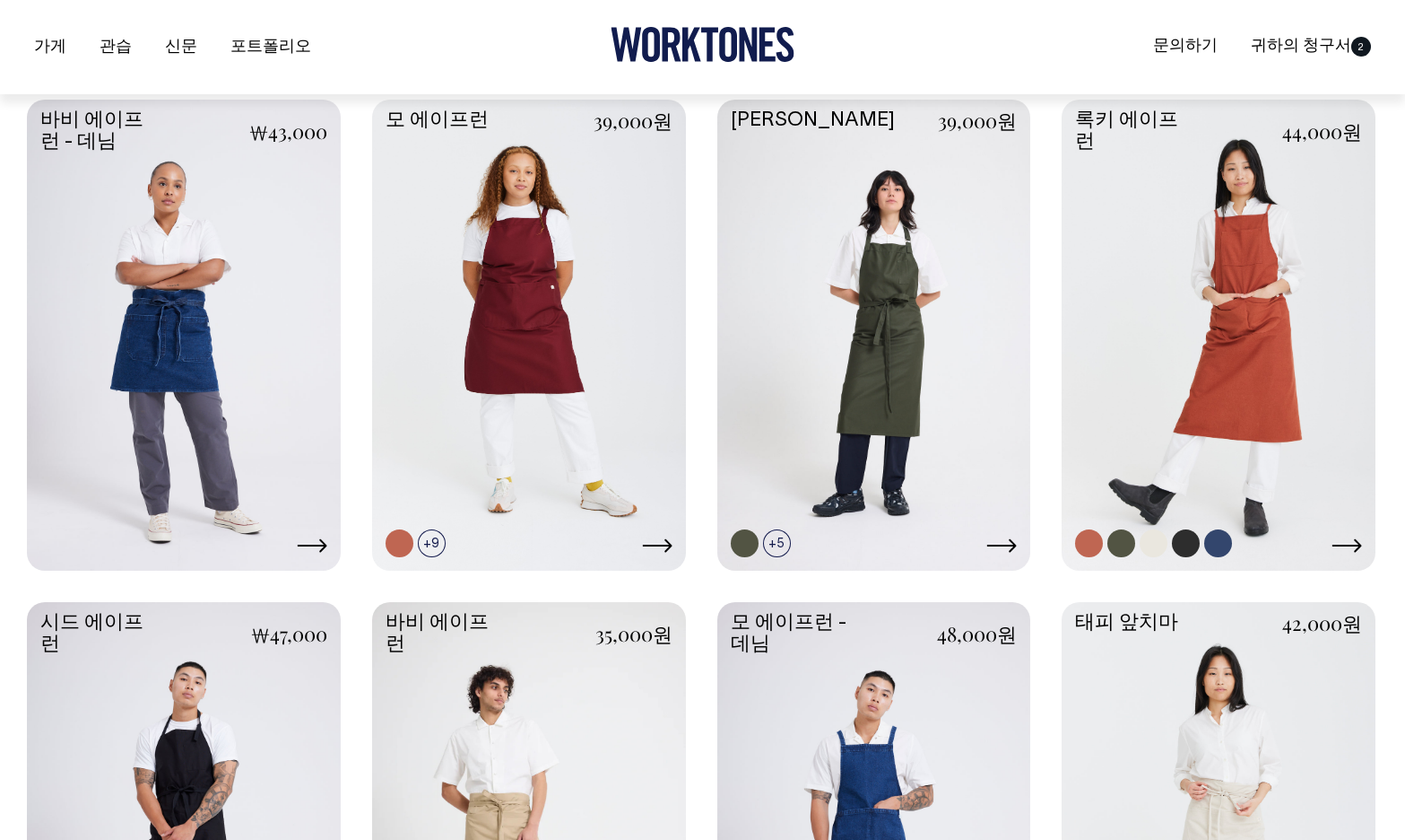
scroll to position [769, 0]
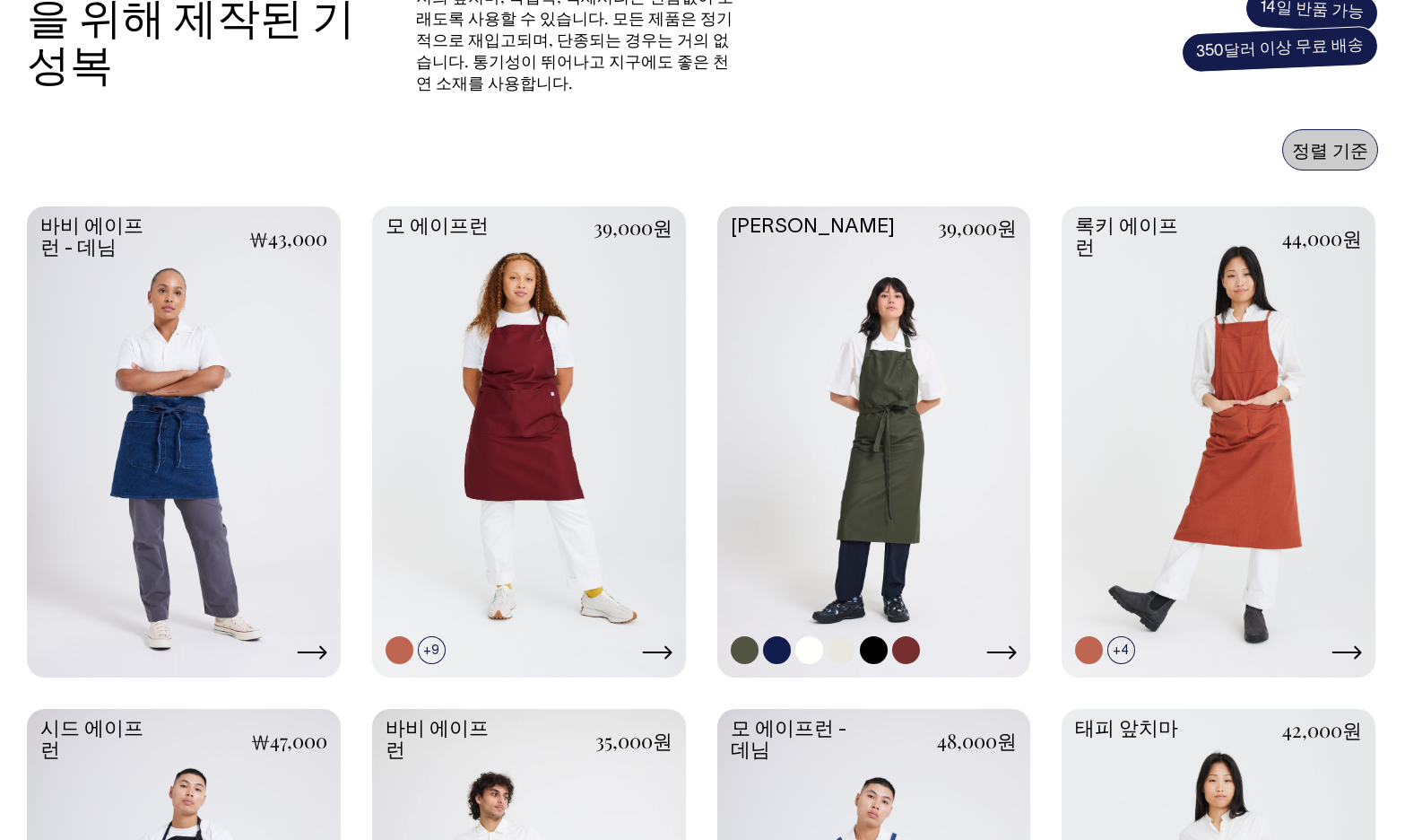
click at [895, 323] on link at bounding box center [874, 440] width 314 height 467
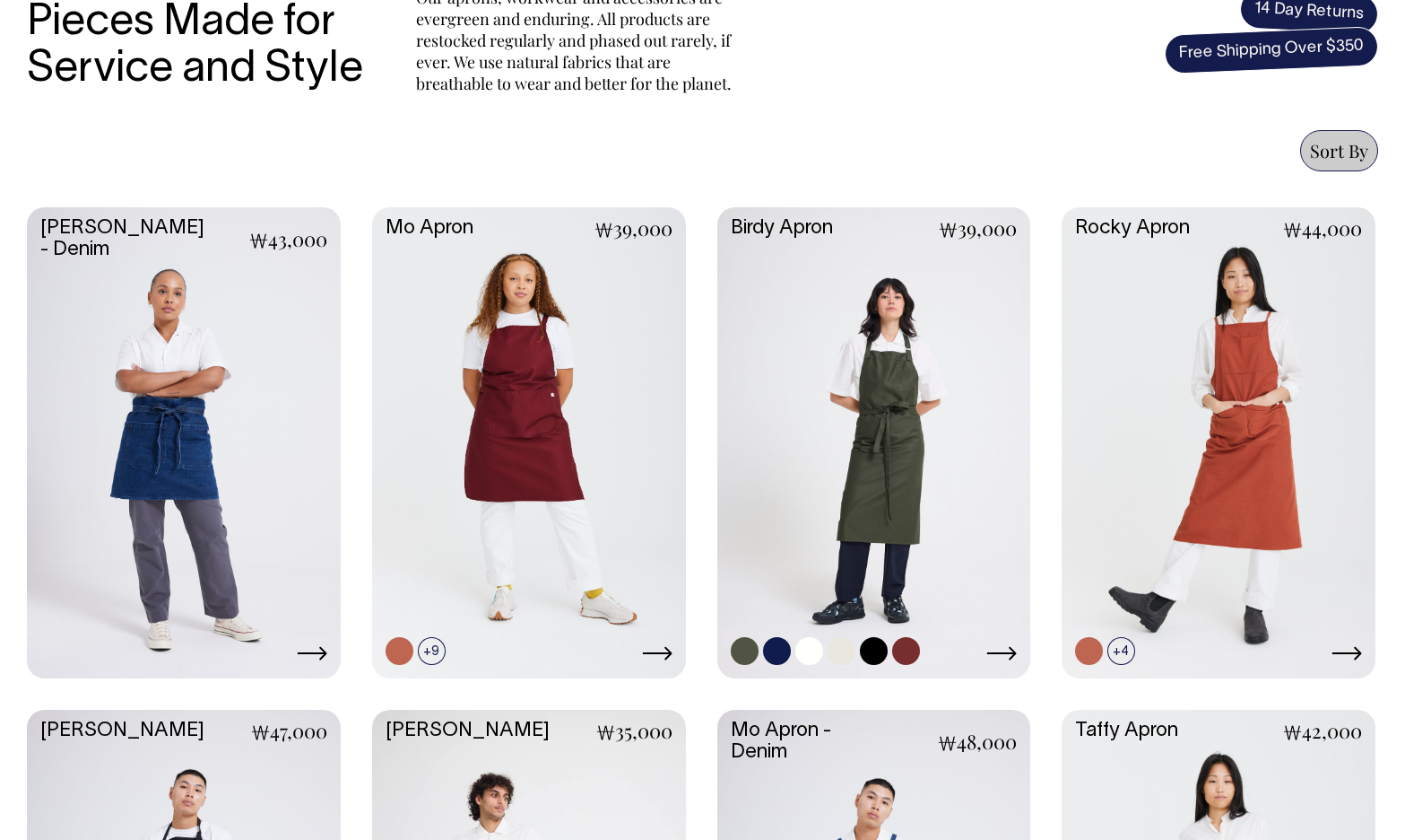
scroll to position [660, 0]
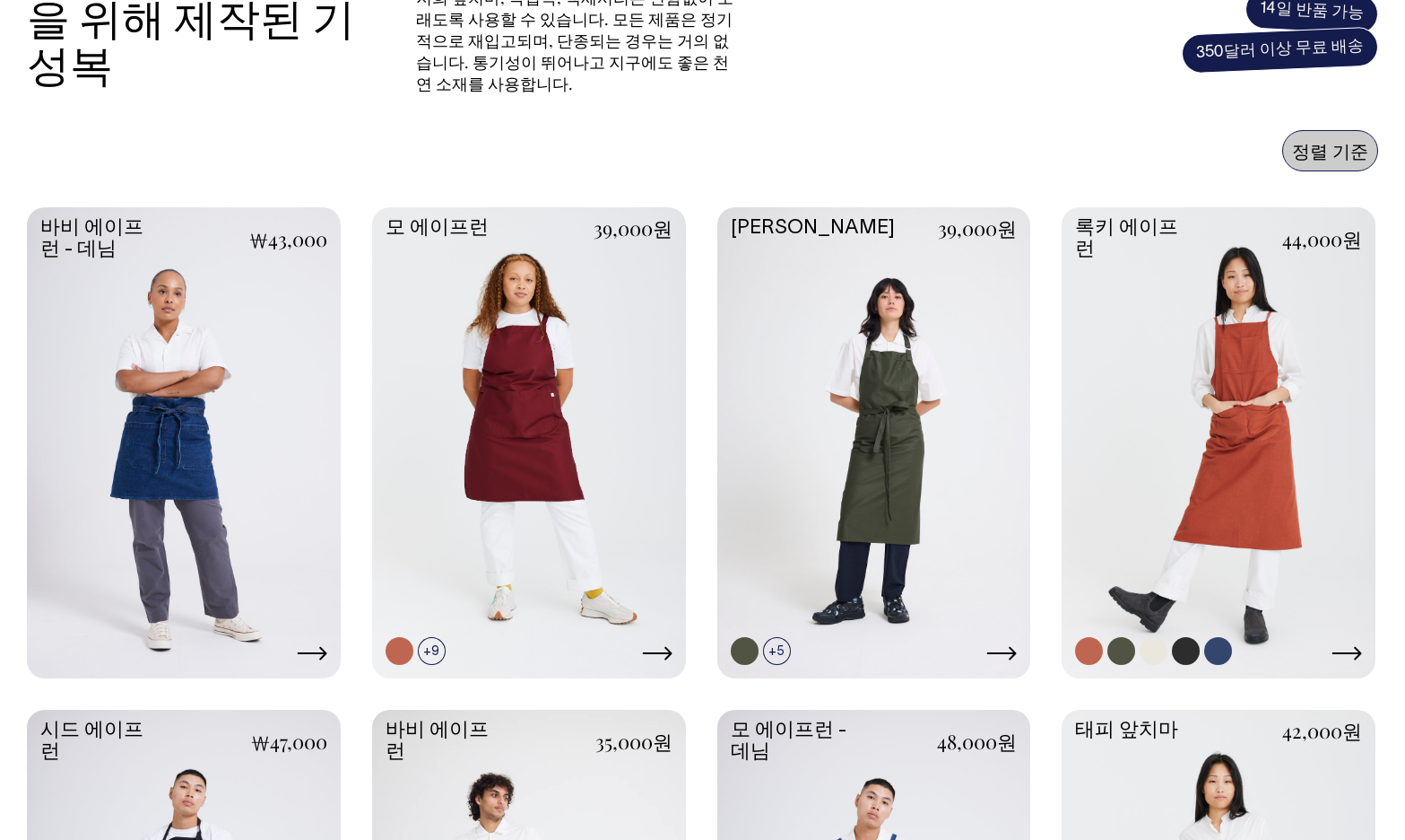
click at [1239, 337] on link at bounding box center [1219, 441] width 314 height 467
click at [924, 351] on link at bounding box center [874, 441] width 314 height 467
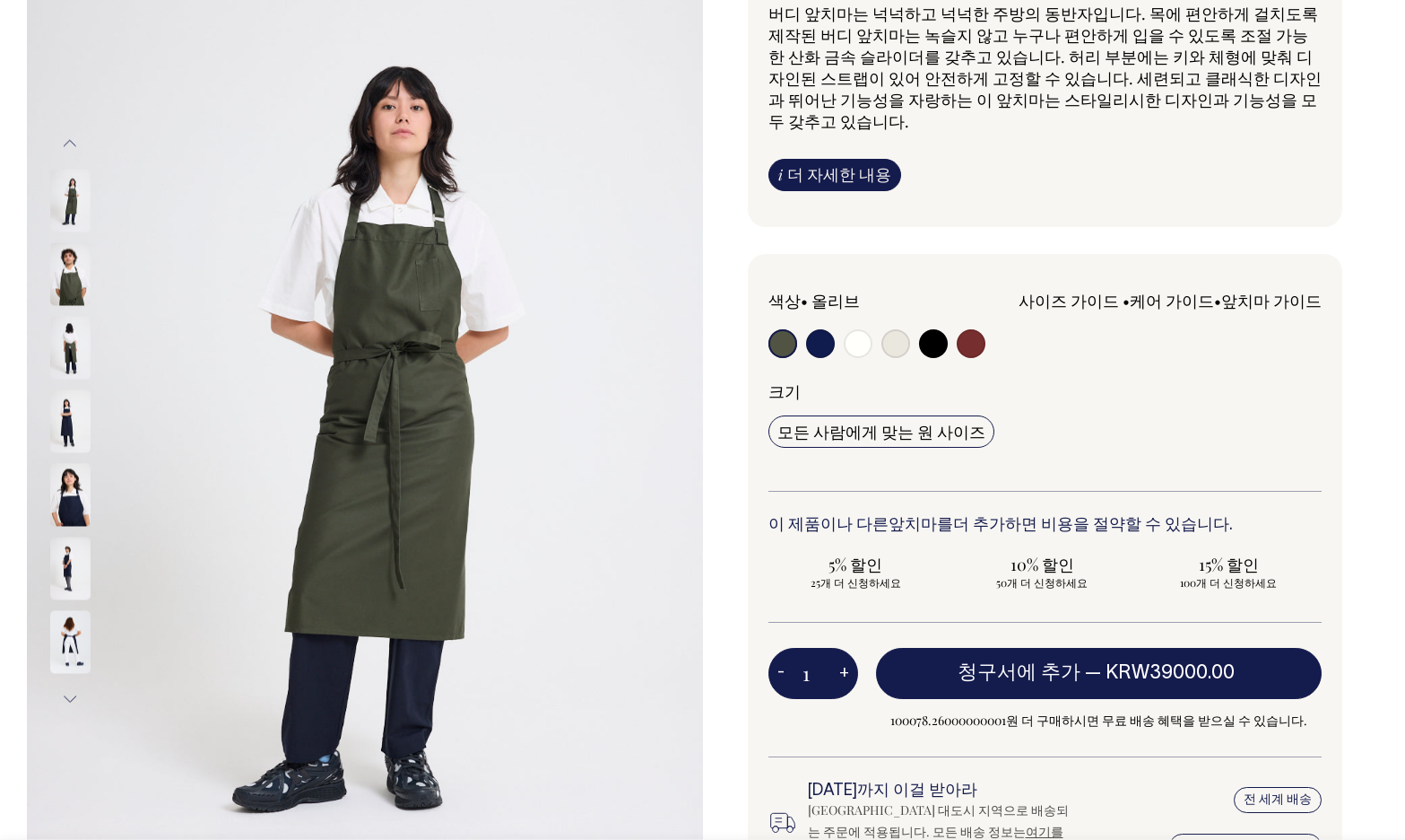
scroll to position [181, 0]
click at [850, 344] on input "radio" at bounding box center [858, 343] width 29 height 29
radio input "true"
select select "Off-White"
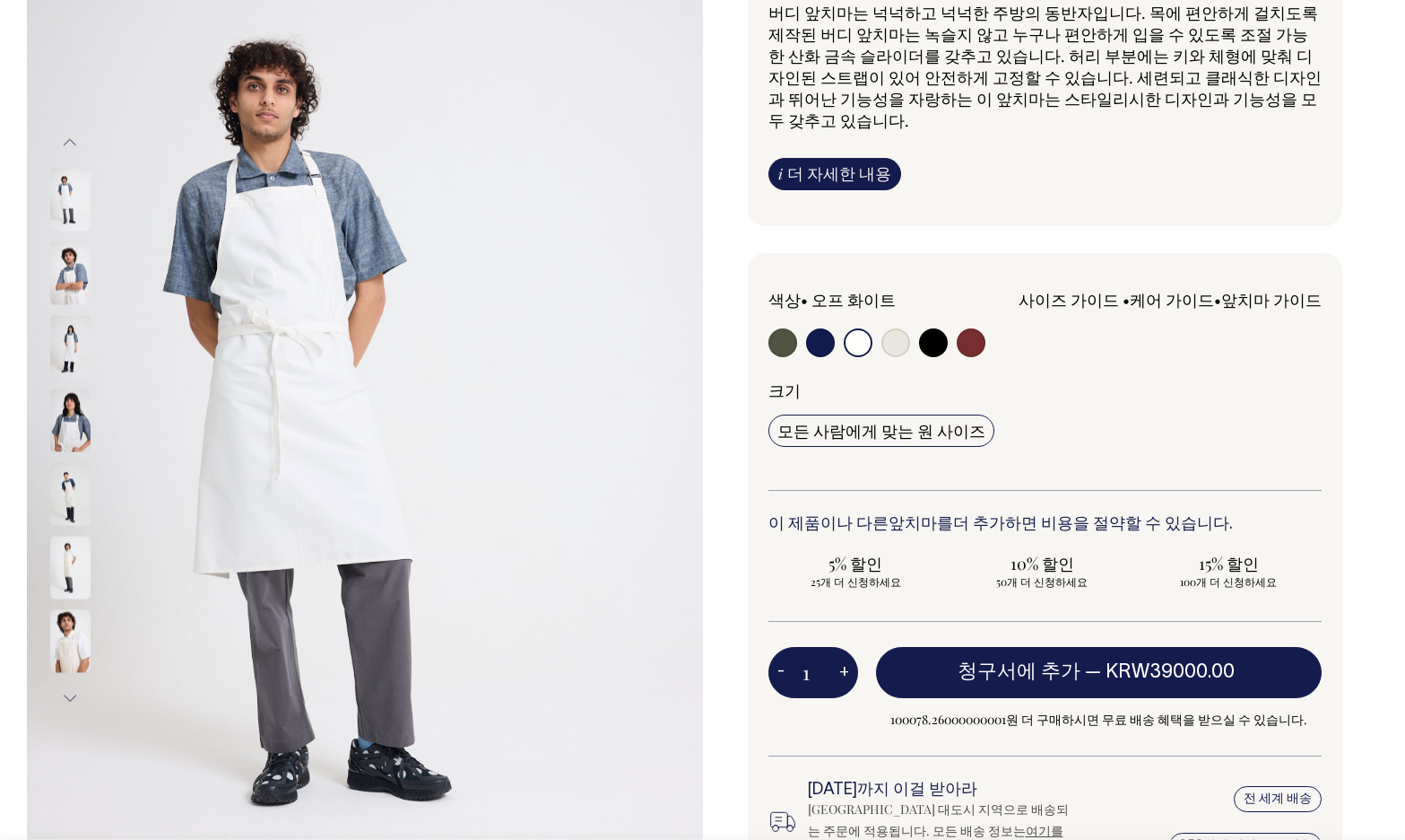
click at [905, 349] on input "radio" at bounding box center [896, 343] width 29 height 29
radio input "true"
select select "Natural"
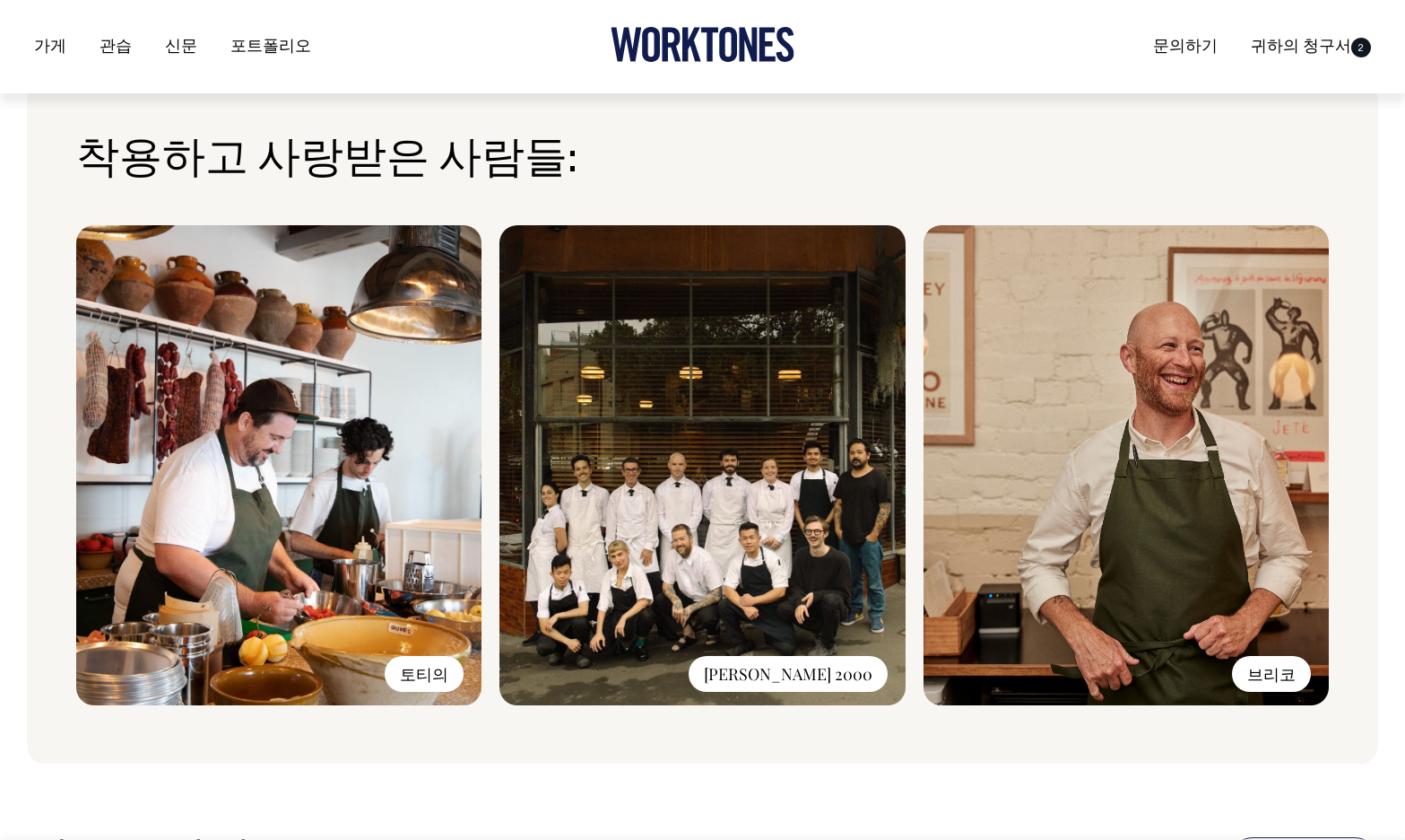
scroll to position [1206, 0]
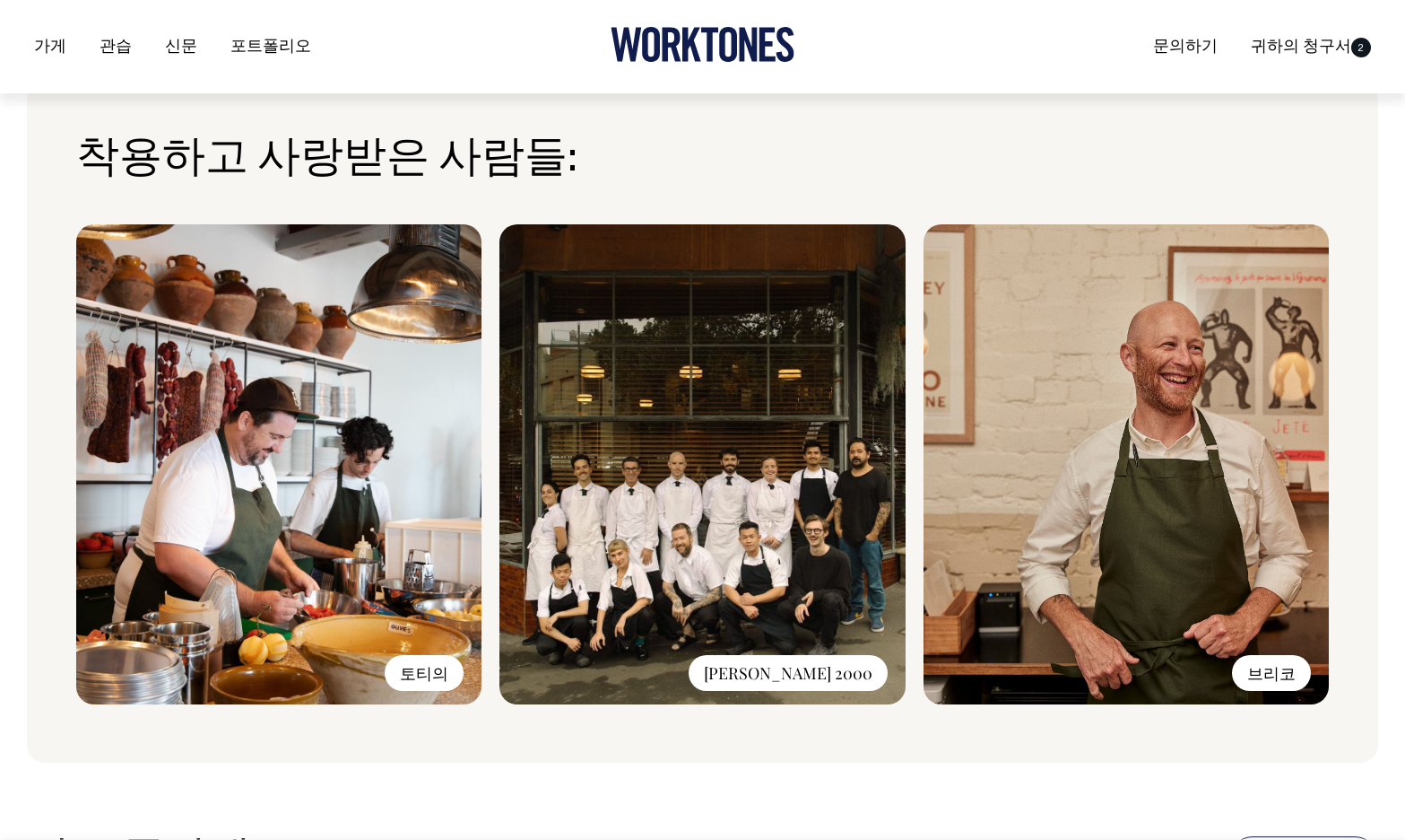
click at [766, 662] on font "펠레그리노 2000" at bounding box center [788, 672] width 169 height 21
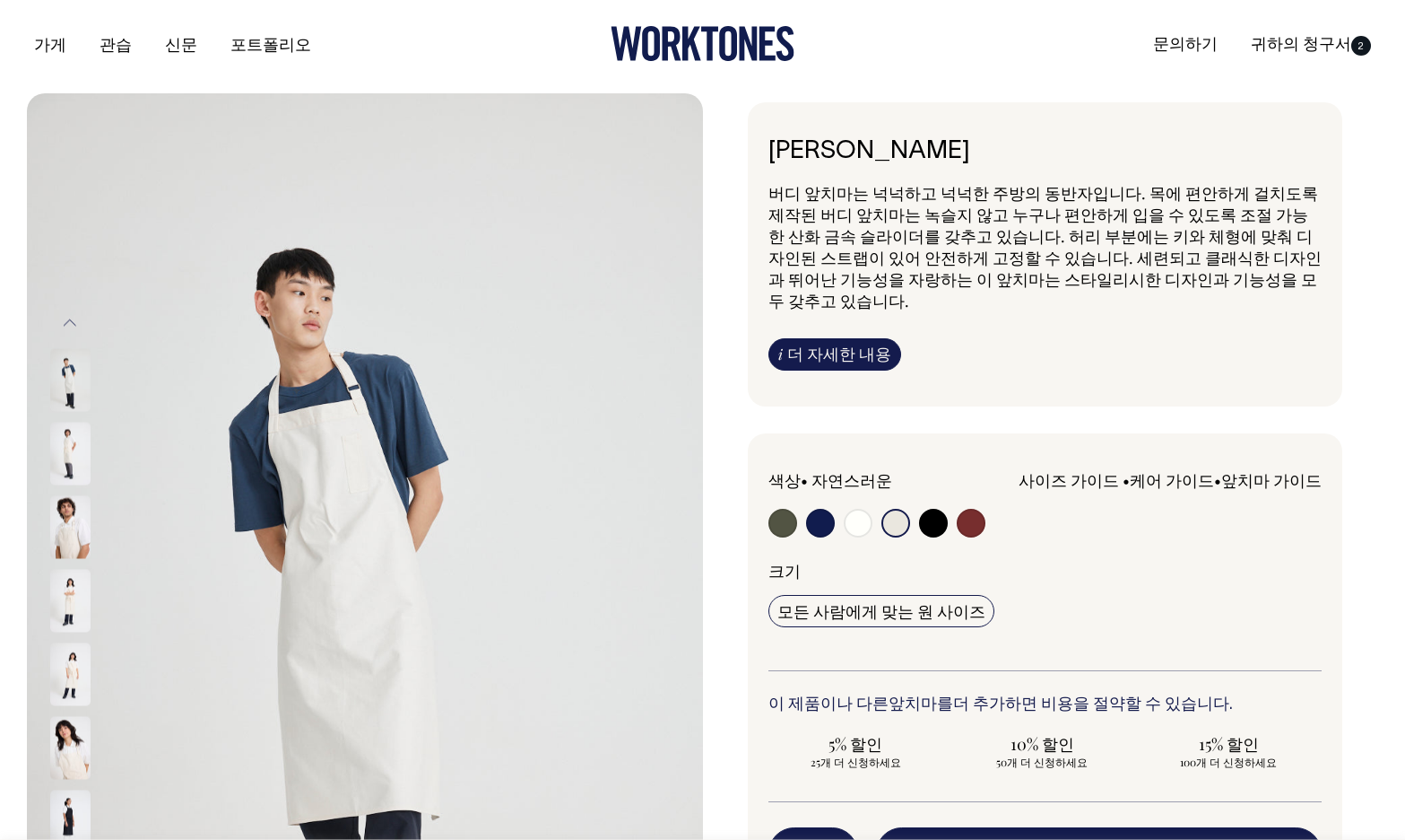
scroll to position [0, 0]
click at [938, 523] on input "radio" at bounding box center [934, 524] width 29 height 29
radio input "true"
select select "Black"
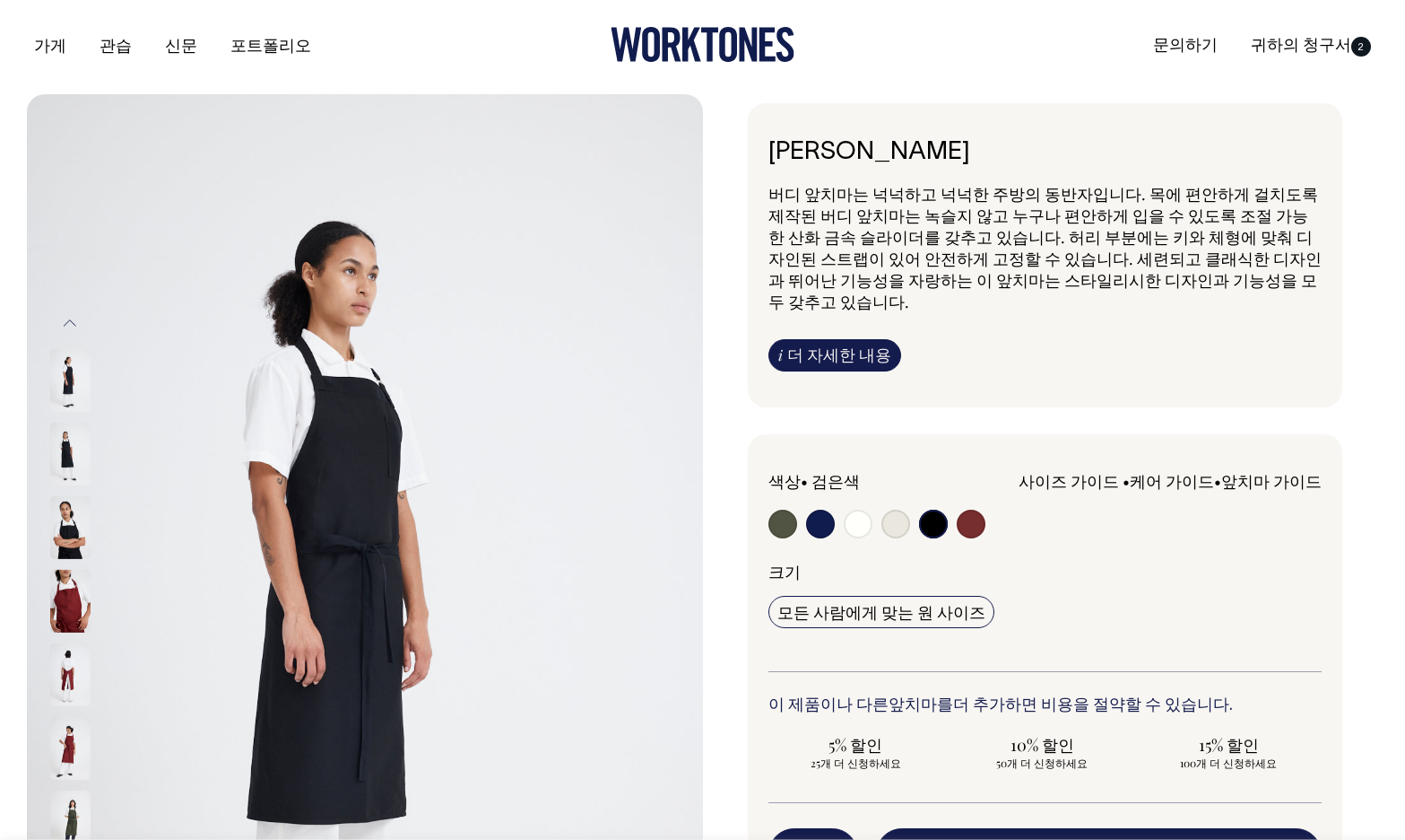
click at [974, 521] on input "radio" at bounding box center [971, 524] width 29 height 29
radio input "true"
select select "Burgundy"
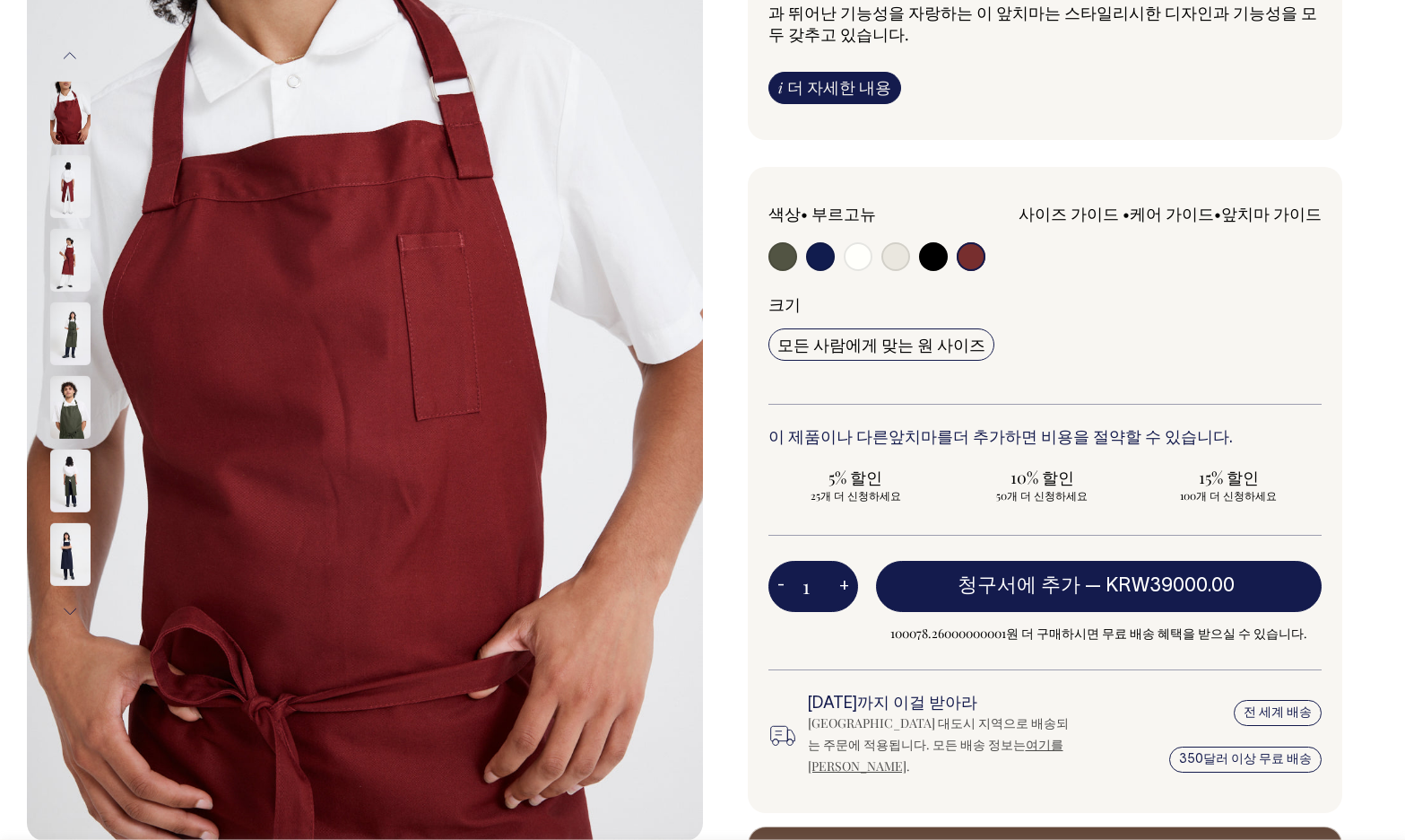
scroll to position [268, 0]
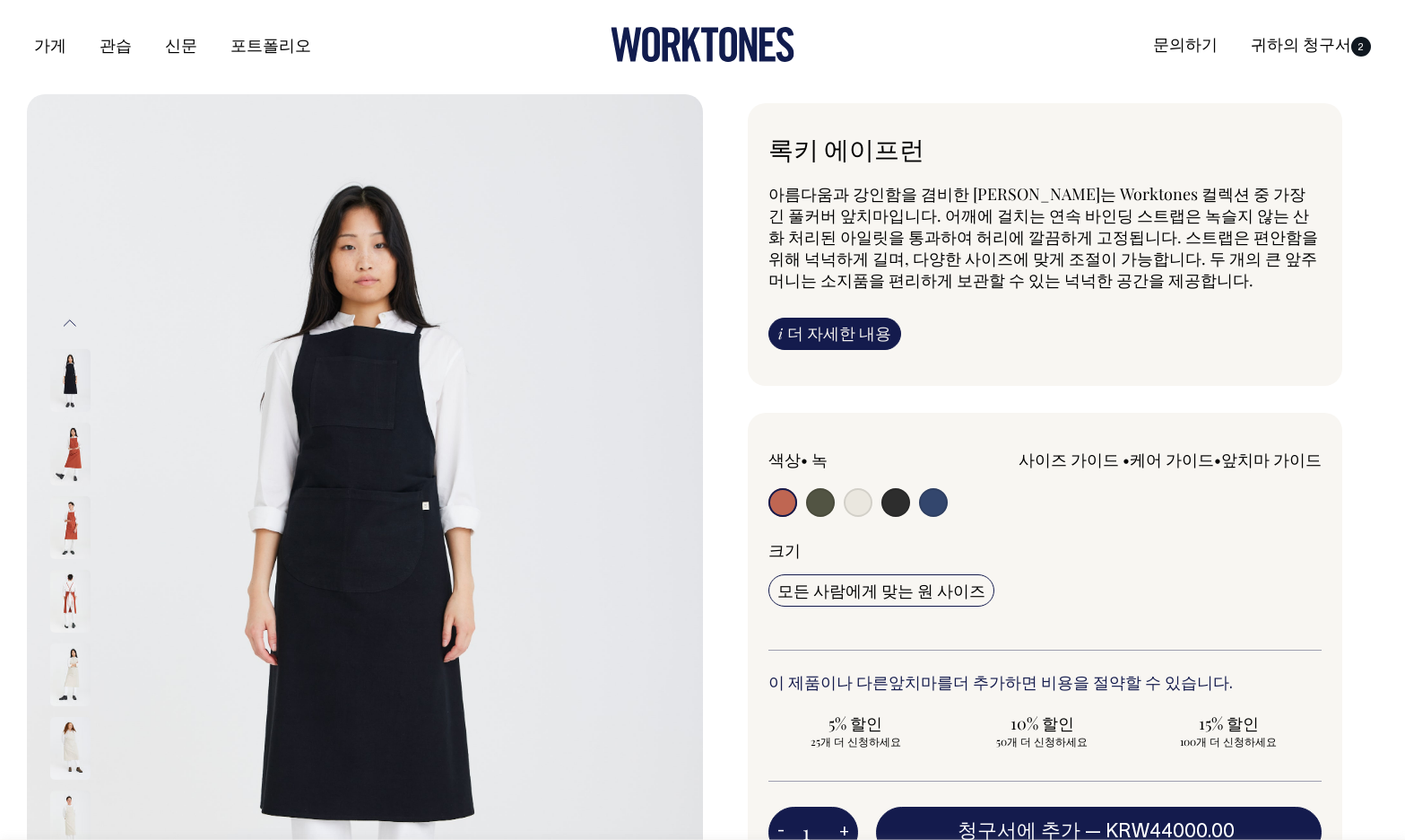
click at [71, 537] on img at bounding box center [70, 528] width 40 height 63
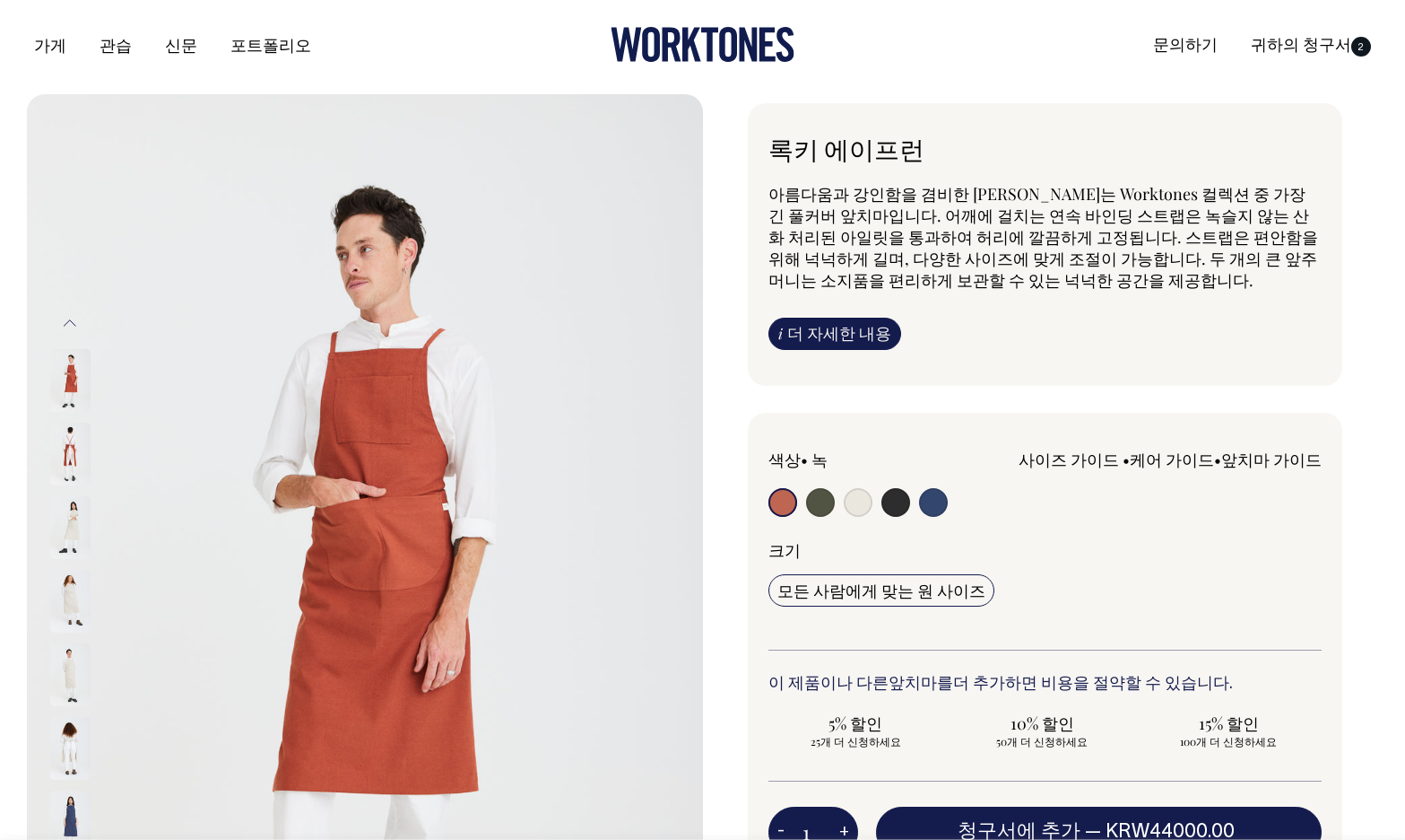
click at [69, 599] on img at bounding box center [70, 602] width 40 height 63
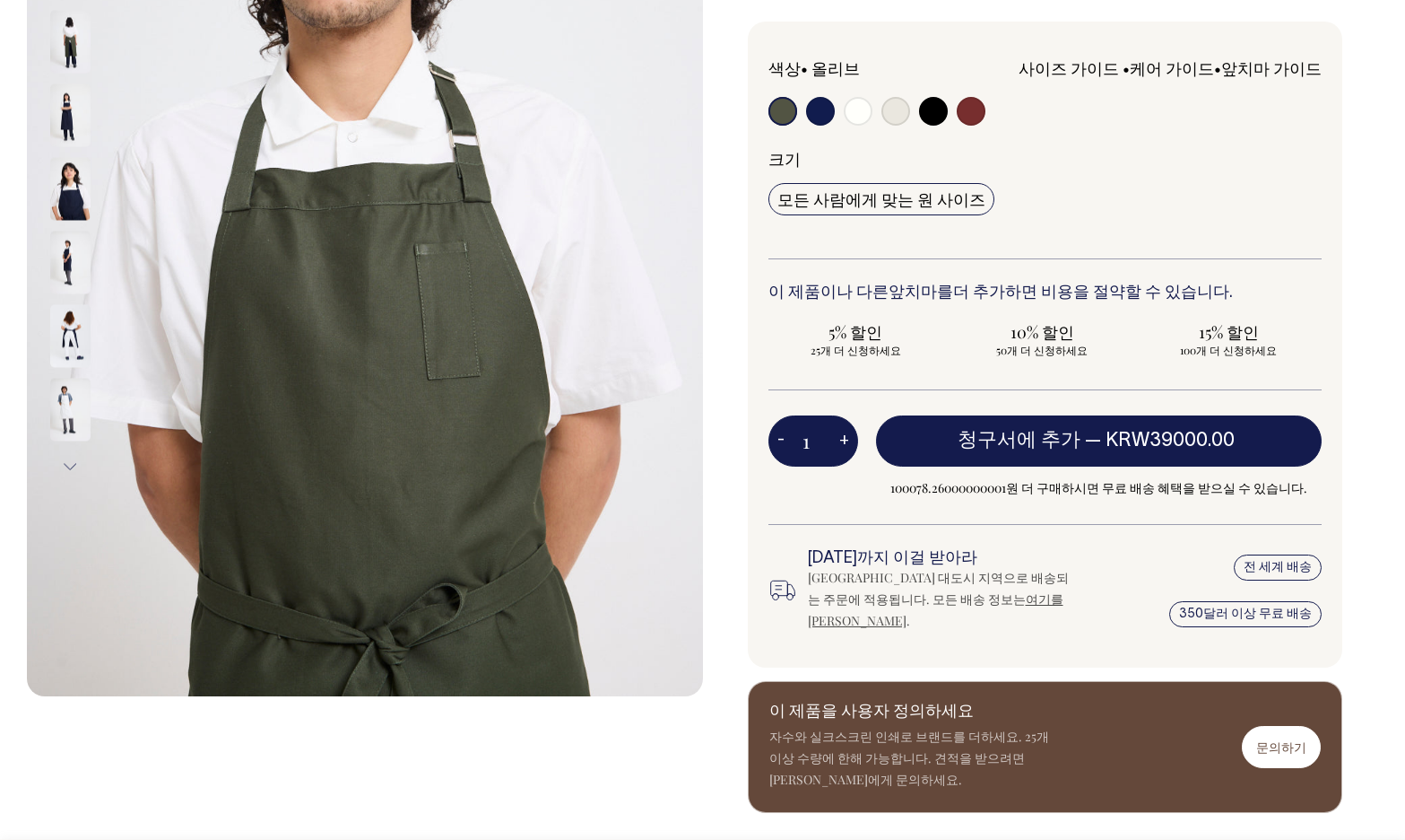
scroll to position [414, 0]
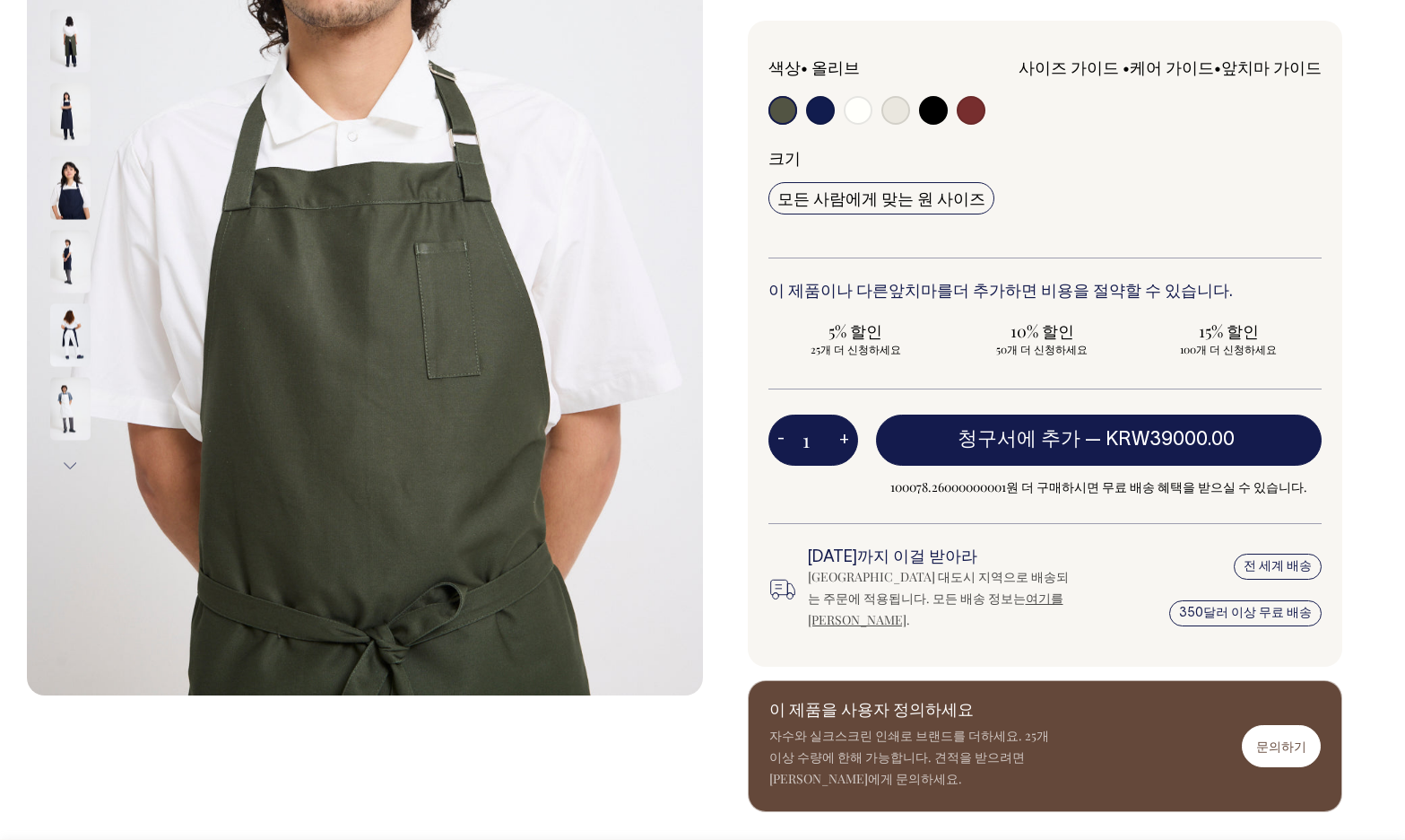
click at [55, 346] on img at bounding box center [70, 335] width 40 height 63
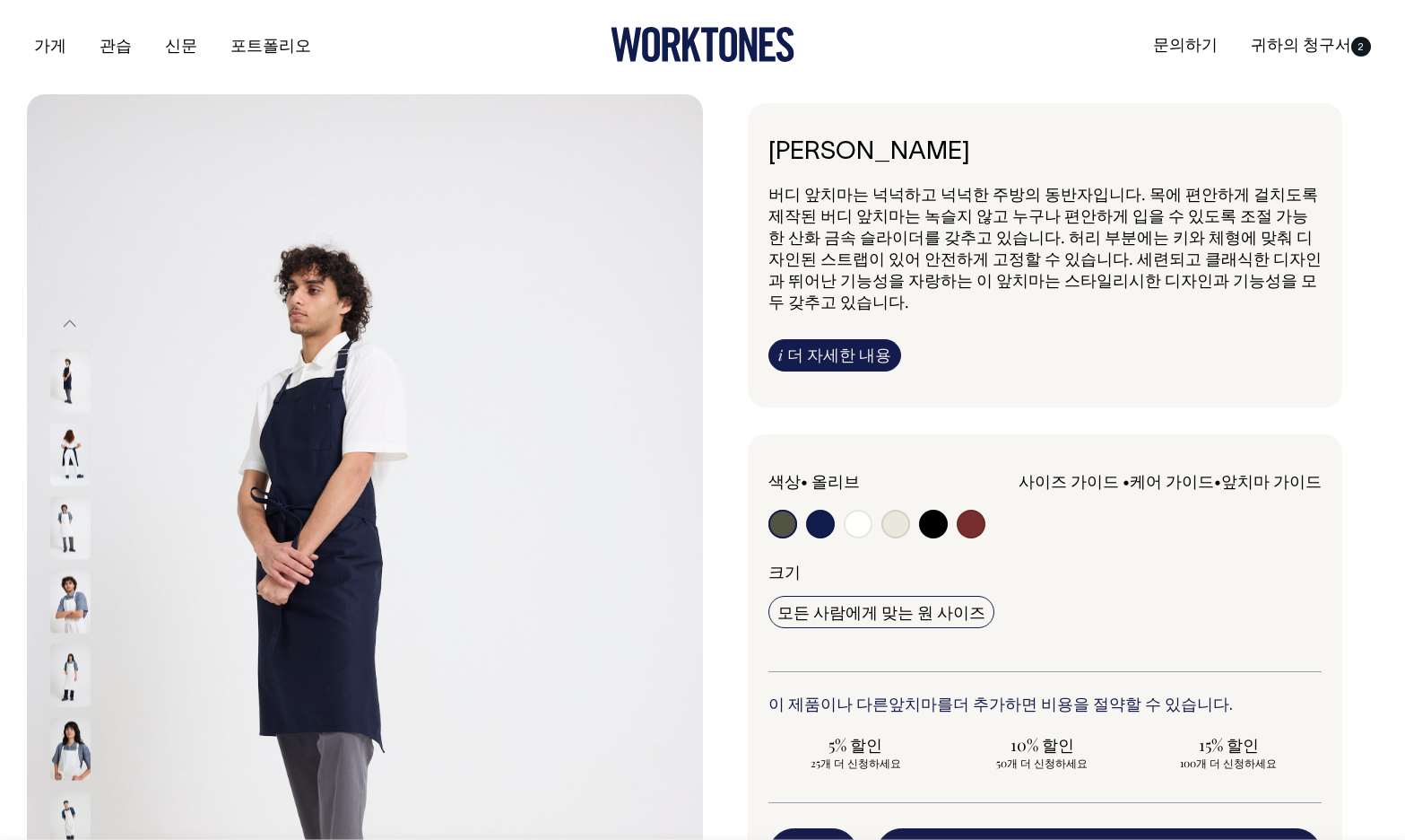
scroll to position [0, 0]
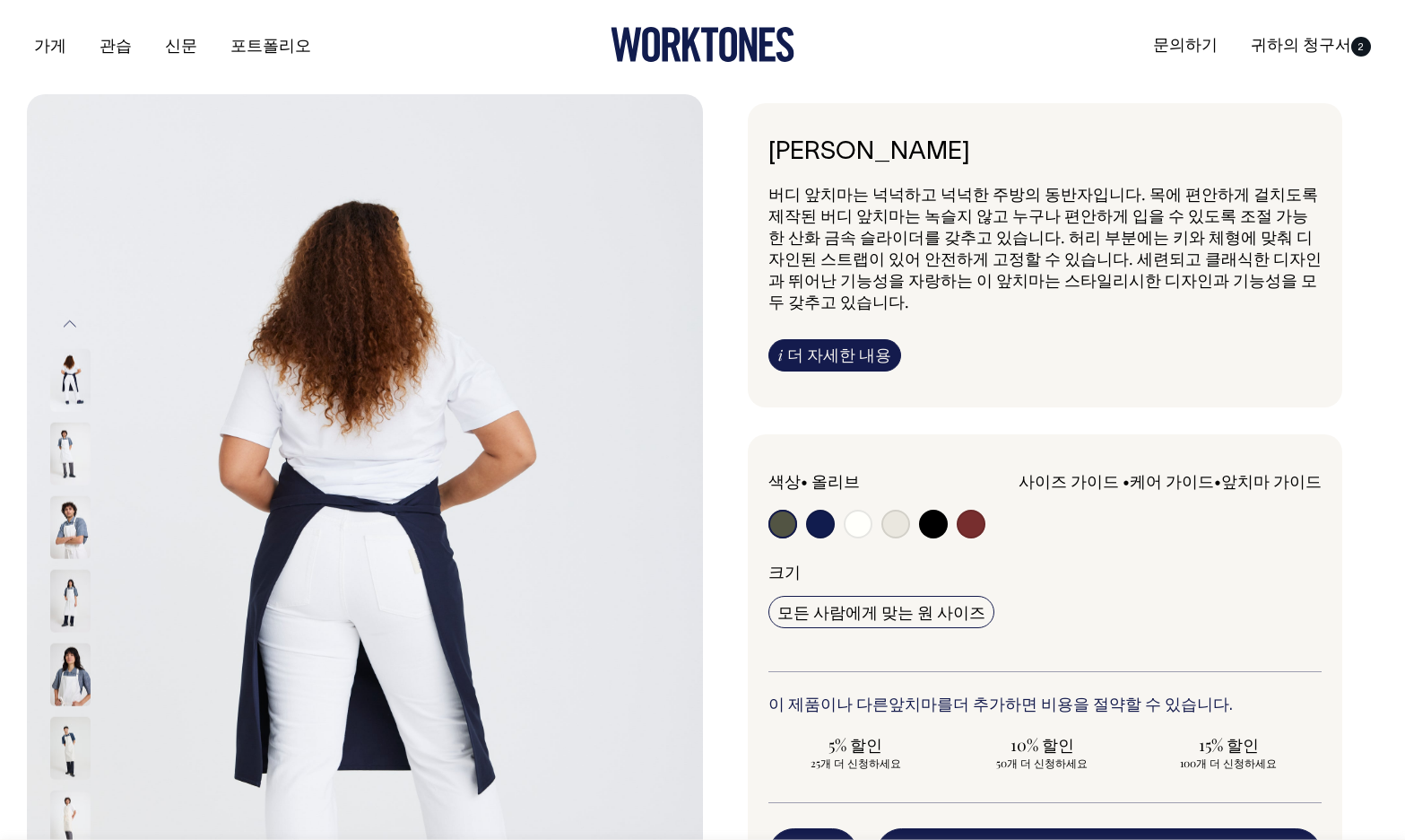
click at [66, 513] on img at bounding box center [70, 528] width 40 height 63
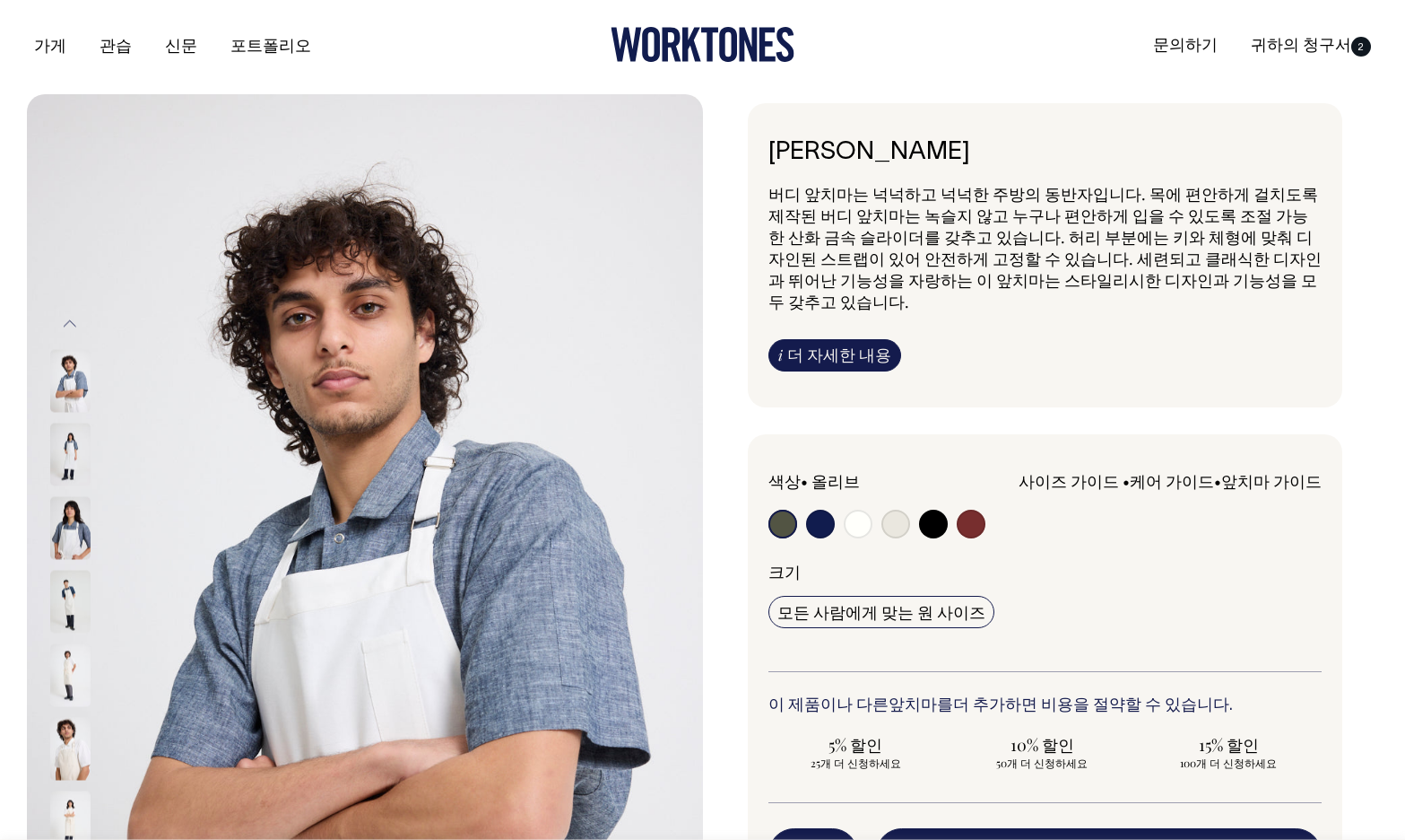
click at [71, 680] on img at bounding box center [70, 674] width 40 height 63
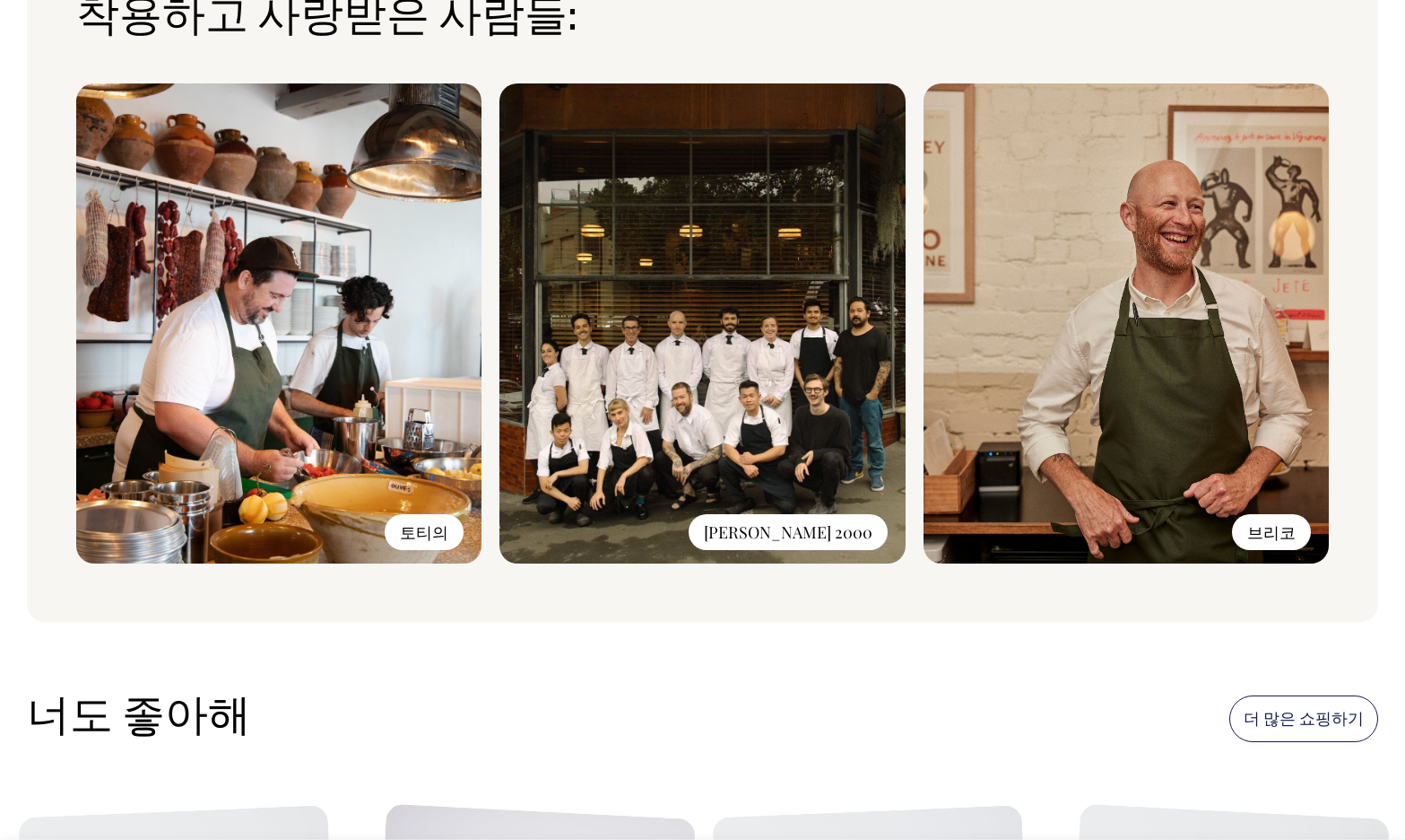
click at [818, 304] on img at bounding box center [702, 323] width 405 height 480
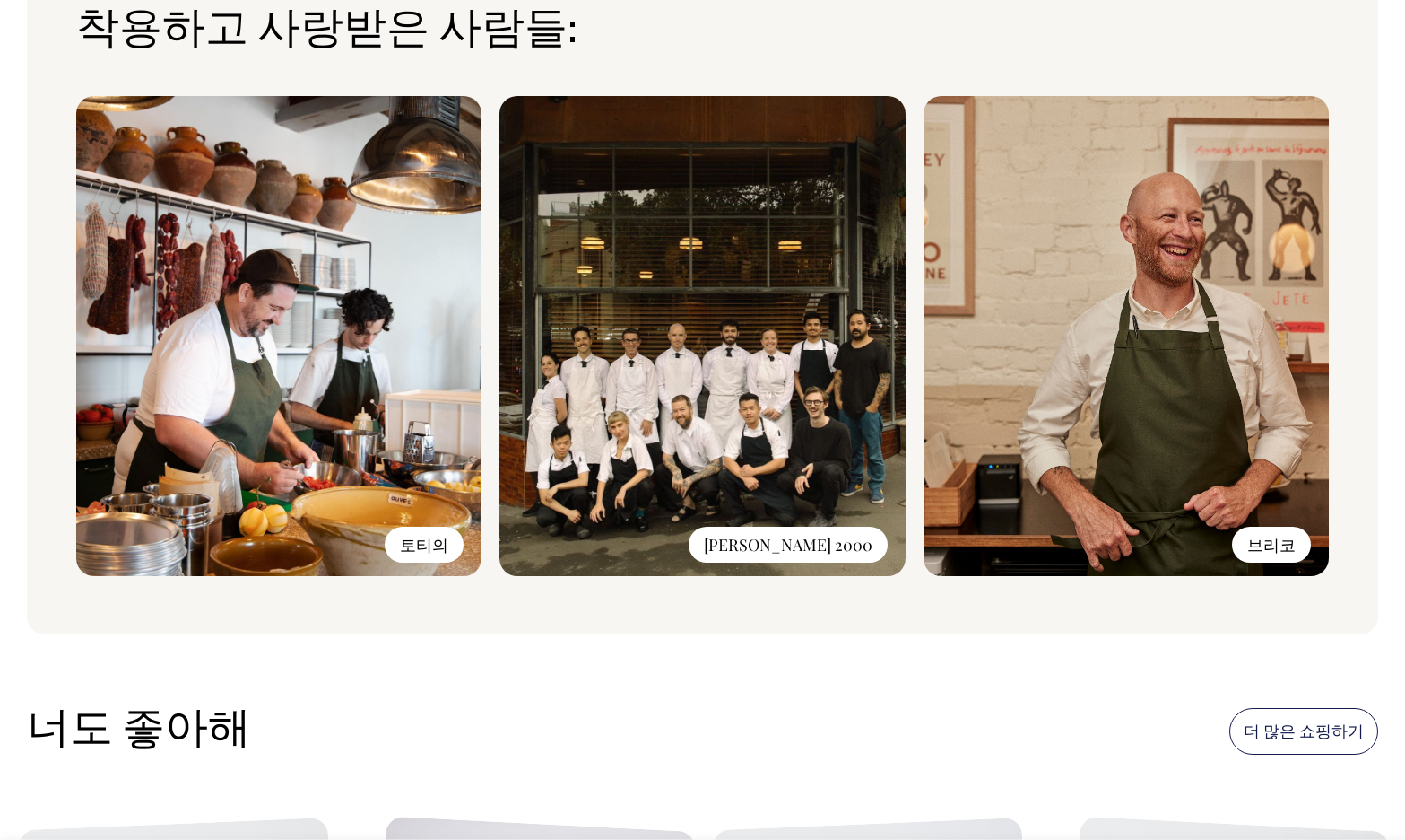
click at [811, 543] on img at bounding box center [702, 335] width 405 height 480
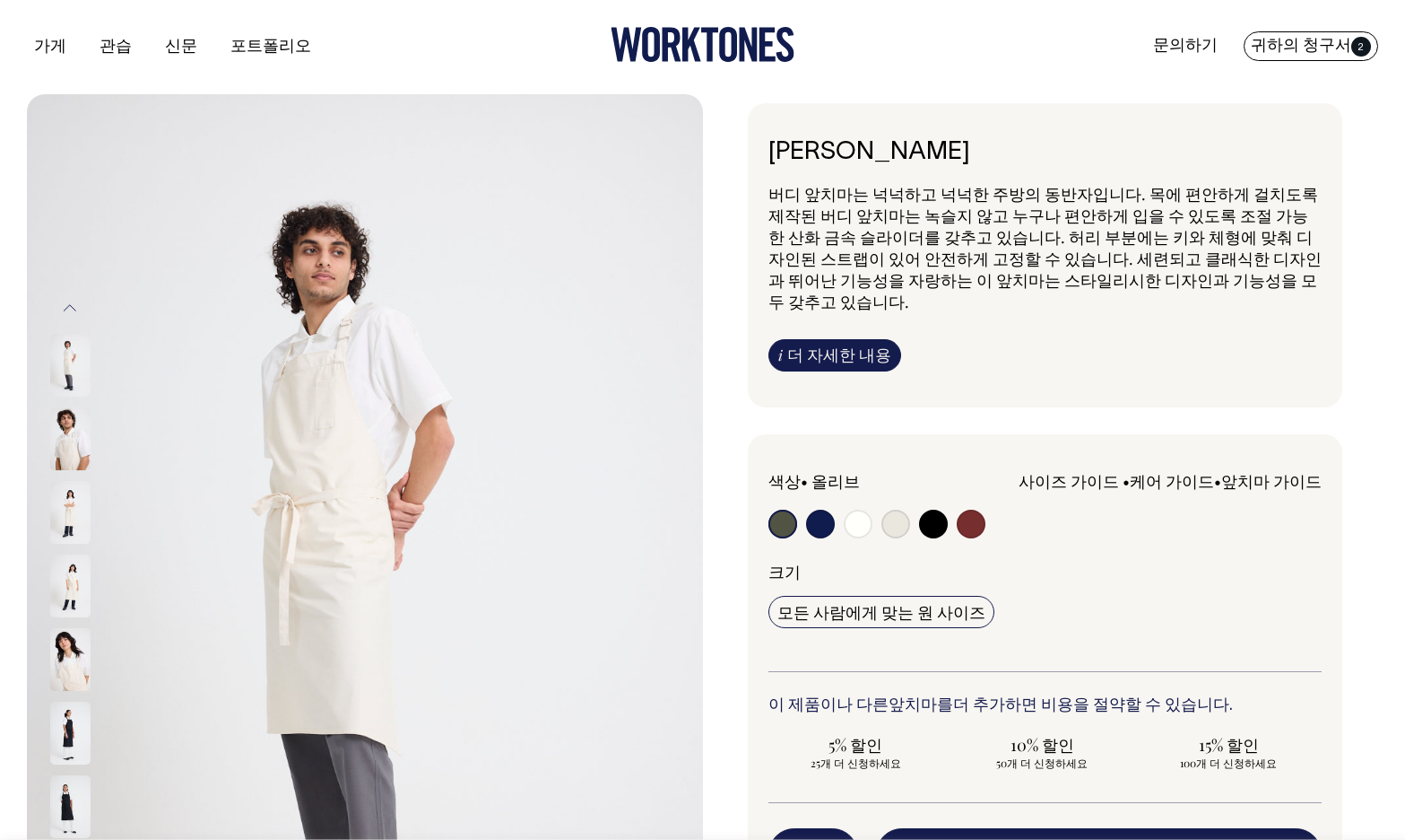
click at [1300, 48] on font "귀하의 청구서" at bounding box center [1301, 46] width 101 height 15
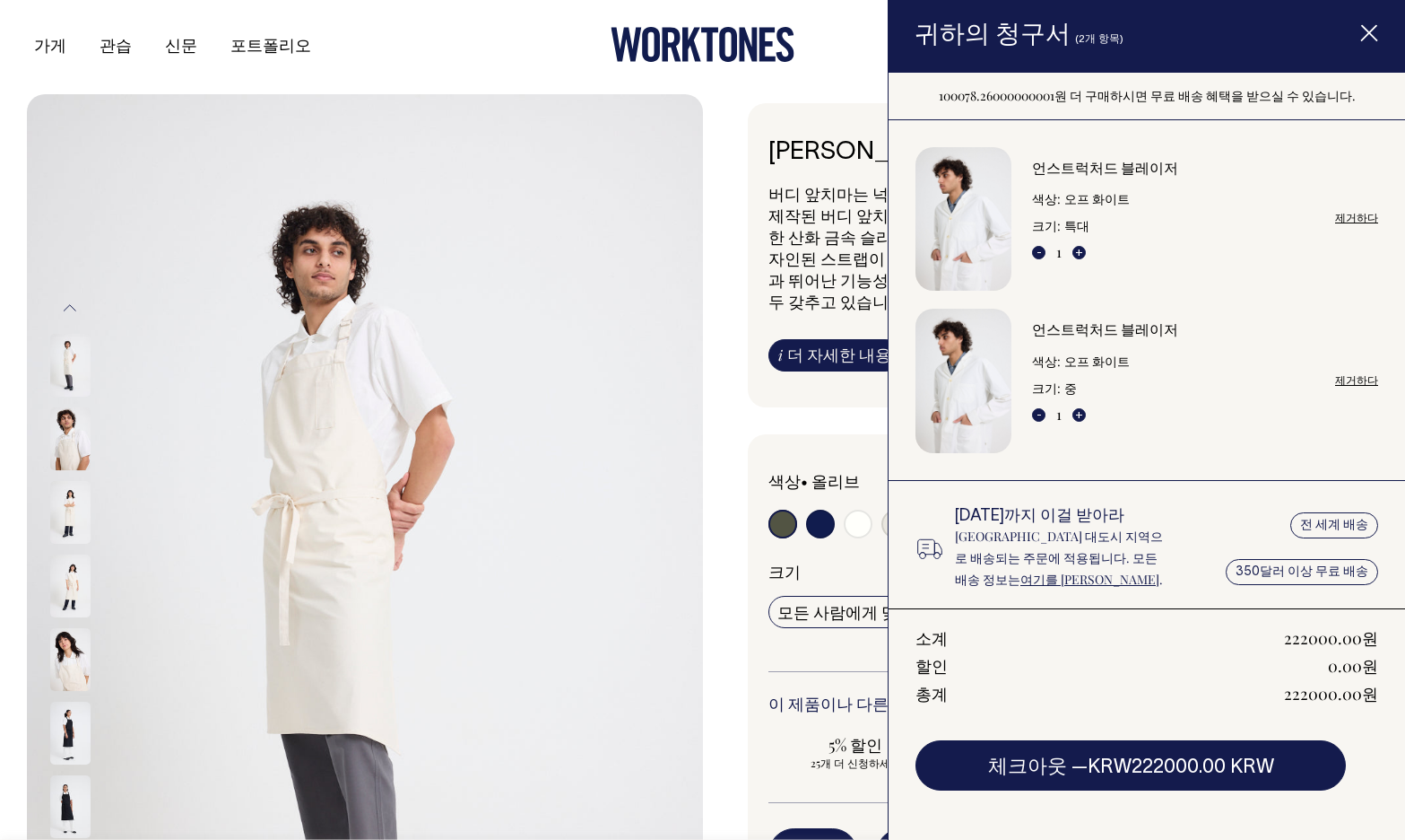
click at [1285, 576] on div "전 세계 배송 350달러 이상 무료 배송" at bounding box center [1292, 549] width 171 height 82
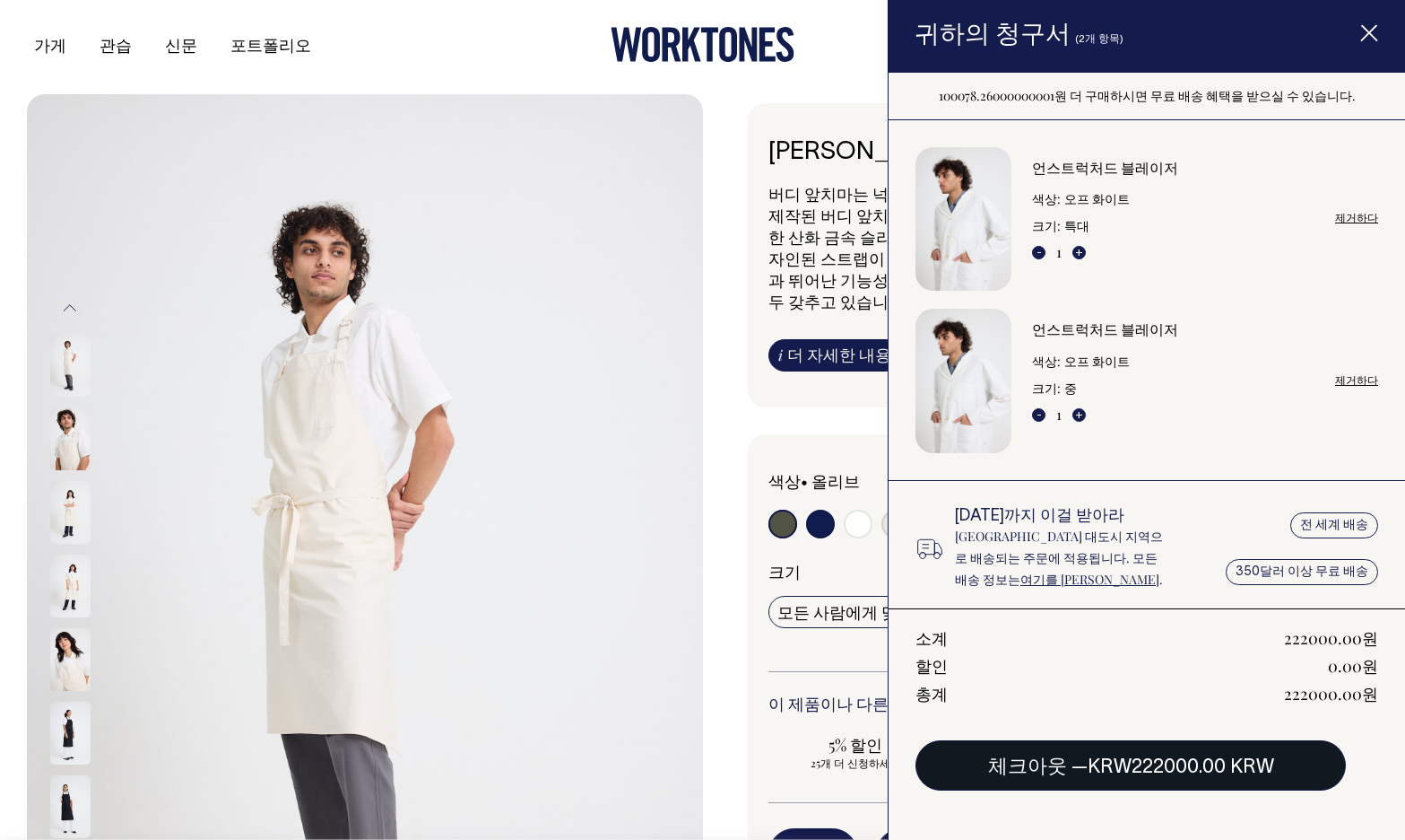
click at [1100, 753] on button "체크아웃 — KRW222000.00 KRW" at bounding box center [1131, 765] width 431 height 50
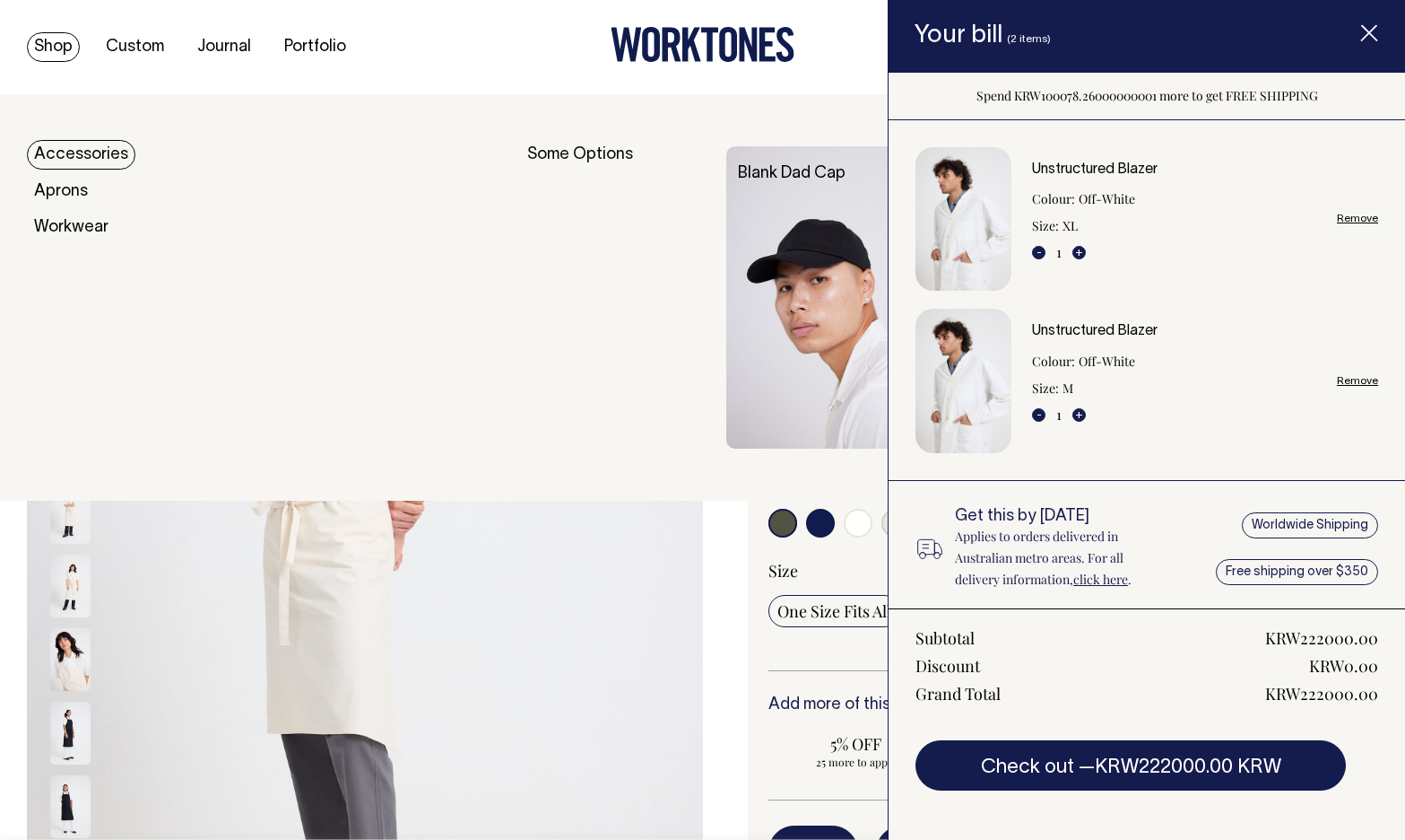
click at [50, 42] on link "Shop" at bounding box center [53, 47] width 53 height 30
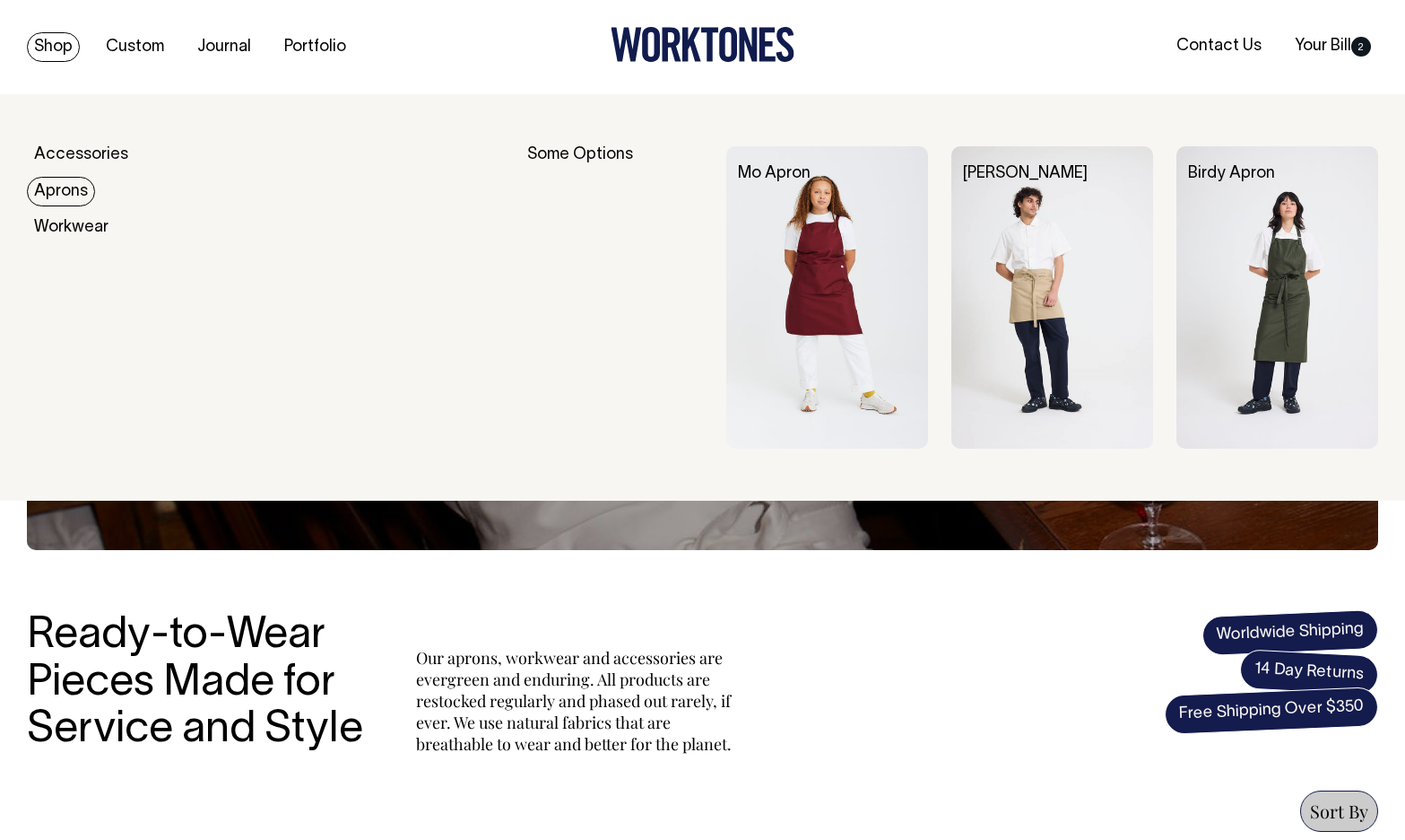
click at [66, 195] on link "Aprons" at bounding box center [60, 191] width 68 height 30
click at [69, 196] on link "Aprons" at bounding box center [60, 191] width 68 height 30
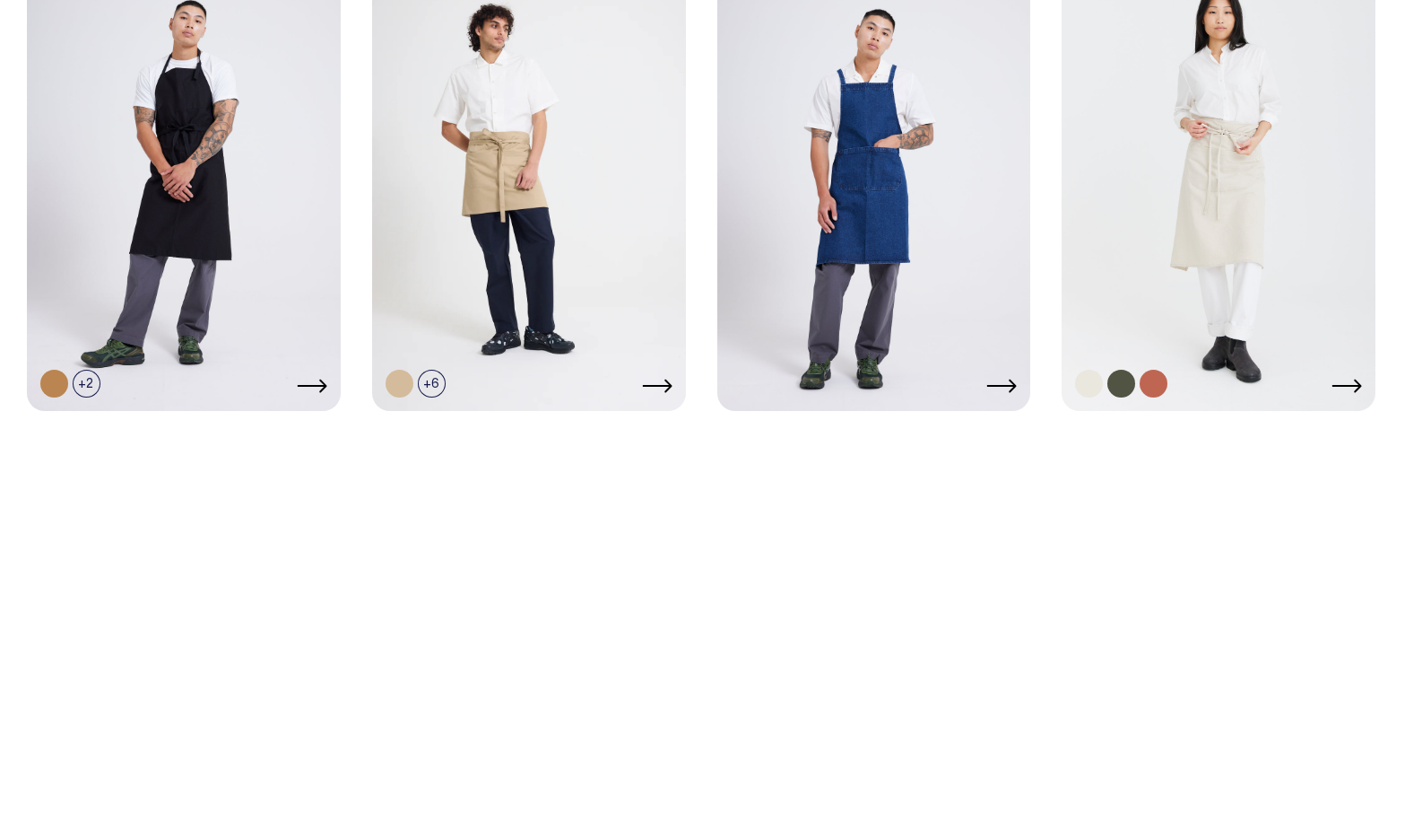
scroll to position [1429, 0]
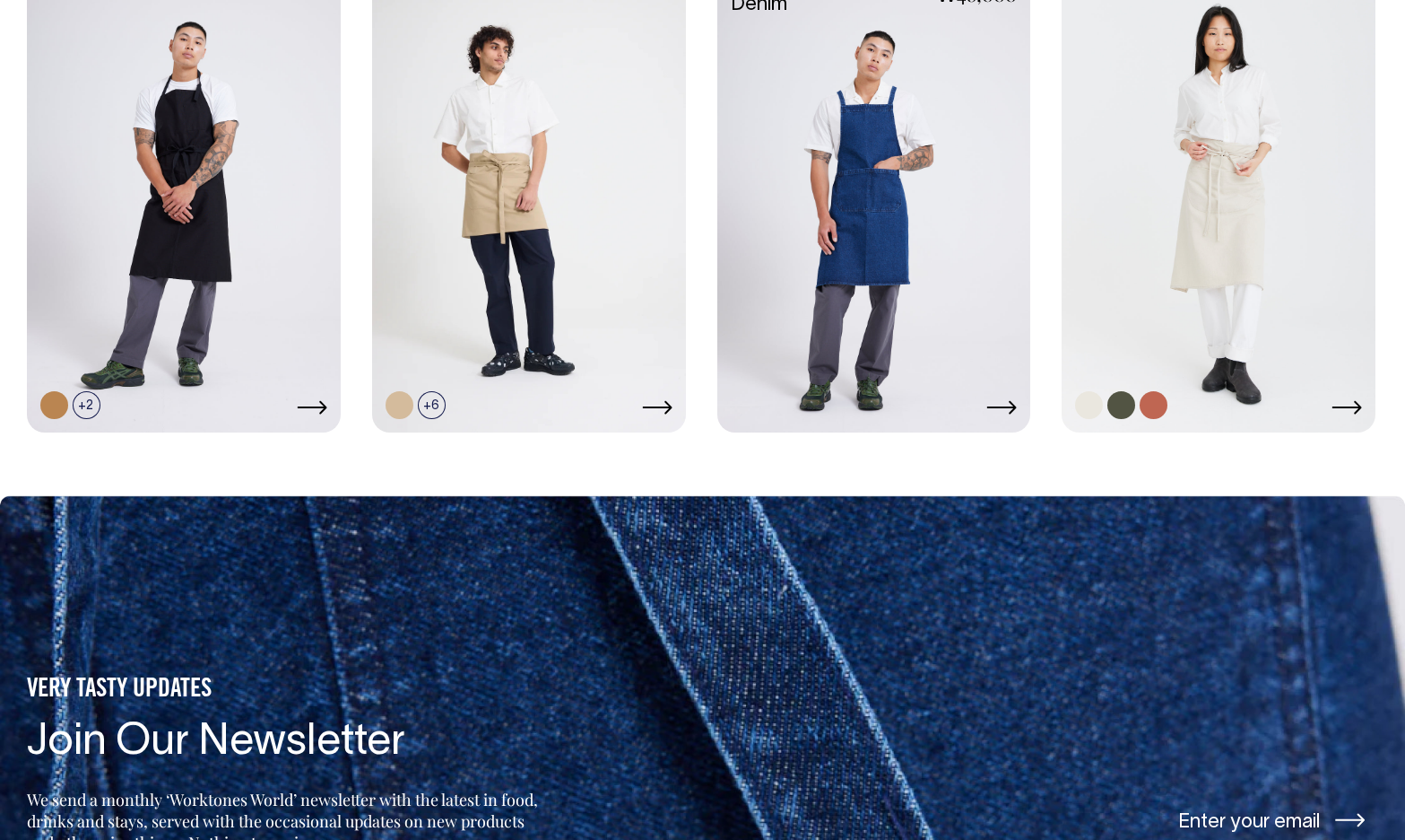
click at [1240, 216] on link at bounding box center [1219, 196] width 314 height 467
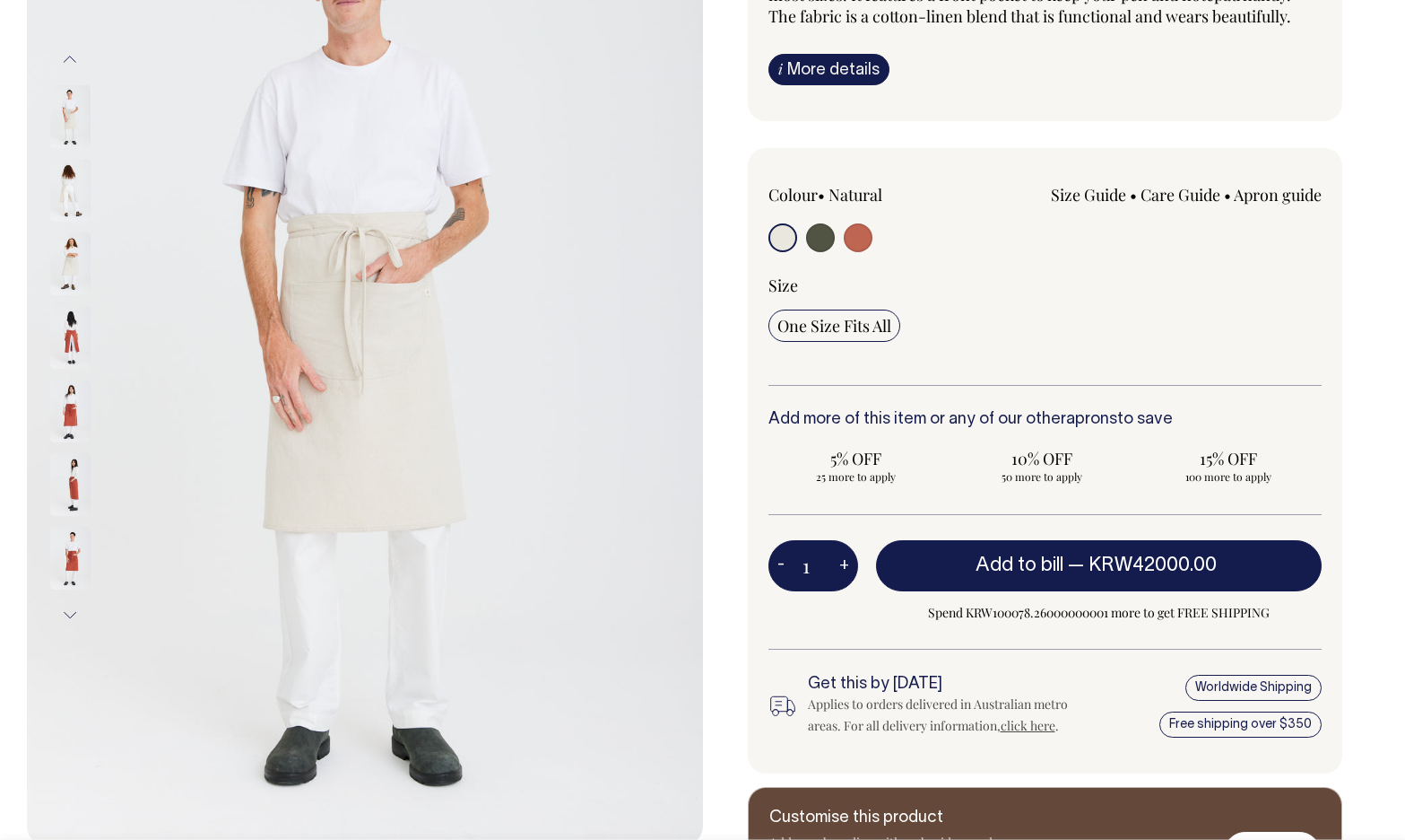
scroll to position [264, 0]
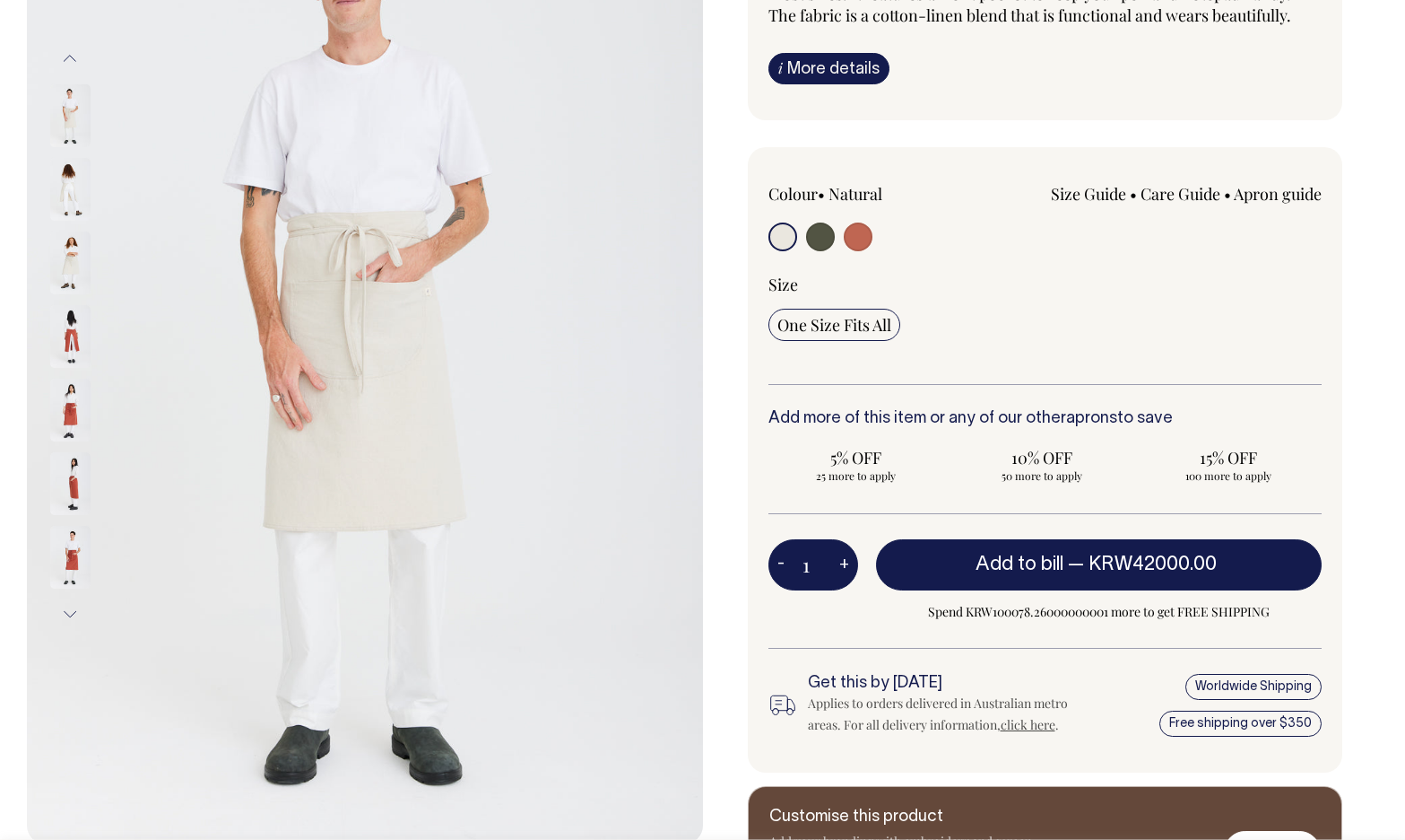
click at [75, 352] on img at bounding box center [70, 336] width 40 height 63
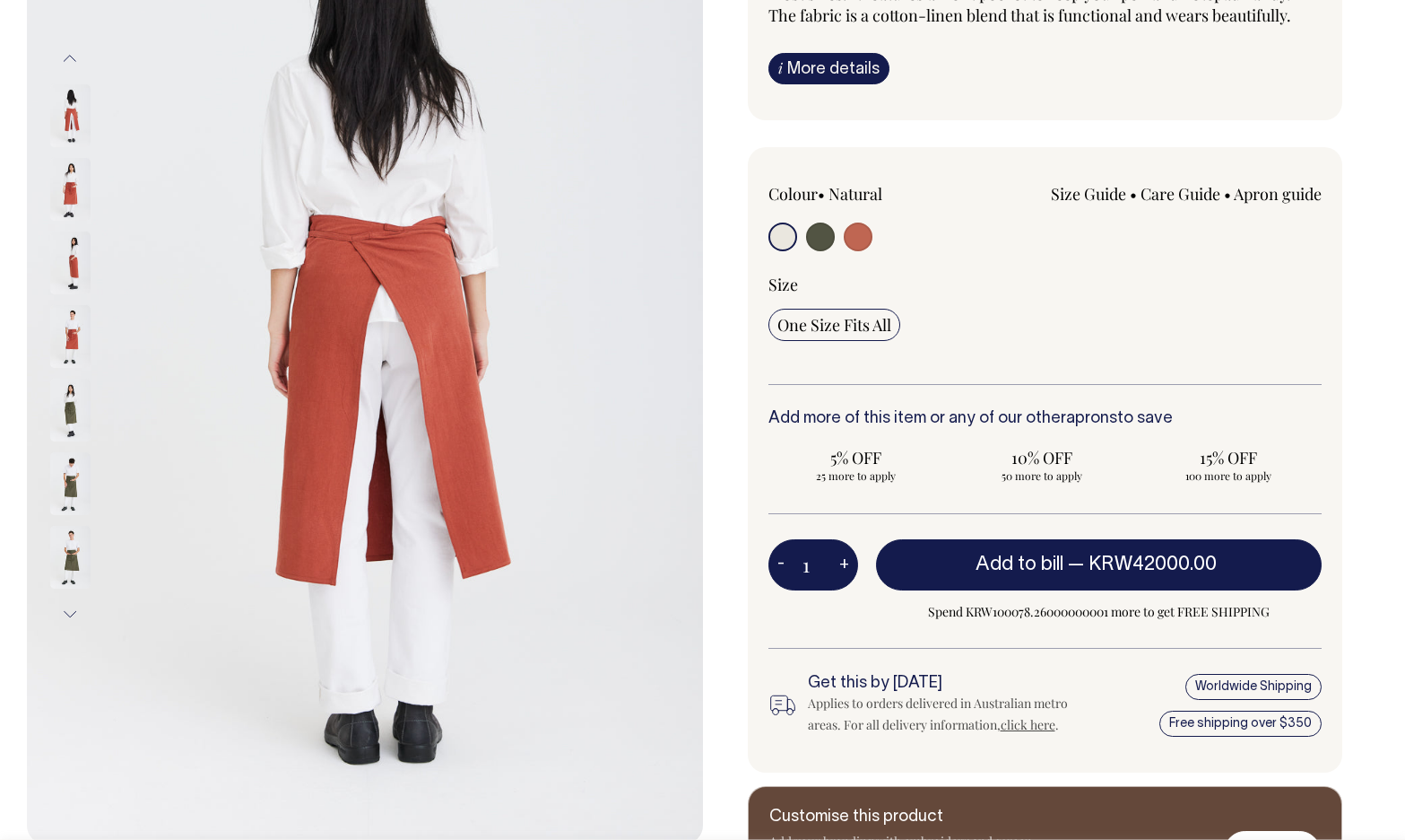
click at [69, 410] on img at bounding box center [70, 410] width 40 height 63
